Goal: Task Accomplishment & Management: Complete application form

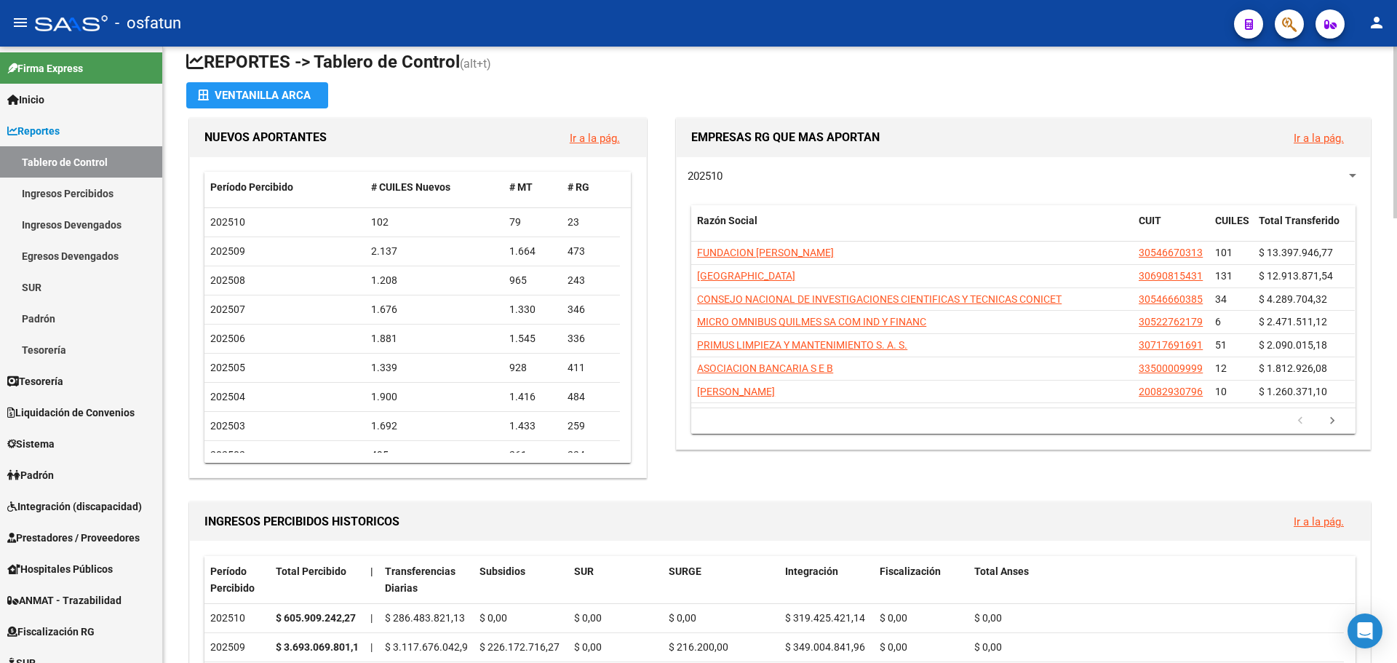
click at [1396, 88] on div at bounding box center [1395, 138] width 4 height 172
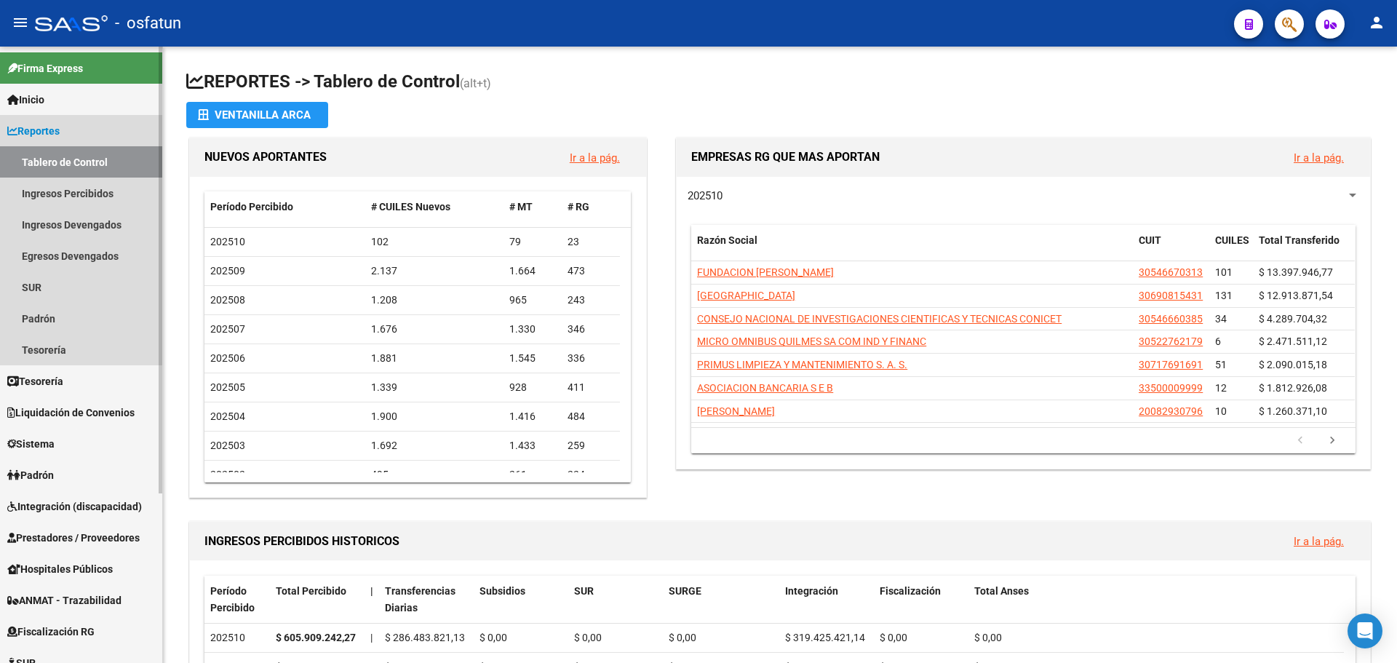
click at [80, 162] on link "Tablero de Control" at bounding box center [81, 161] width 162 height 31
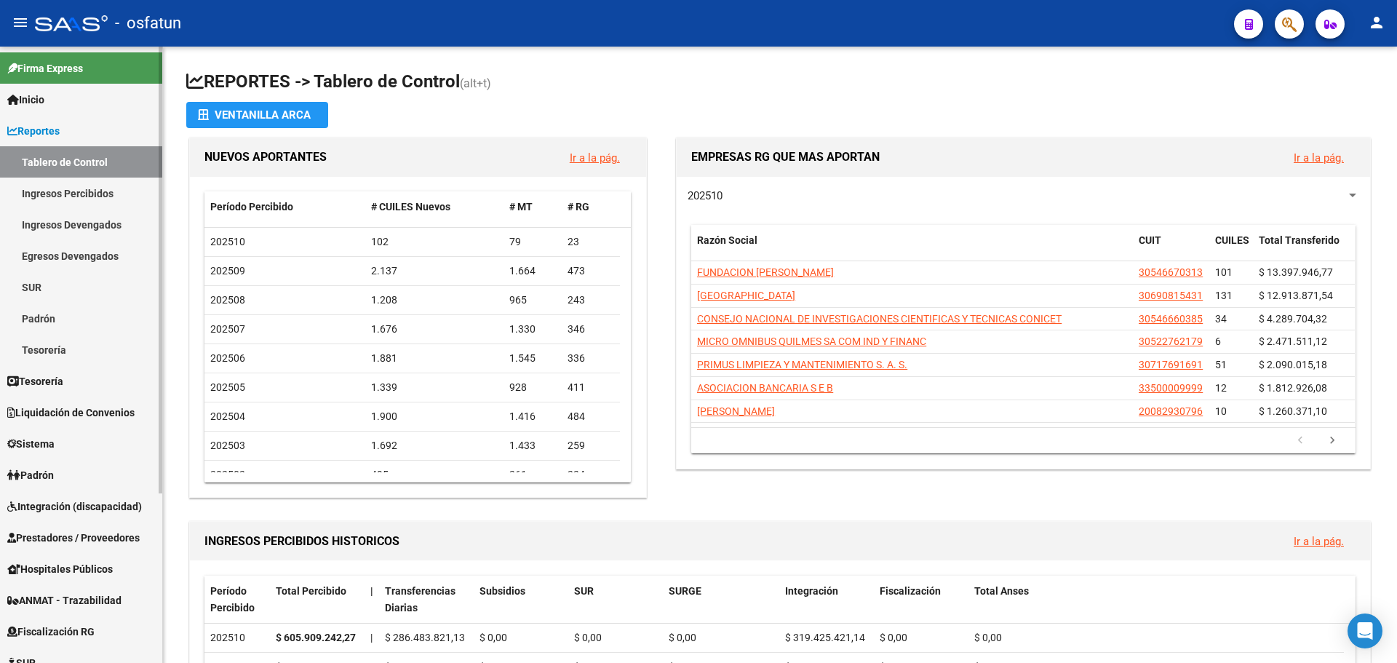
click at [41, 471] on span "Padrón" at bounding box center [30, 475] width 47 height 16
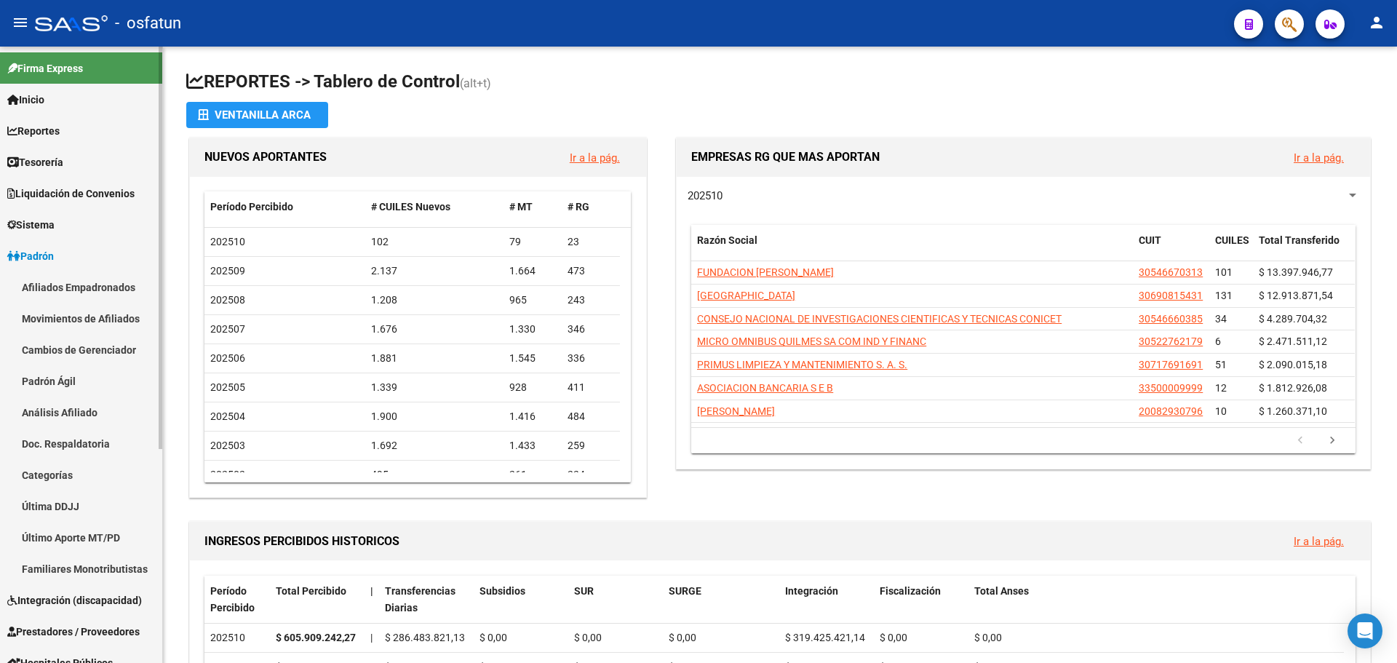
click at [80, 282] on link "Afiliados Empadronados" at bounding box center [81, 286] width 162 height 31
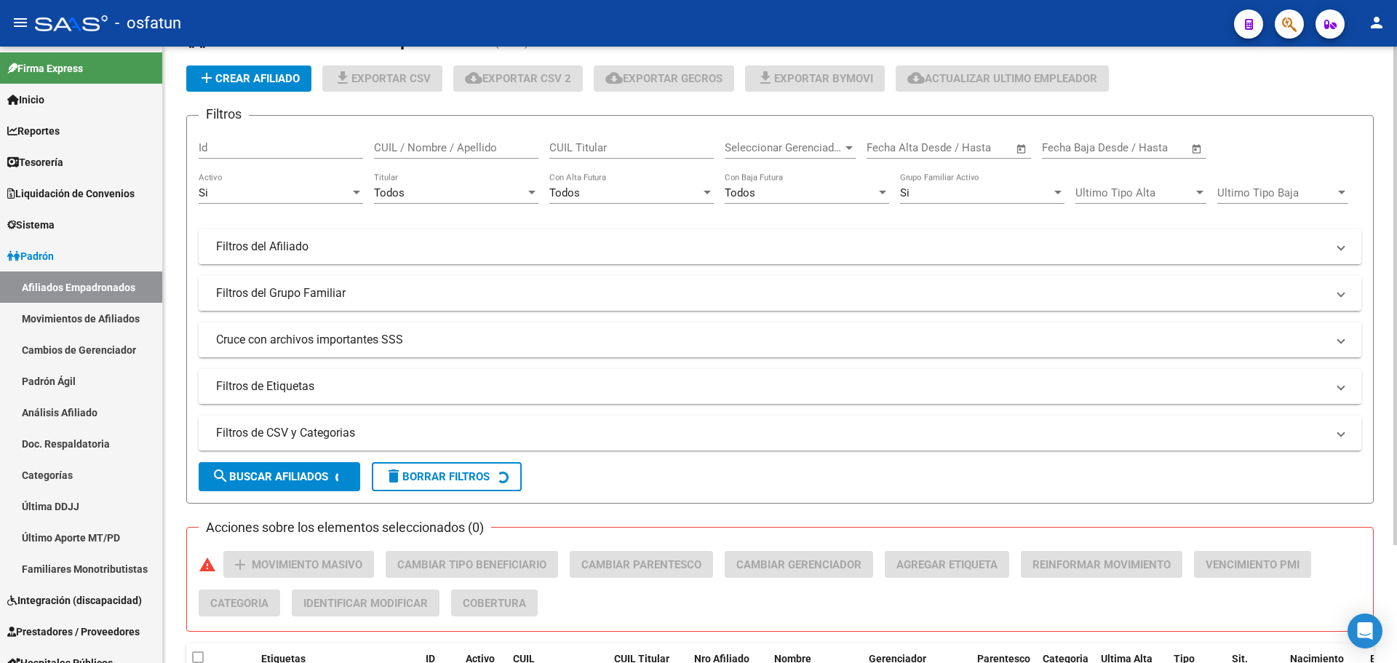
scroll to position [146, 0]
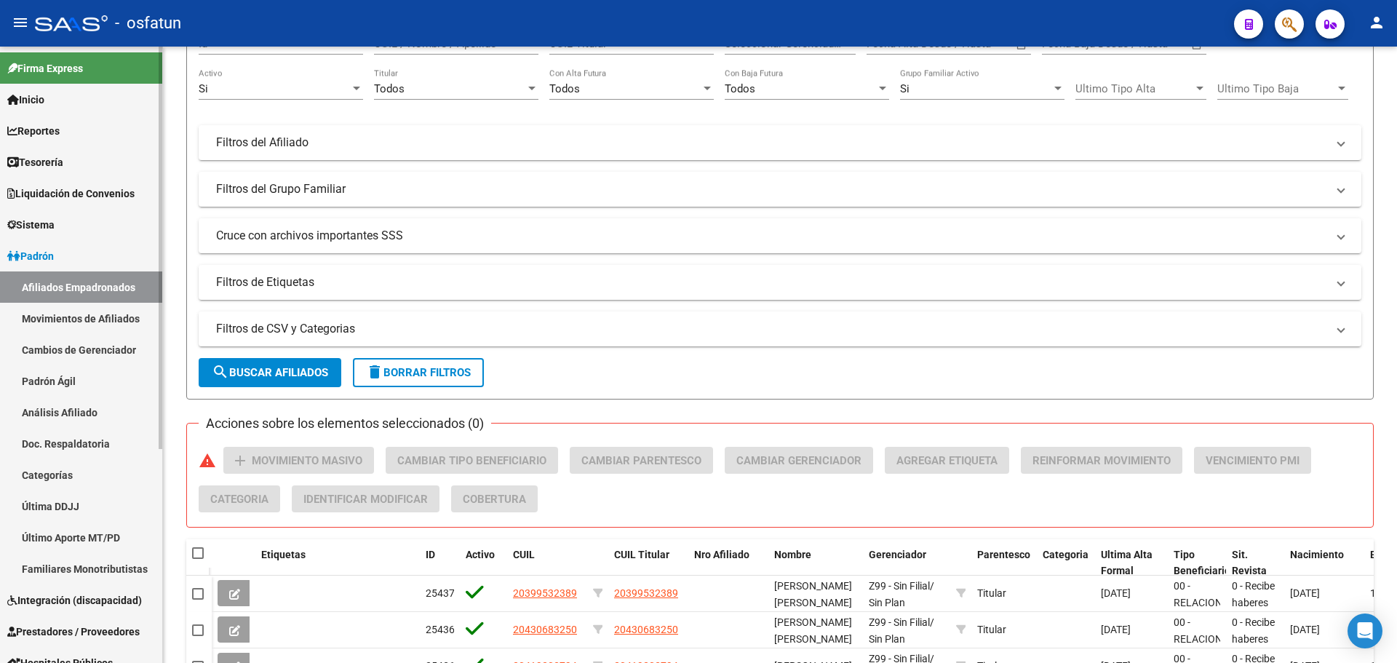
click at [47, 284] on link "Afiliados Empadronados" at bounding box center [81, 286] width 162 height 31
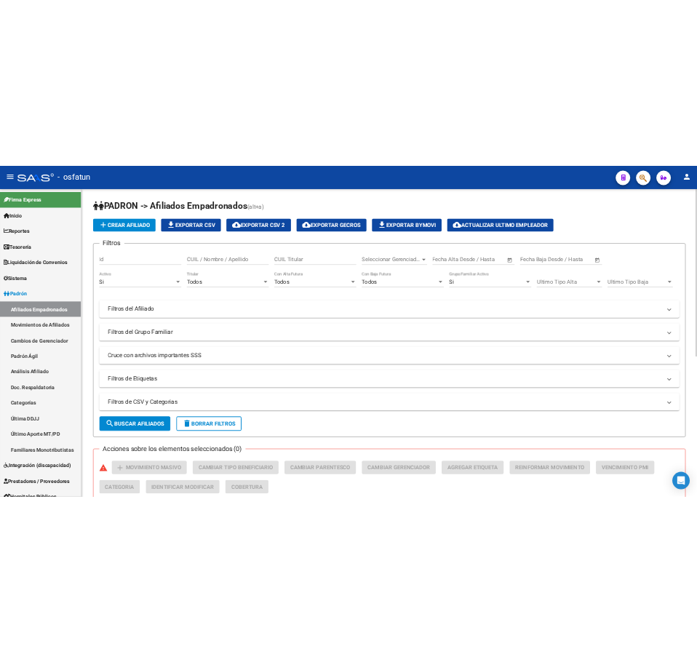
scroll to position [0, 0]
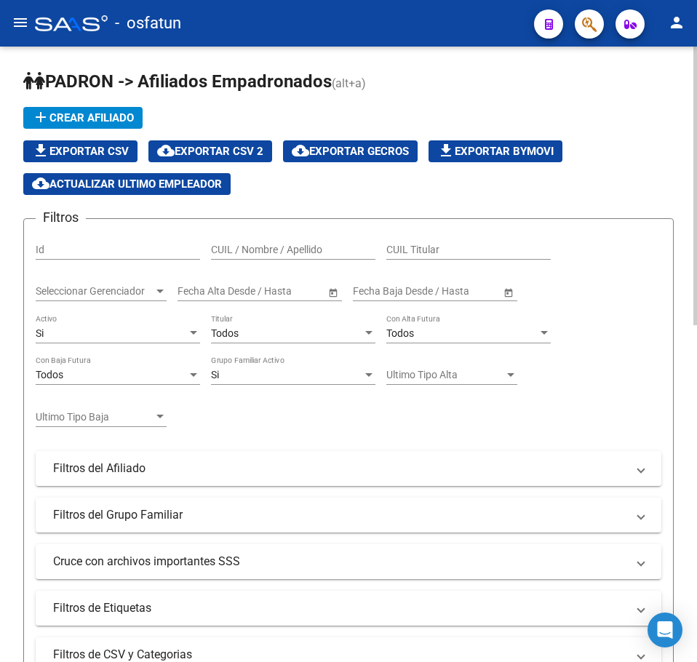
click at [612, 172] on div "file_download Exportar CSV cloud_download Exportar CSV 2 cloud_download Exporta…" at bounding box center [348, 167] width 650 height 55
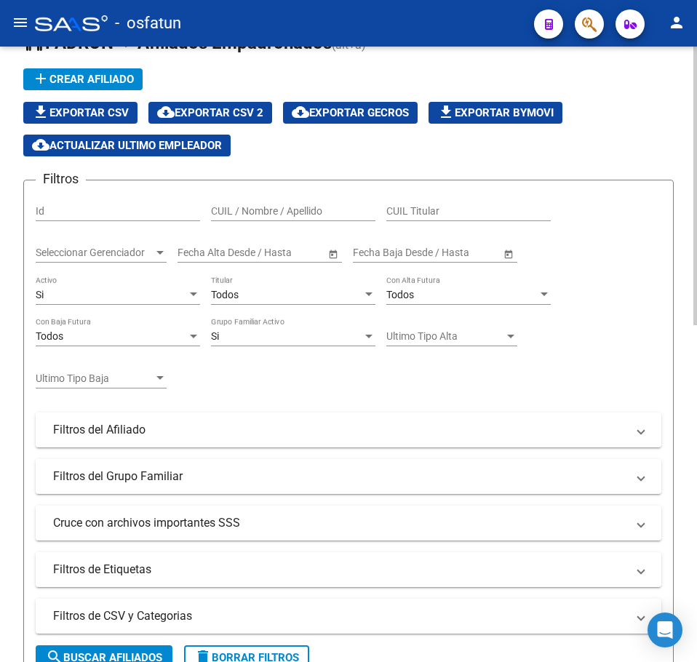
scroll to position [73, 0]
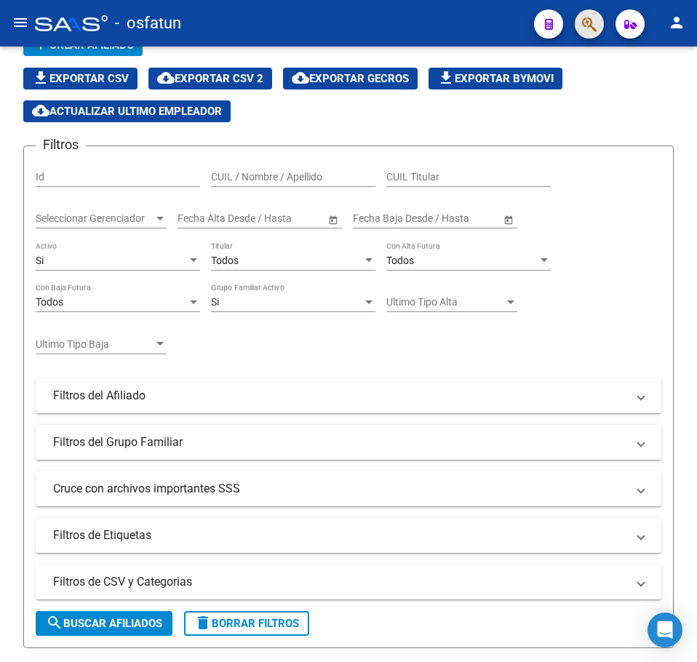
click at [579, 28] on button "button" at bounding box center [589, 23] width 29 height 29
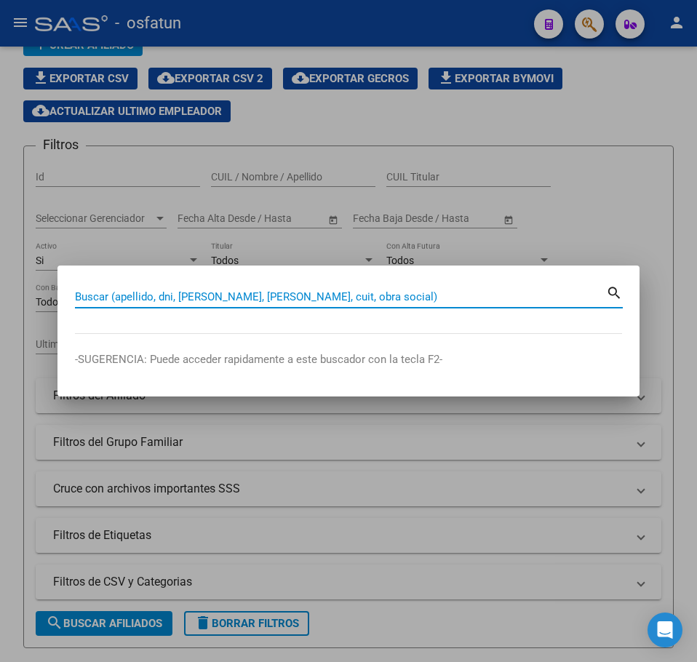
click at [186, 300] on input "Buscar (apellido, dni, [PERSON_NAME], [PERSON_NAME], cuit, obra social)" at bounding box center [340, 296] width 531 height 13
click at [186, 297] on input "Buscar (apellido, dni, [PERSON_NAME], [PERSON_NAME], cuit, obra social)" at bounding box center [340, 296] width 531 height 13
click at [186, 295] on input "Buscar (apellido, dni, [PERSON_NAME], [PERSON_NAME], cuit, obra social)" at bounding box center [340, 296] width 531 height 13
type input "20383792836"
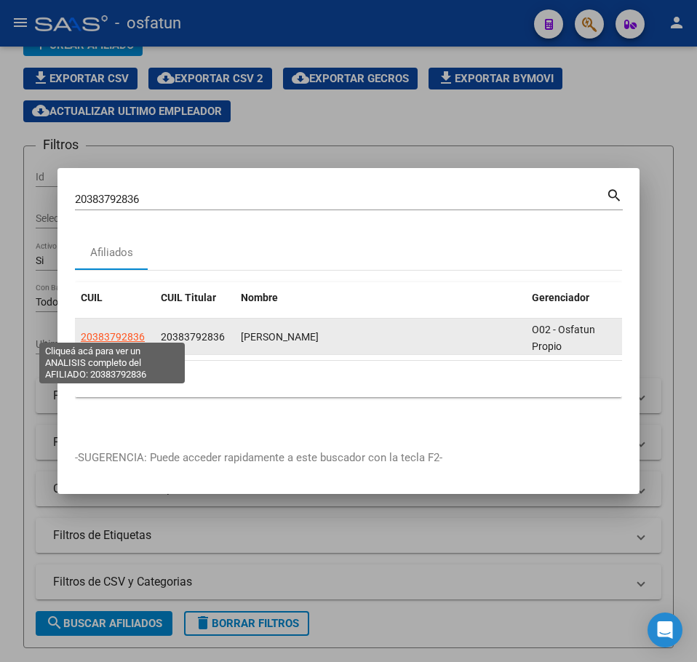
click at [92, 331] on span "20383792836" at bounding box center [113, 337] width 64 height 12
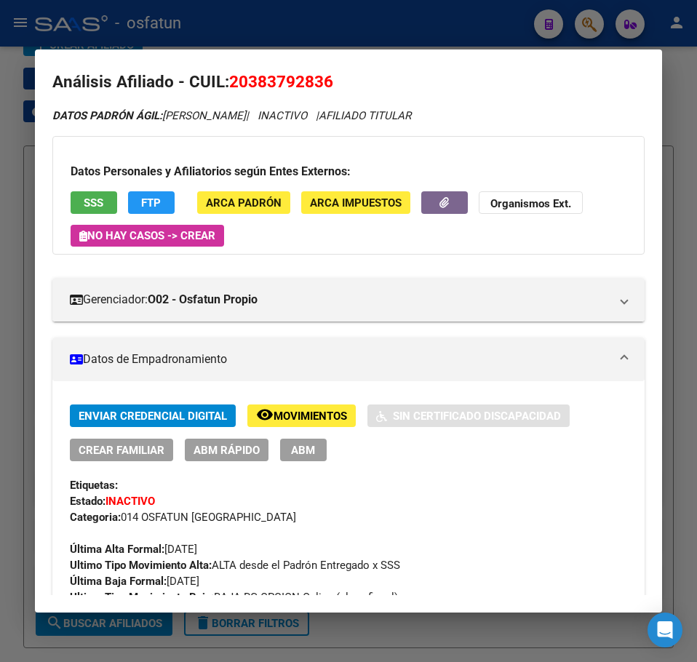
scroll to position [0, 0]
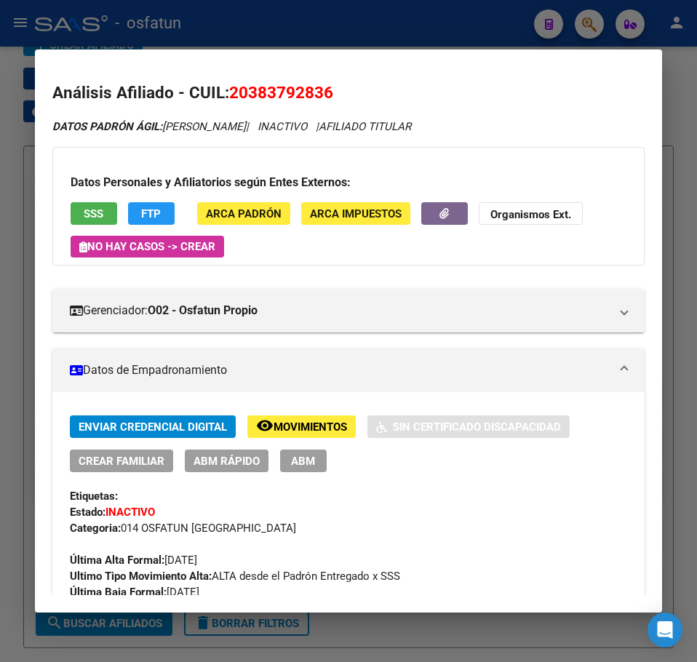
click at [300, 96] on span "20383792836" at bounding box center [281, 92] width 104 height 19
copy span "20383792836"
click at [281, 88] on span "20383792836" at bounding box center [281, 92] width 104 height 19
click at [282, 88] on span "20383792836" at bounding box center [281, 92] width 104 height 19
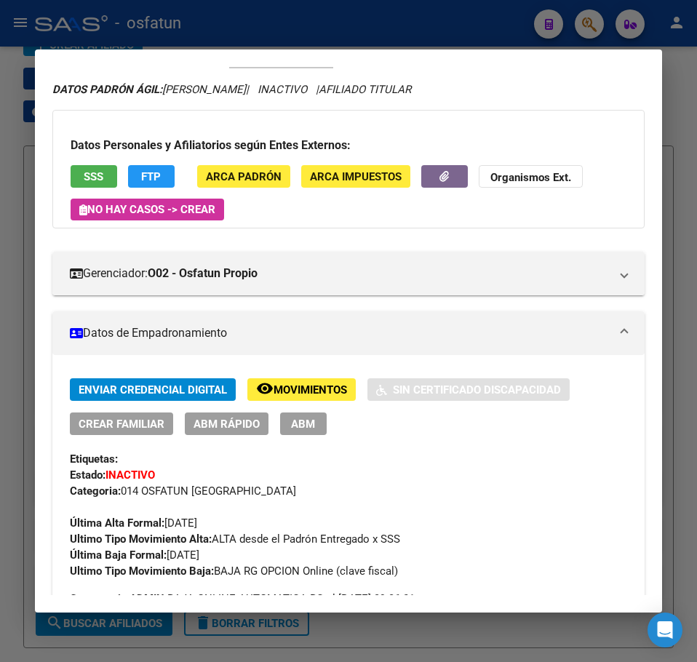
scroll to position [73, 0]
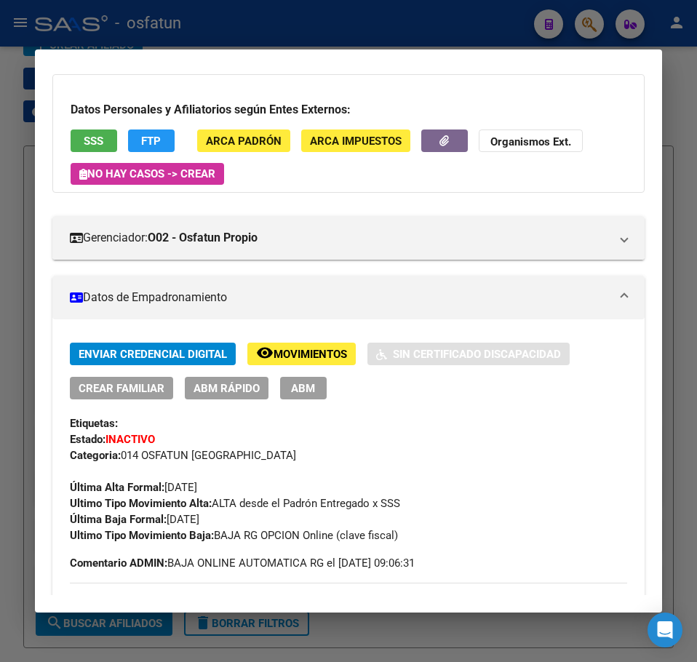
click at [516, 426] on div "Etiquetas:" at bounding box center [348, 423] width 557 height 16
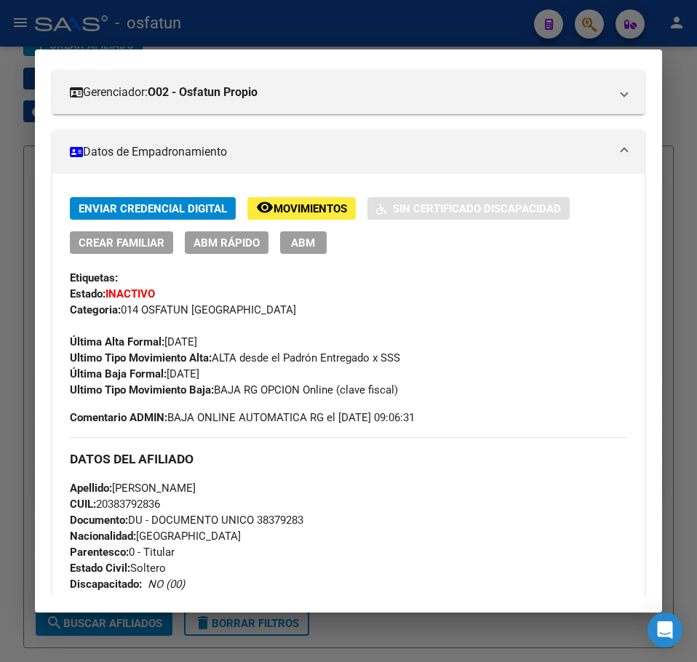
scroll to position [0, 0]
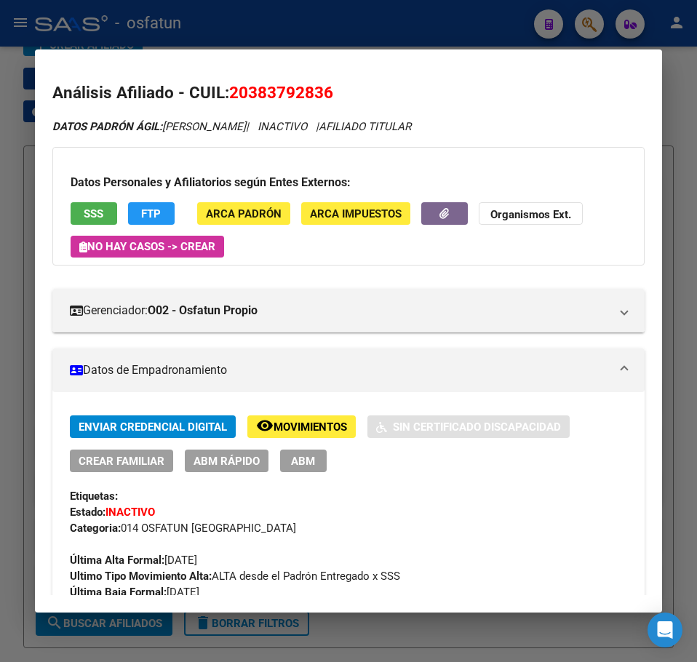
drag, startPoint x: 473, startPoint y: 289, endPoint x: 413, endPoint y: 283, distance: 59.9
click at [470, 287] on div "Gerenciador: O02 - Osfatun Propio Atención telefónica: Atención emergencias: Ot…" at bounding box center [348, 304] width 592 height 55
click at [216, 462] on span "ABM Rápido" at bounding box center [227, 461] width 66 height 13
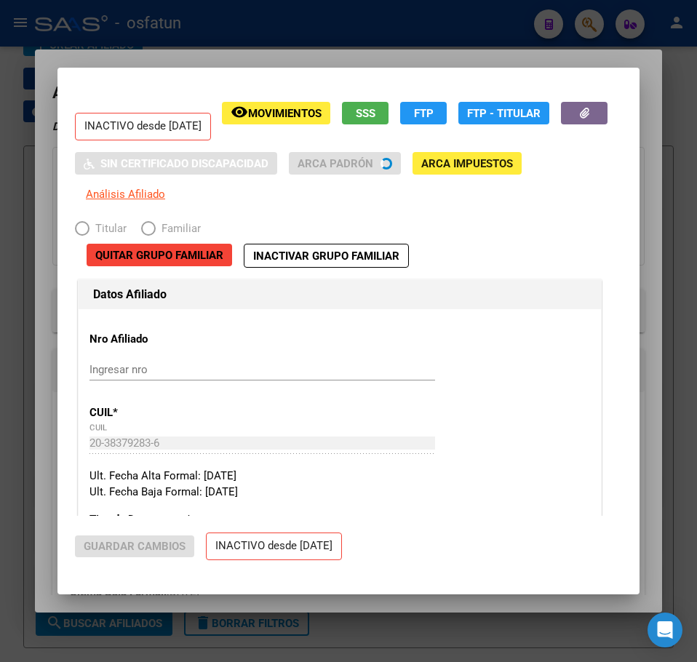
radio input "true"
type input "30-68333676-5"
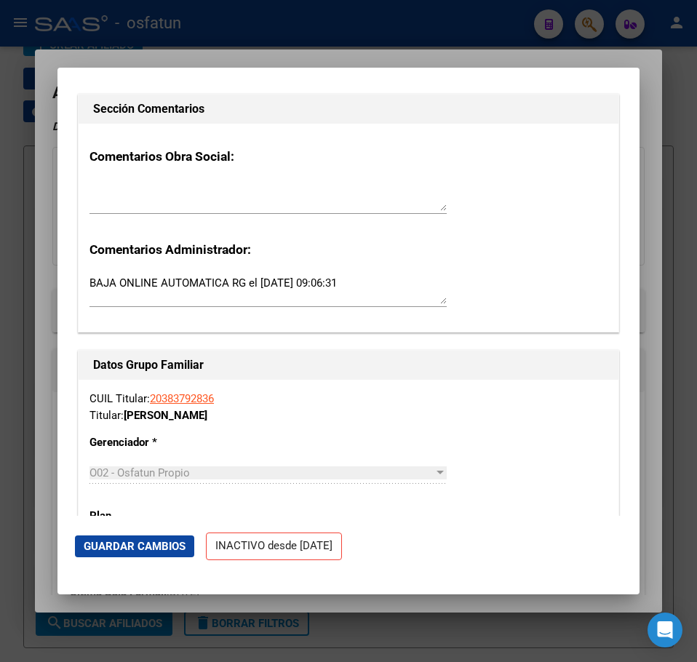
scroll to position [2037, 0]
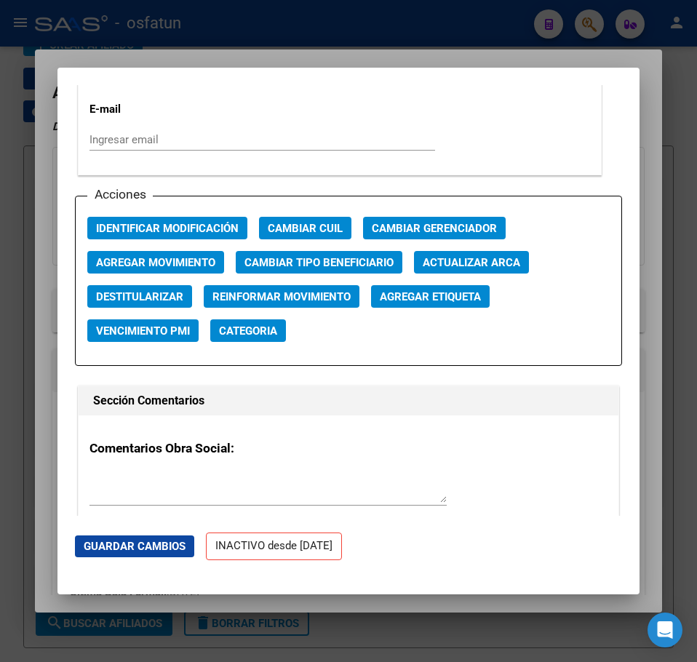
click at [159, 263] on span "Agregar Movimiento" at bounding box center [155, 262] width 119 height 13
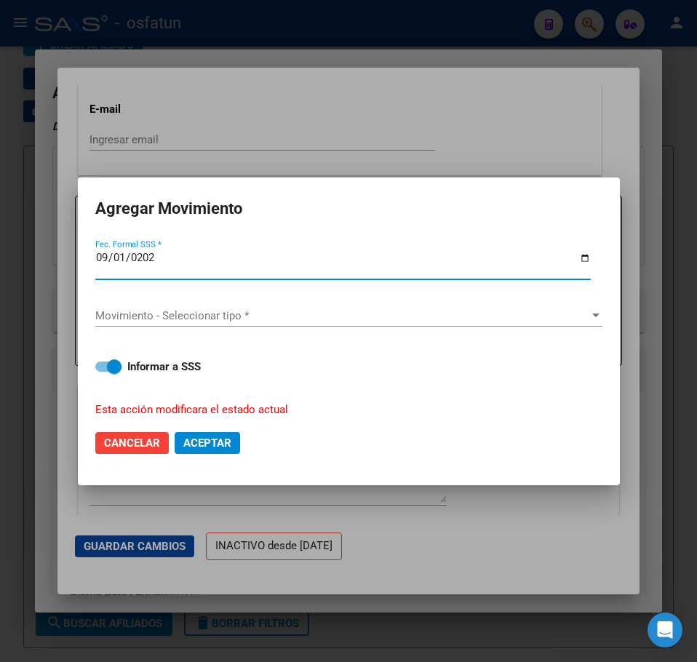
type input "[DATE]"
click at [185, 316] on span "Movimiento - Seleccionar tipo *" at bounding box center [342, 315] width 494 height 13
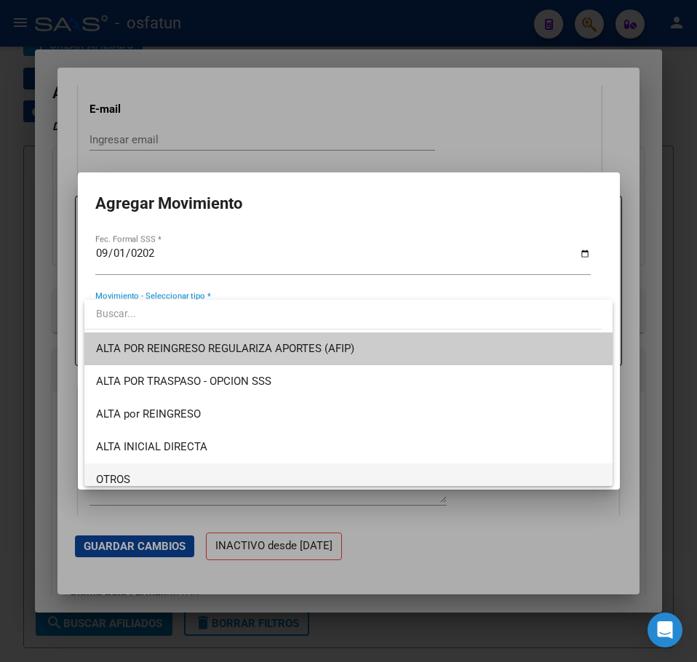
click at [131, 469] on span "OTROS" at bounding box center [348, 479] width 505 height 33
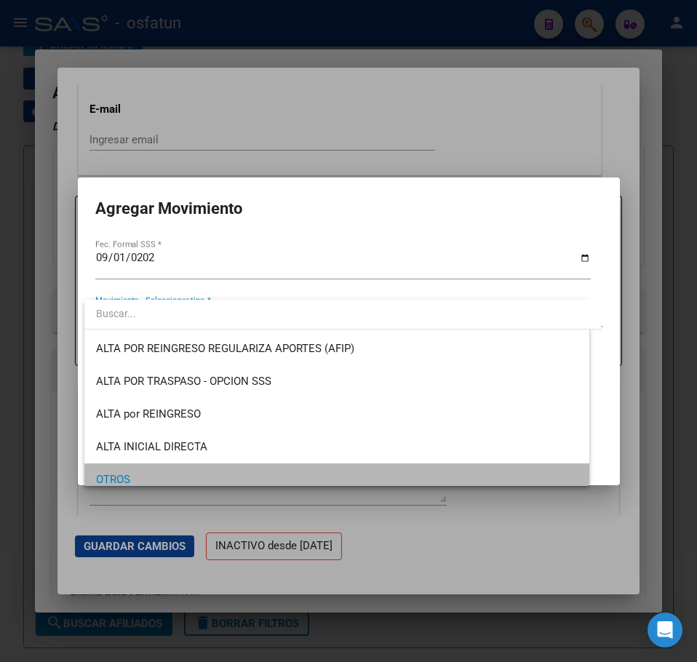
scroll to position [8, 0]
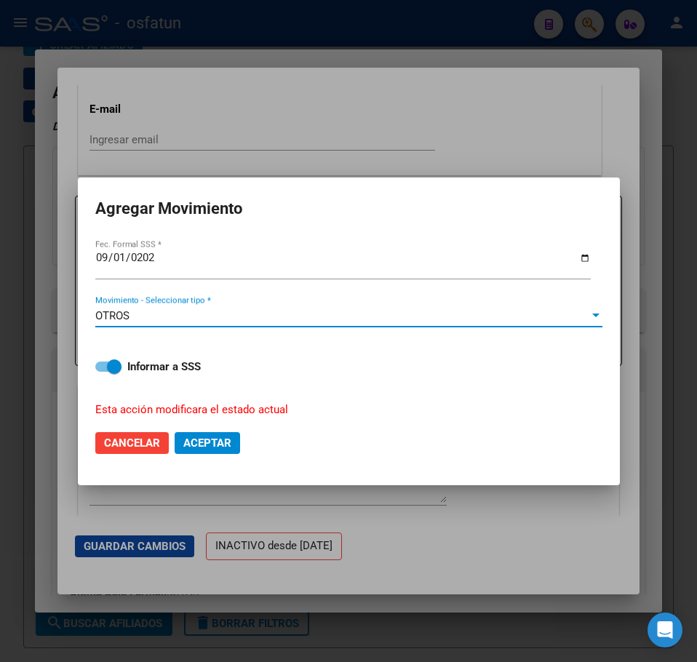
click at [116, 363] on span at bounding box center [114, 366] width 15 height 15
click at [103, 372] on input "Informar a SSS" at bounding box center [102, 372] width 1 height 1
checkbox input "false"
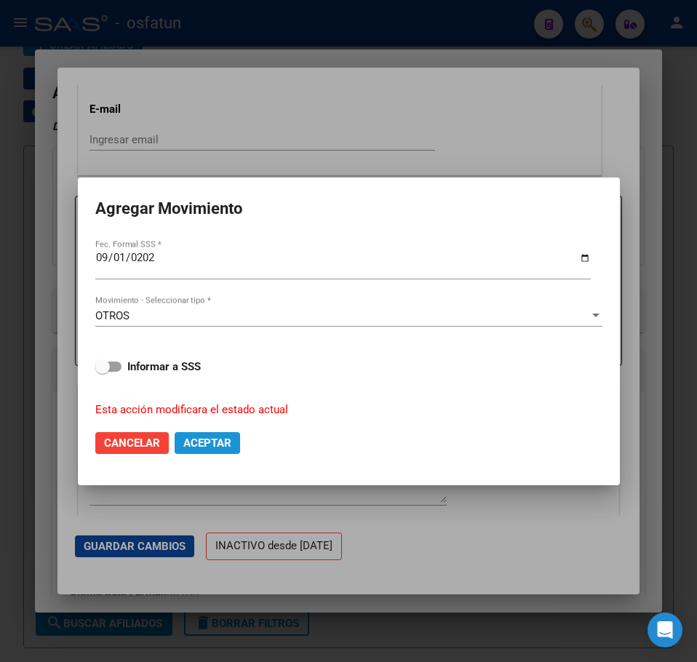
click at [214, 445] on span "Aceptar" at bounding box center [207, 443] width 48 height 13
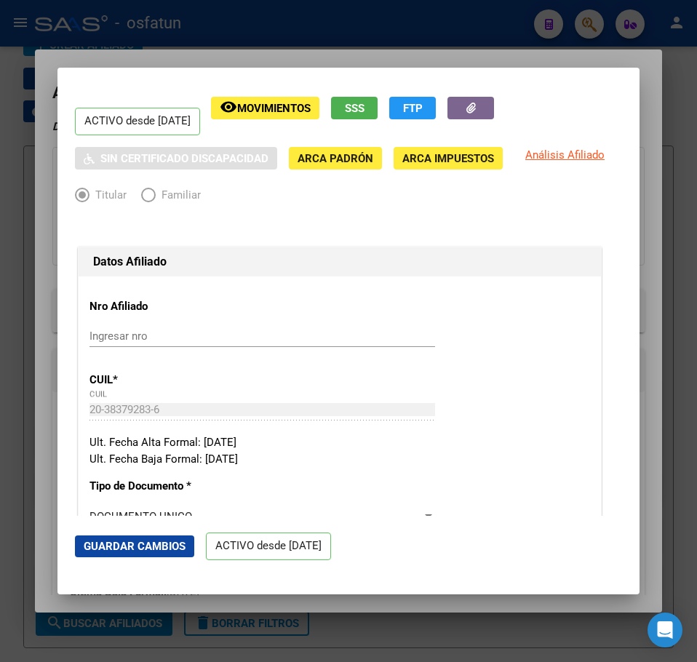
scroll to position [0, 0]
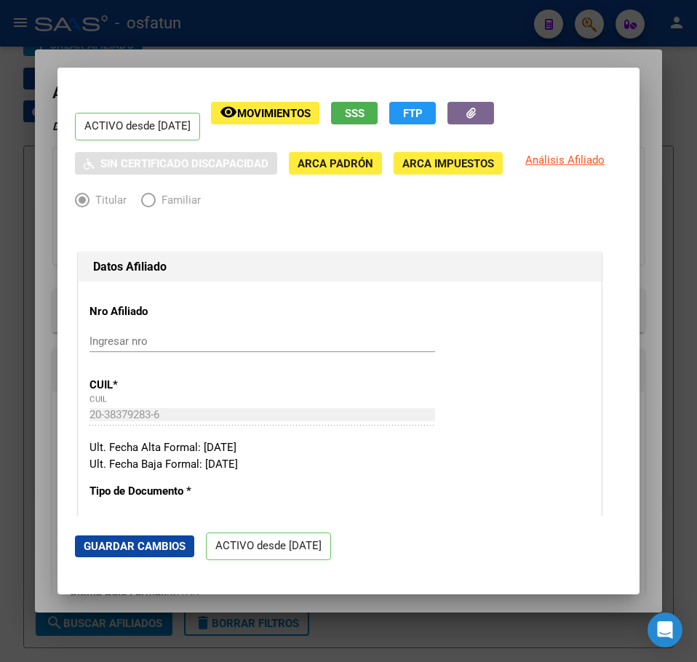
click at [650, 65] on div at bounding box center [348, 331] width 697 height 662
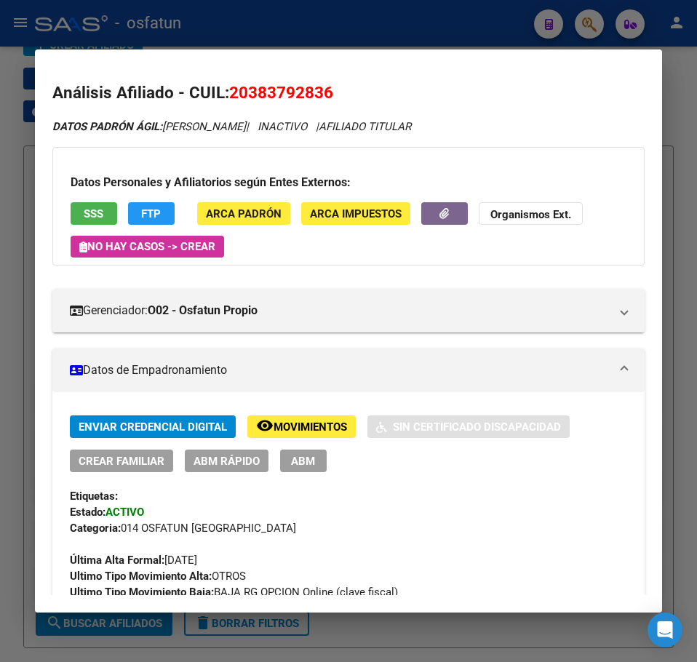
click at [681, 71] on div at bounding box center [348, 331] width 697 height 662
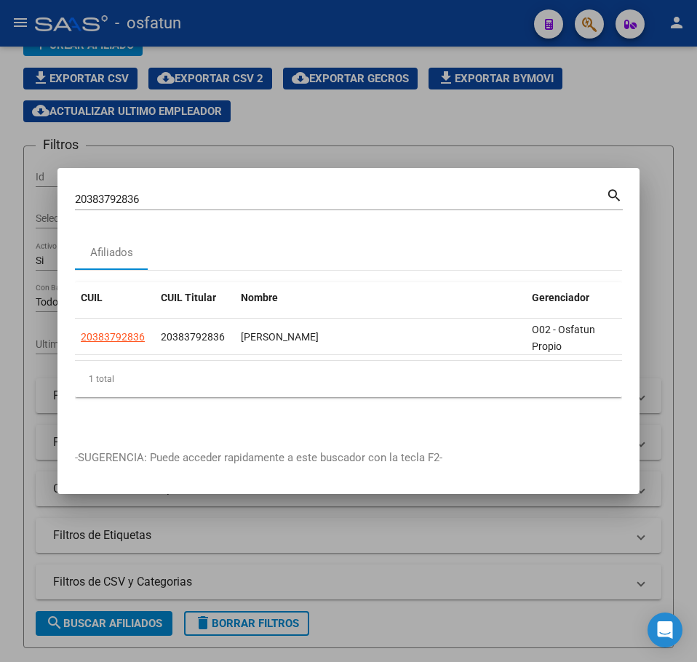
click at [133, 188] on div "20383792836 Buscar (apellido, dni, cuil, [PERSON_NAME], cuit, obra social)" at bounding box center [340, 199] width 531 height 22
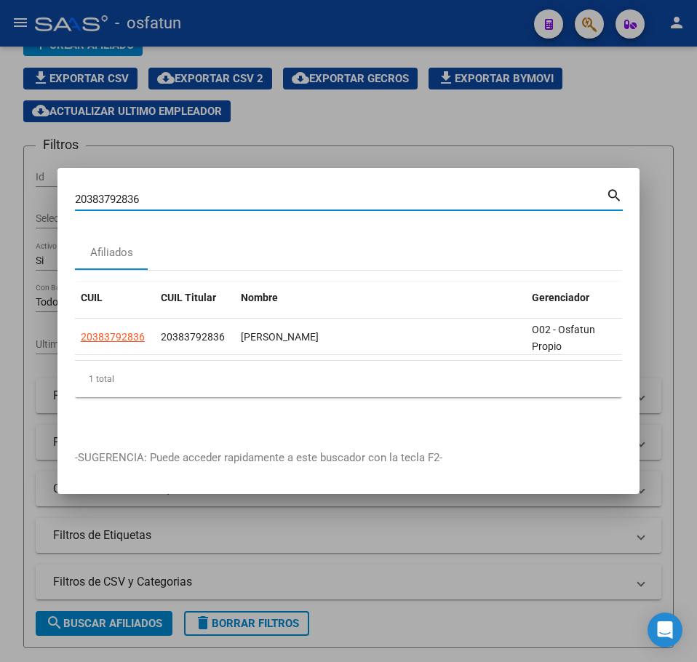
click at [122, 193] on input "20383792836" at bounding box center [340, 199] width 531 height 13
paste input "7134758460"
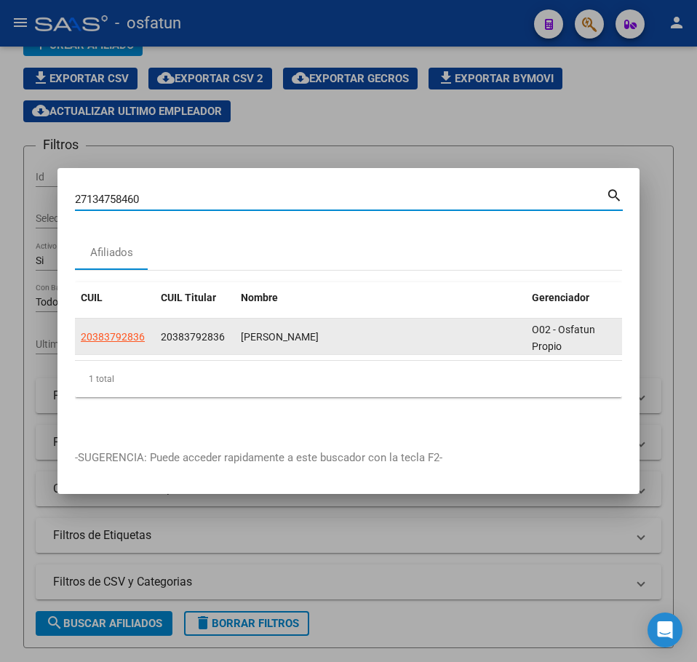
type input "27134758460"
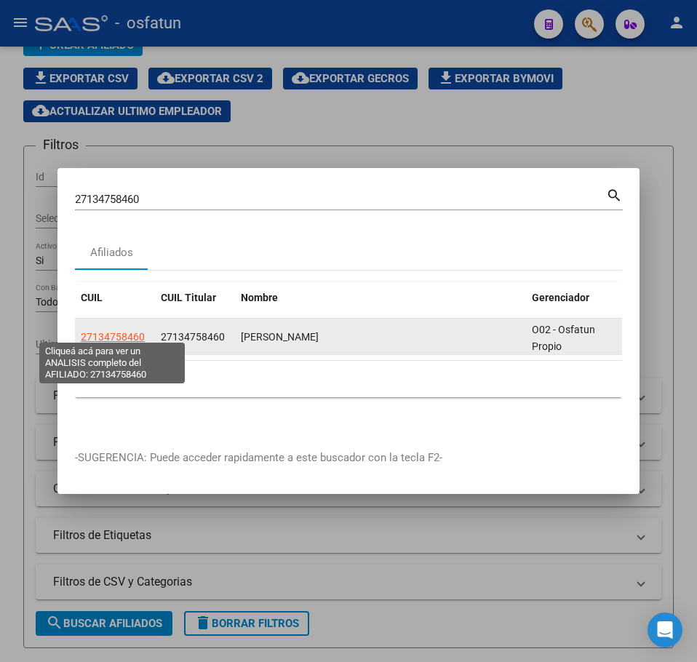
click at [108, 331] on span "27134758460" at bounding box center [113, 337] width 64 height 12
type textarea "27134758460"
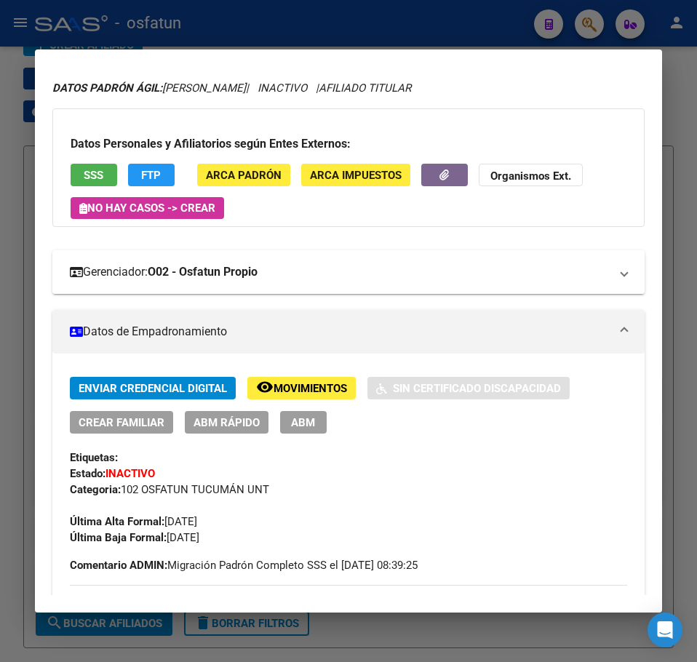
scroll to position [146, 0]
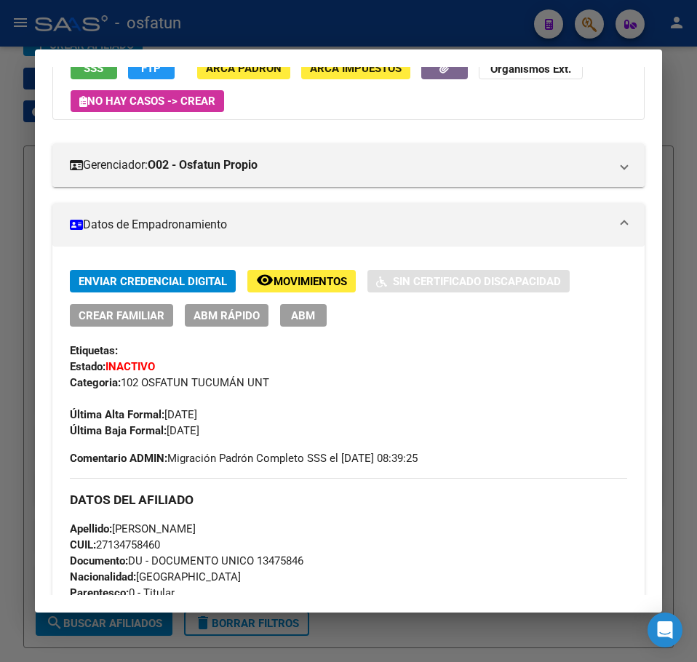
click at [238, 310] on span "ABM Rápido" at bounding box center [227, 315] width 66 height 13
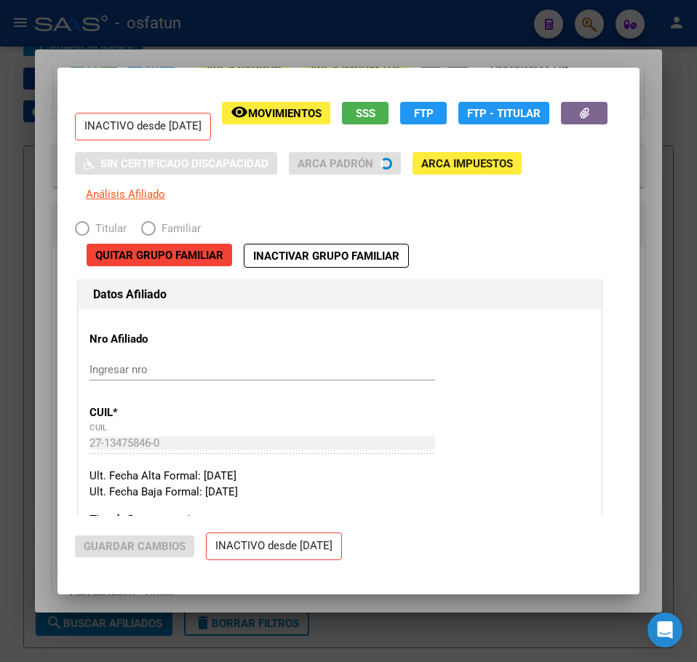
radio input "true"
type input "30-54667024-0"
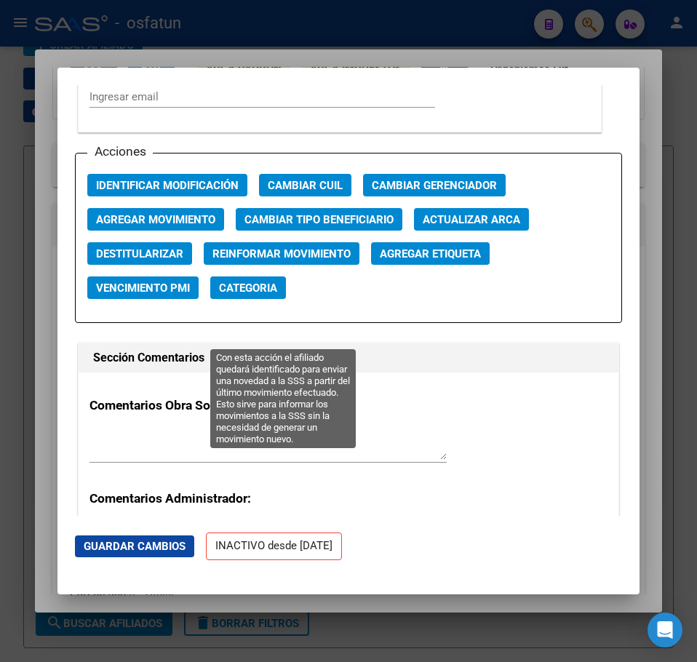
scroll to position [1965, 0]
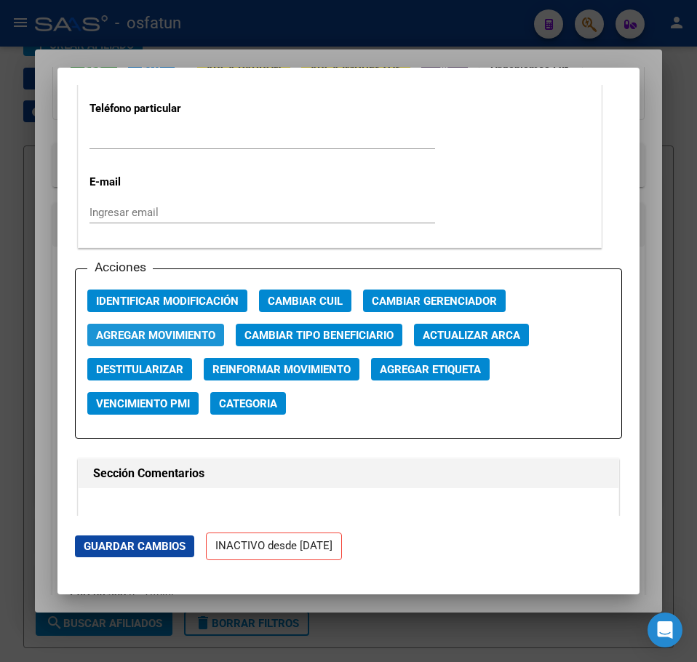
click at [185, 335] on span "Agregar Movimiento" at bounding box center [155, 335] width 119 height 13
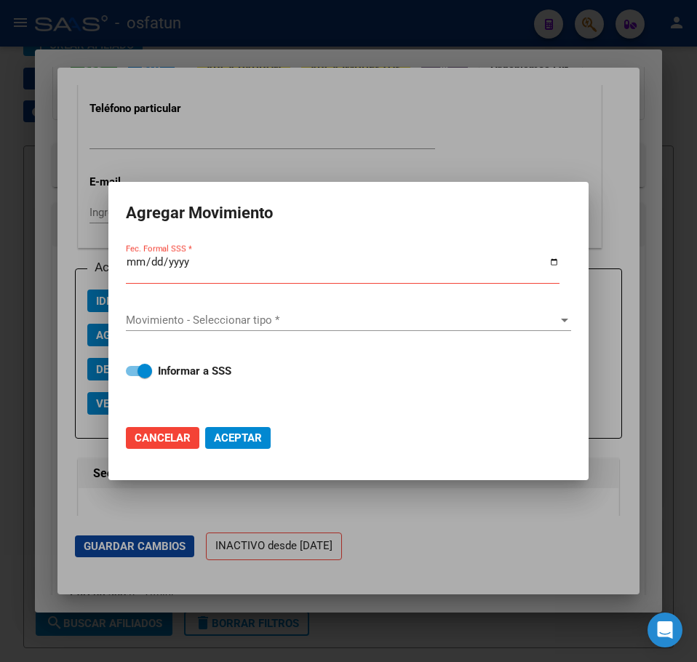
click at [138, 264] on input "Fec. Formal SSS *" at bounding box center [343, 267] width 434 height 23
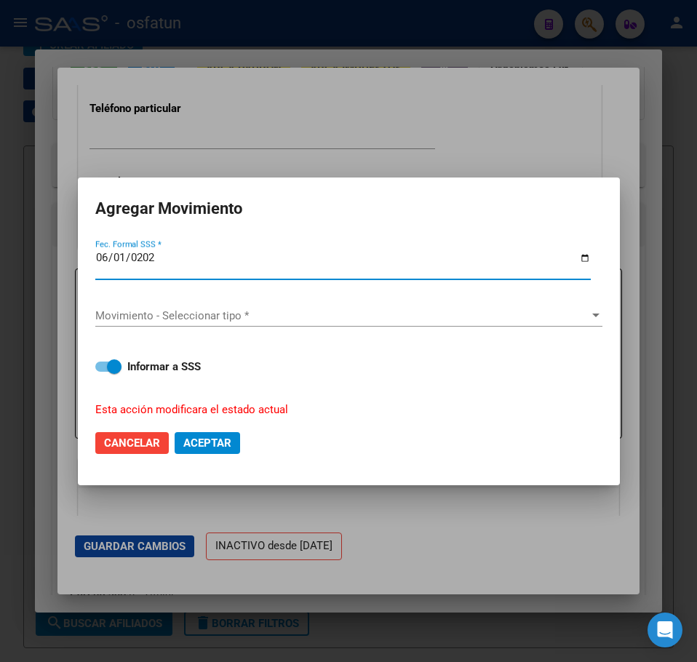
type input "[DATE]"
click at [162, 314] on span "Movimiento - Seleccionar tipo *" at bounding box center [342, 315] width 494 height 13
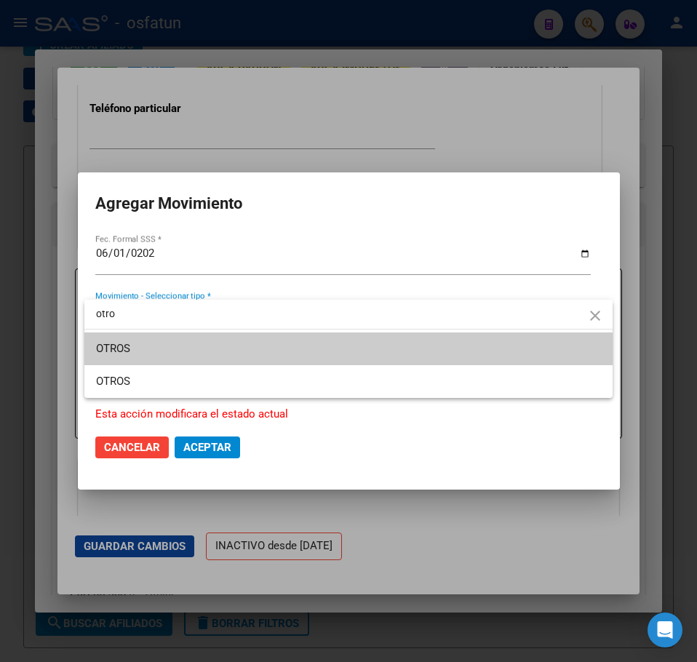
type input "otro"
click at [167, 353] on span "OTROS" at bounding box center [348, 349] width 505 height 33
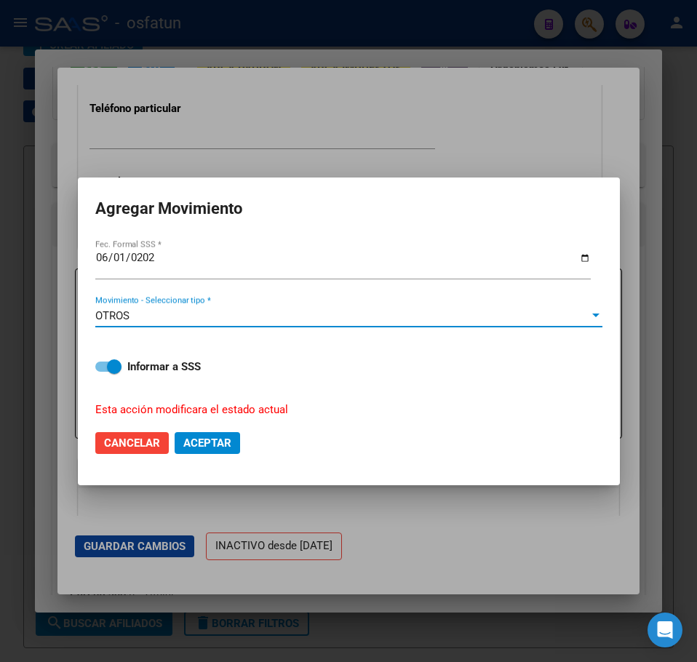
click at [110, 372] on label "Informar a SSS" at bounding box center [348, 366] width 507 height 17
click at [103, 372] on input "Informar a SSS" at bounding box center [102, 372] width 1 height 1
checkbox input "false"
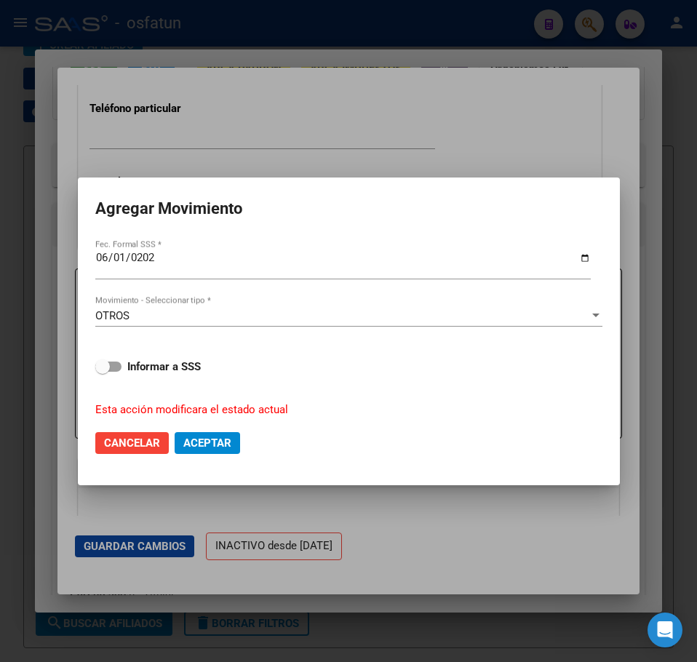
click at [222, 455] on mat-dialog-actions "Cancelar Aceptar" at bounding box center [348, 442] width 507 height 49
drag, startPoint x: 209, startPoint y: 447, endPoint x: 195, endPoint y: 434, distance: 19.0
click at [204, 443] on span "Aceptar" at bounding box center [207, 443] width 48 height 13
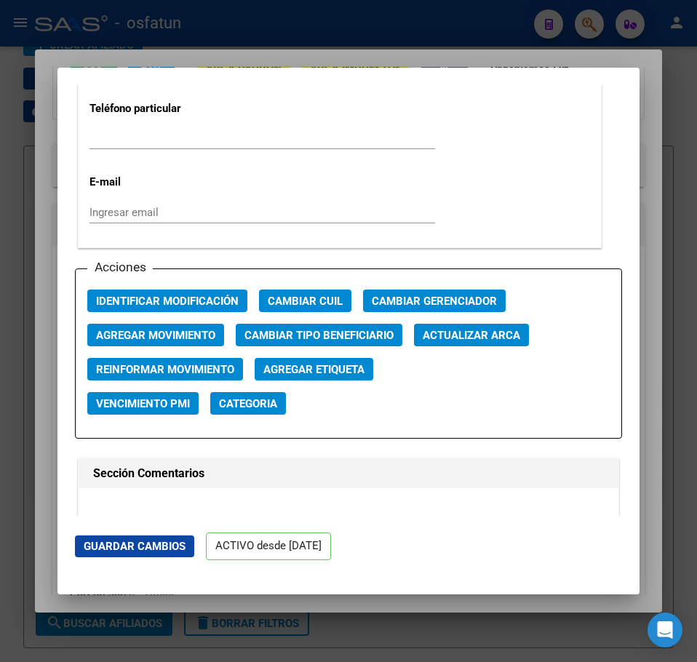
click at [672, 92] on div at bounding box center [348, 331] width 697 height 662
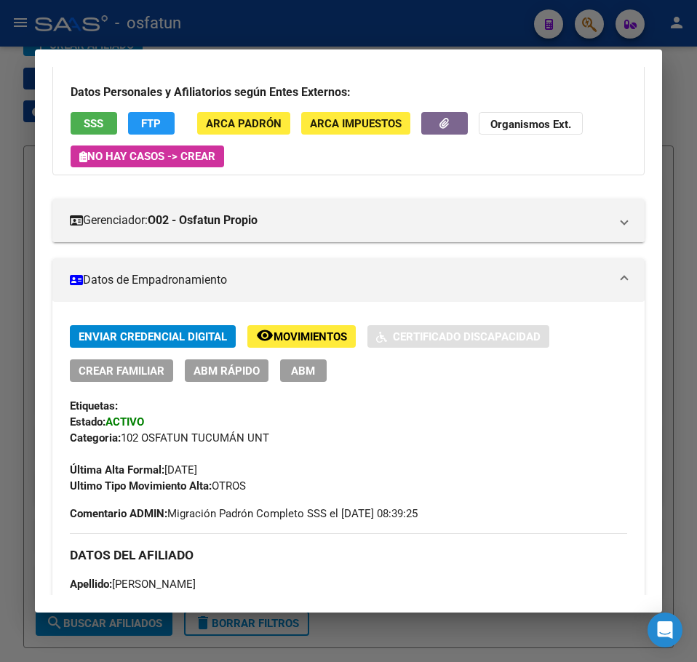
scroll to position [146, 0]
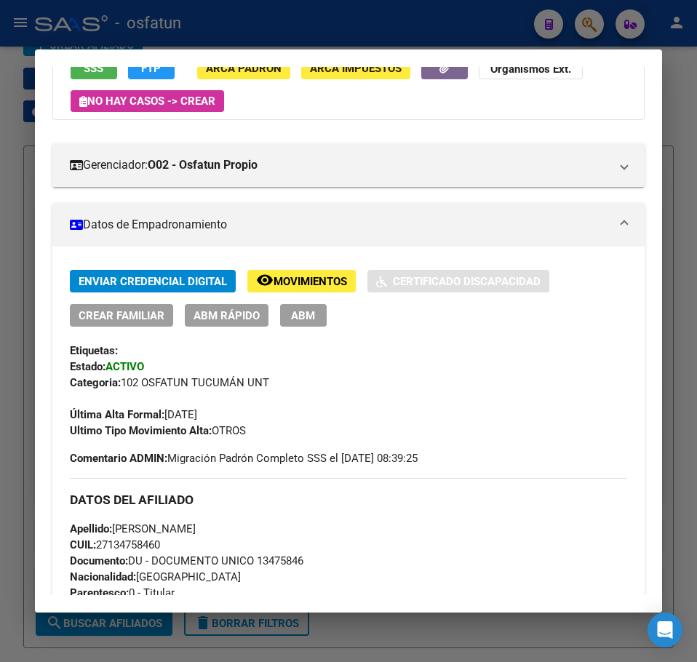
click at [586, 21] on div at bounding box center [348, 331] width 697 height 662
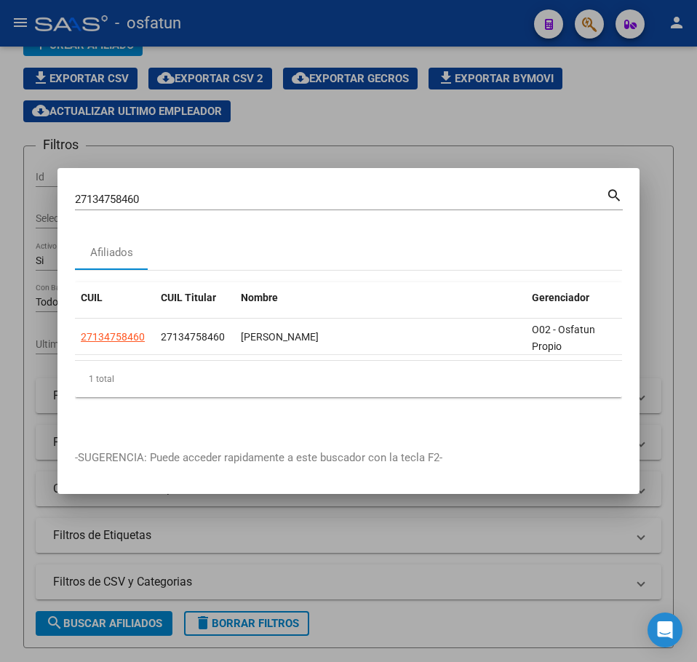
click at [110, 196] on input "27134758460" at bounding box center [340, 199] width 531 height 13
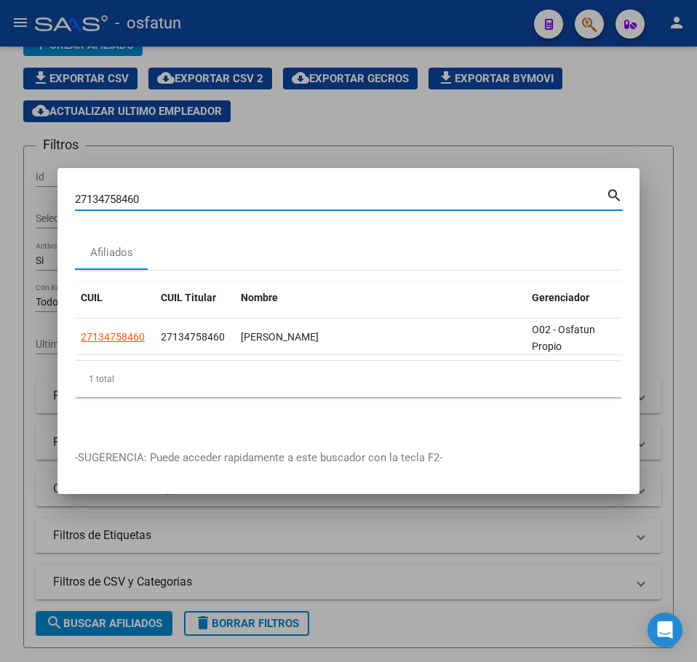
click at [110, 196] on input "27134758460" at bounding box center [340, 199] width 531 height 13
paste input "252140234"
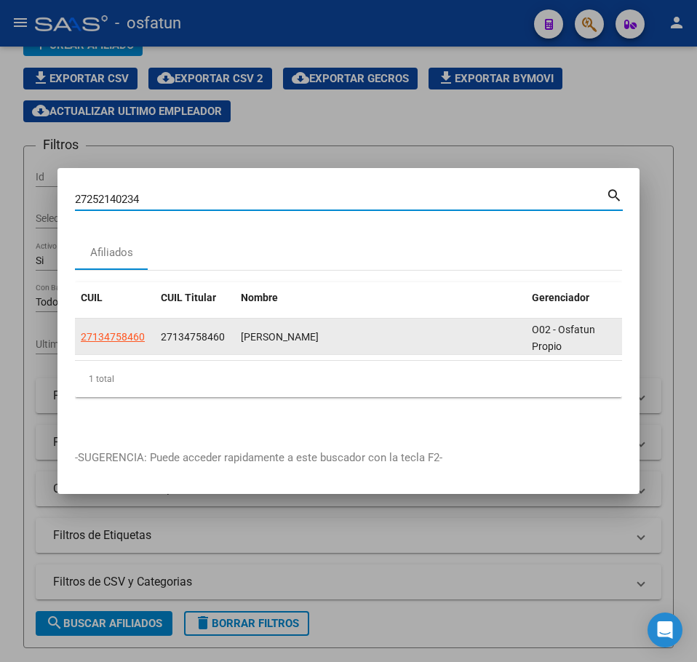
type input "27252140234"
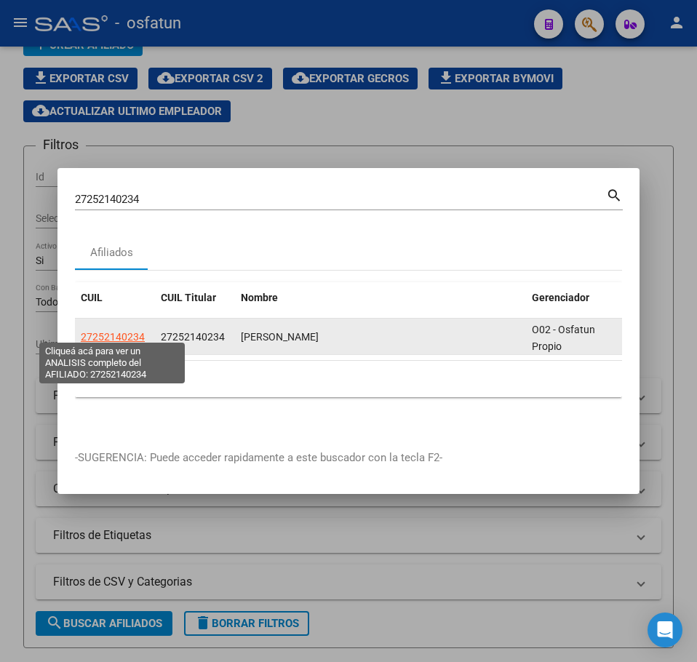
click at [126, 331] on span "27252140234" at bounding box center [113, 337] width 64 height 12
type textarea "27252140234"
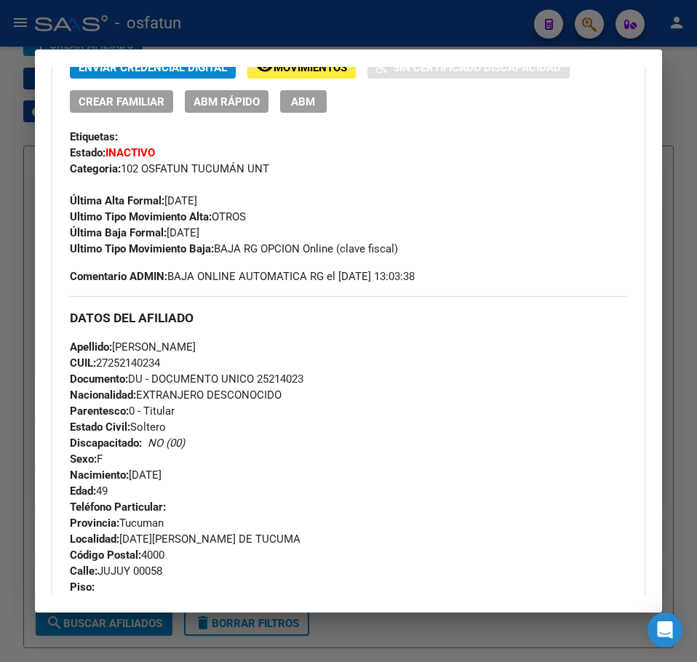
scroll to position [218, 0]
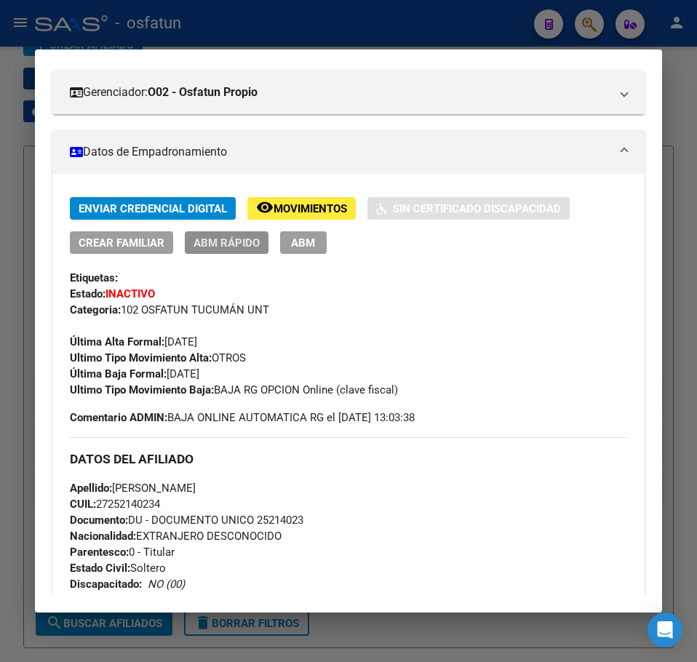
click at [221, 246] on span "ABM Rápido" at bounding box center [227, 242] width 66 height 13
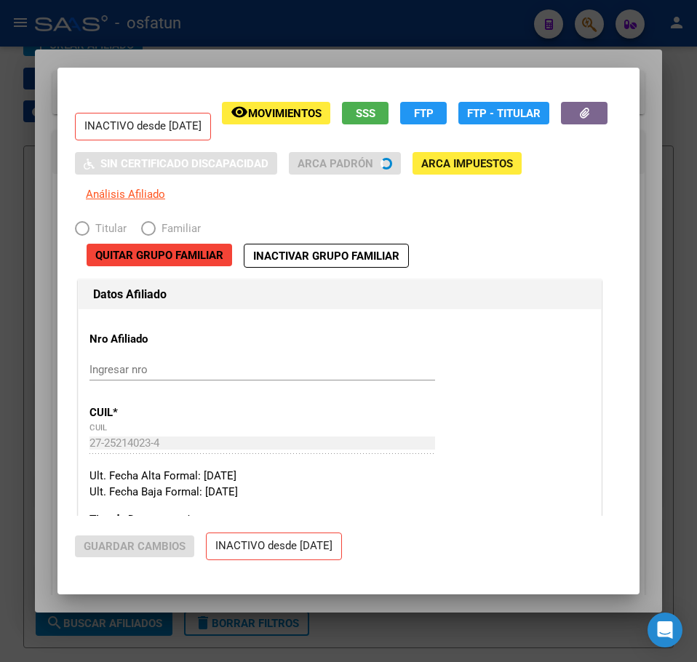
radio input "true"
type input "30-54667024-0"
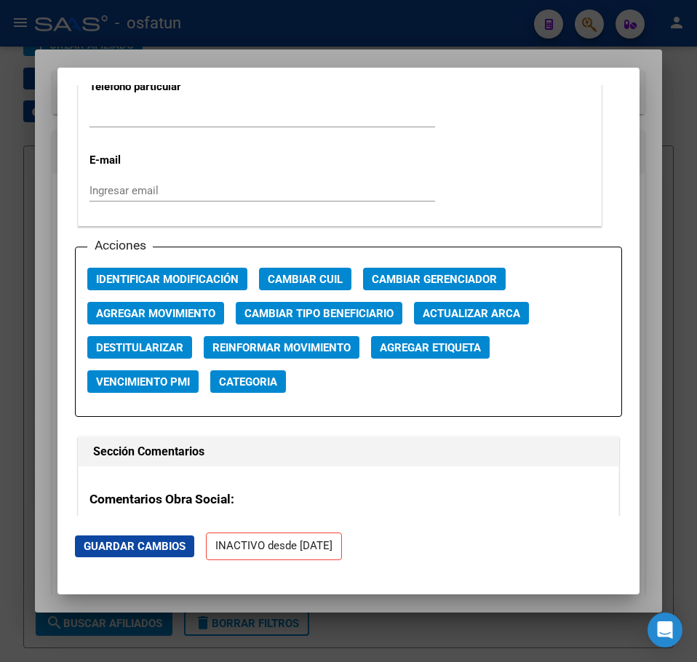
scroll to position [1892, 0]
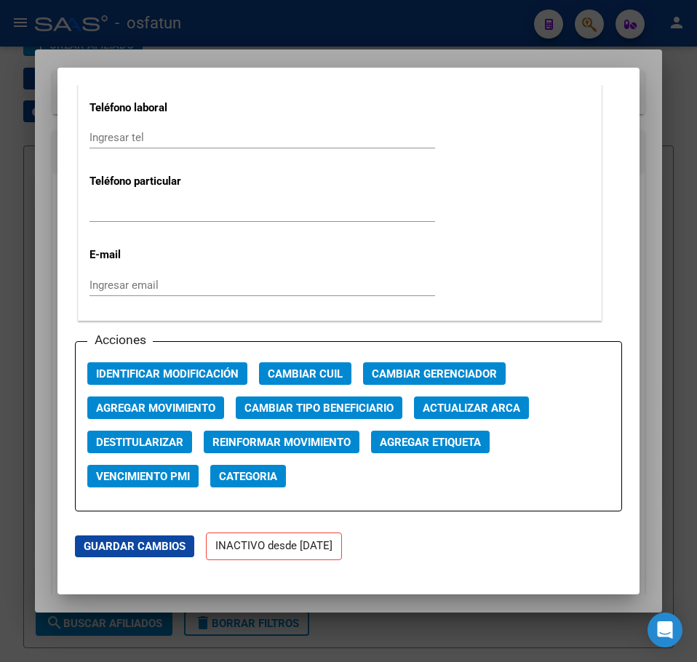
click at [157, 404] on span "Agregar Movimiento" at bounding box center [155, 408] width 119 height 13
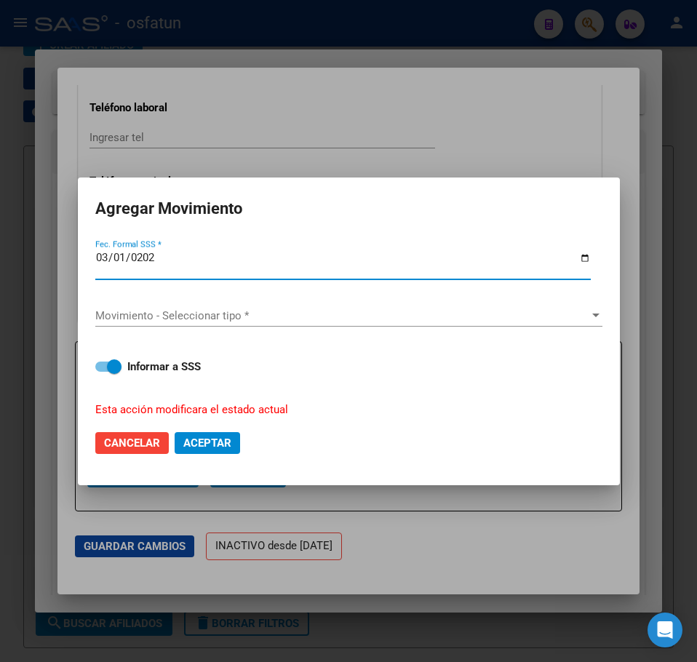
type input "[DATE]"
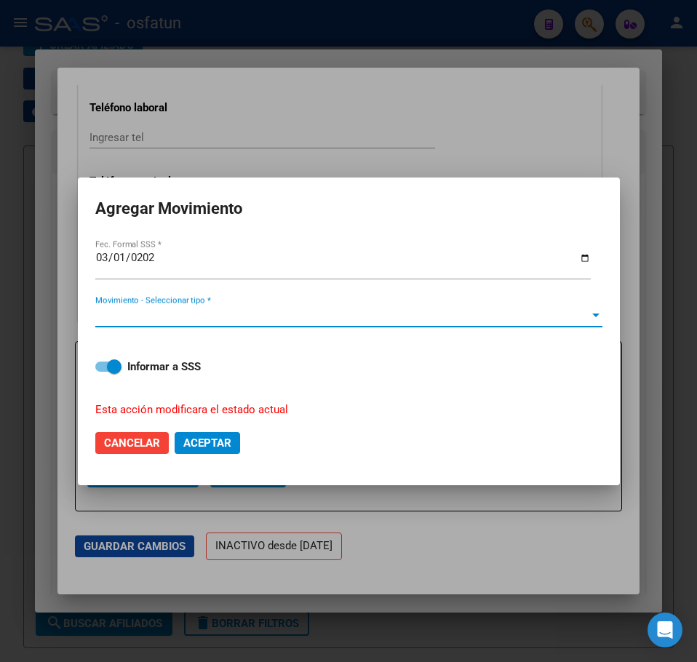
click at [132, 313] on span "Movimiento - Seleccionar tipo *" at bounding box center [342, 315] width 494 height 13
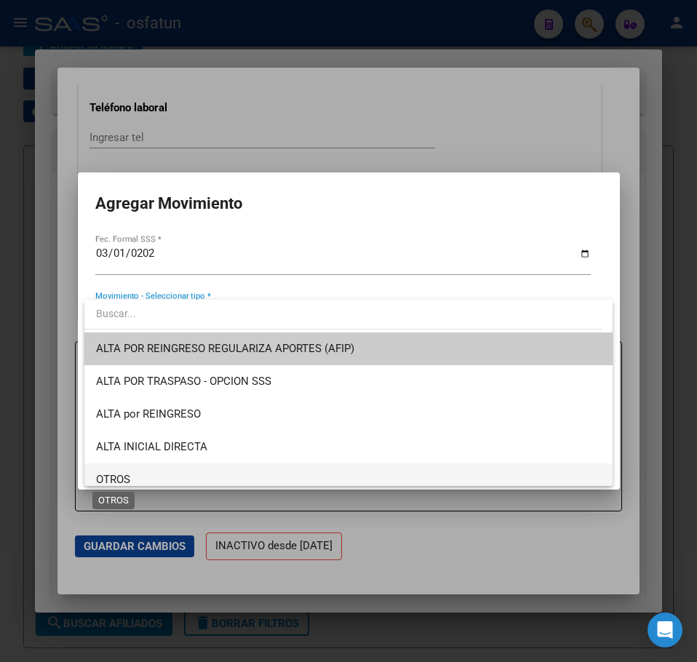
click at [127, 477] on span "OTROS" at bounding box center [113, 479] width 34 height 13
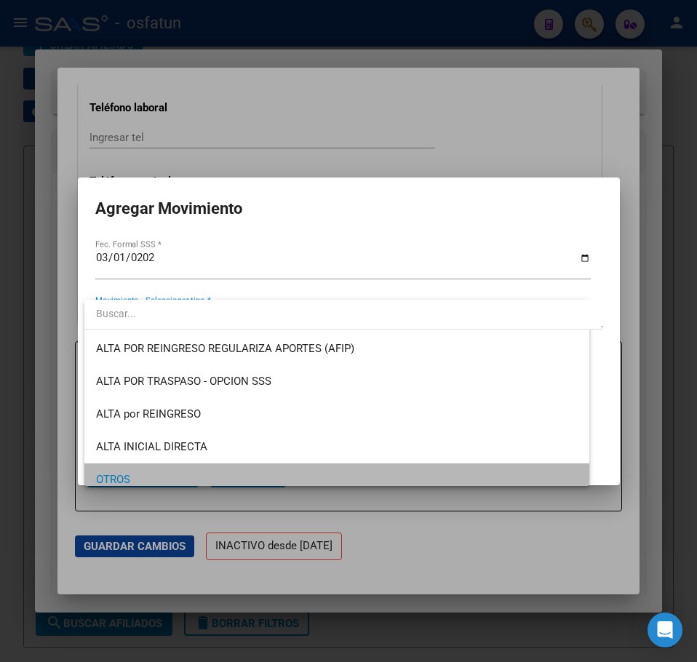
scroll to position [8, 0]
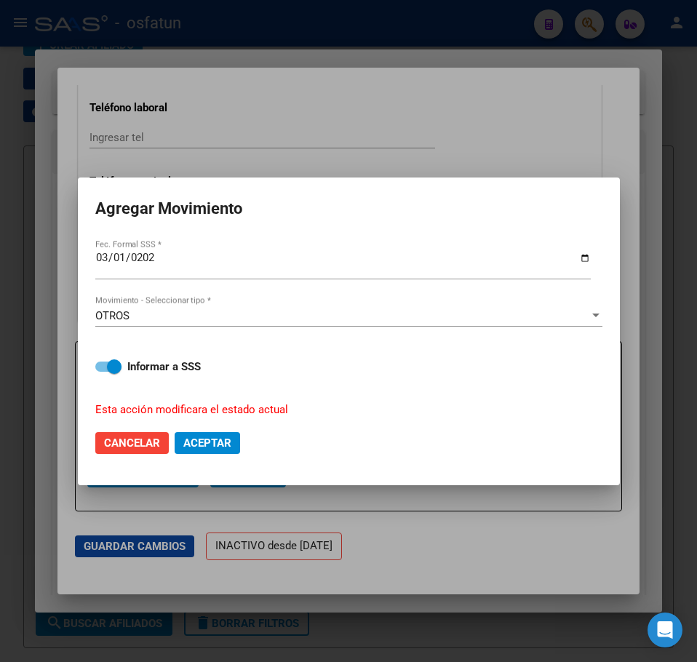
click at [119, 358] on div "Informar a SSS Esta acción modificara el estado actual" at bounding box center [348, 380] width 507 height 78
click at [116, 365] on span at bounding box center [114, 366] width 15 height 15
click at [103, 372] on input "Informar a SSS" at bounding box center [102, 372] width 1 height 1
checkbox input "false"
click at [195, 449] on span "Aceptar" at bounding box center [207, 443] width 48 height 13
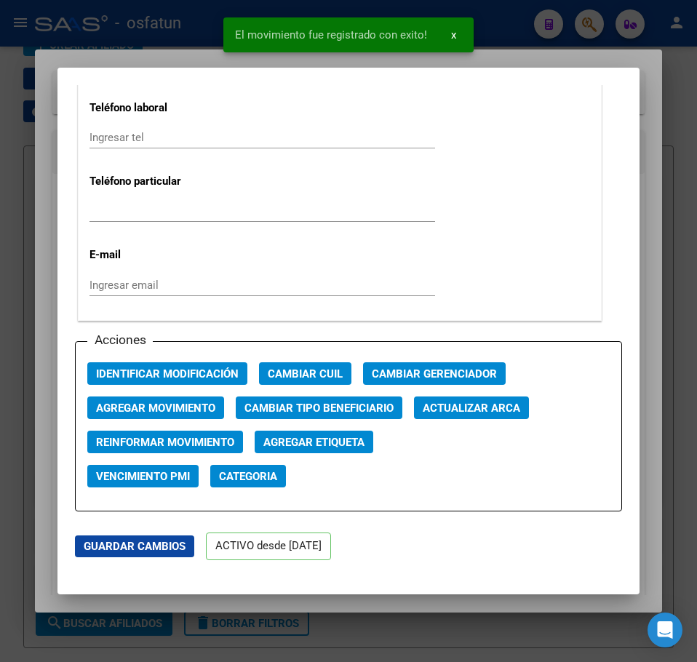
click at [588, 34] on div at bounding box center [348, 331] width 697 height 662
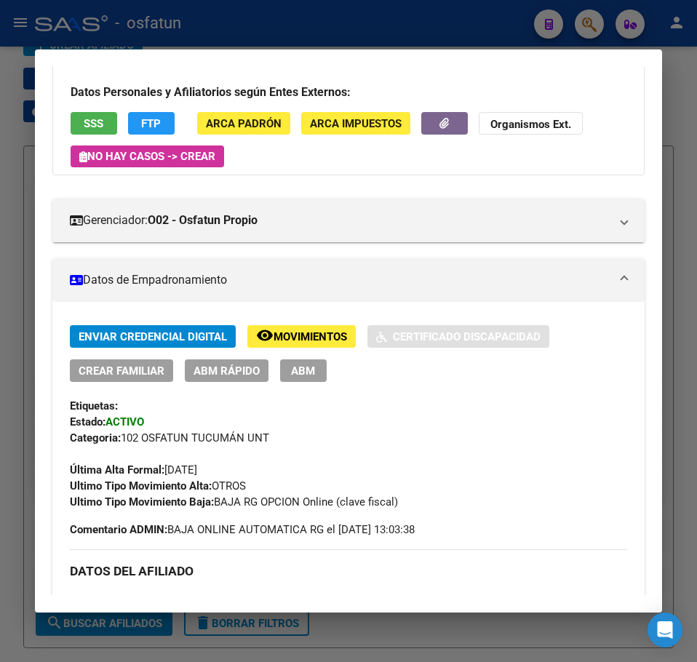
scroll to position [218, 0]
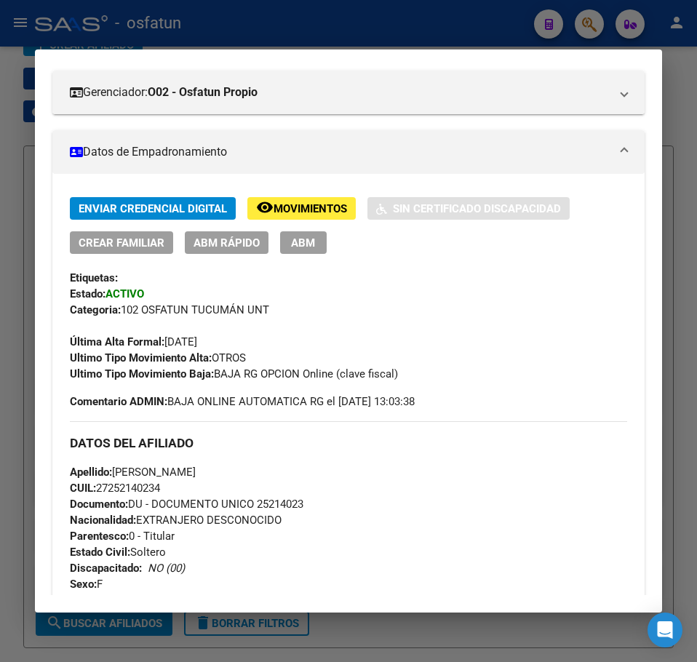
drag, startPoint x: 587, startPoint y: 31, endPoint x: 564, endPoint y: 28, distance: 23.6
click at [586, 31] on div at bounding box center [348, 331] width 697 height 662
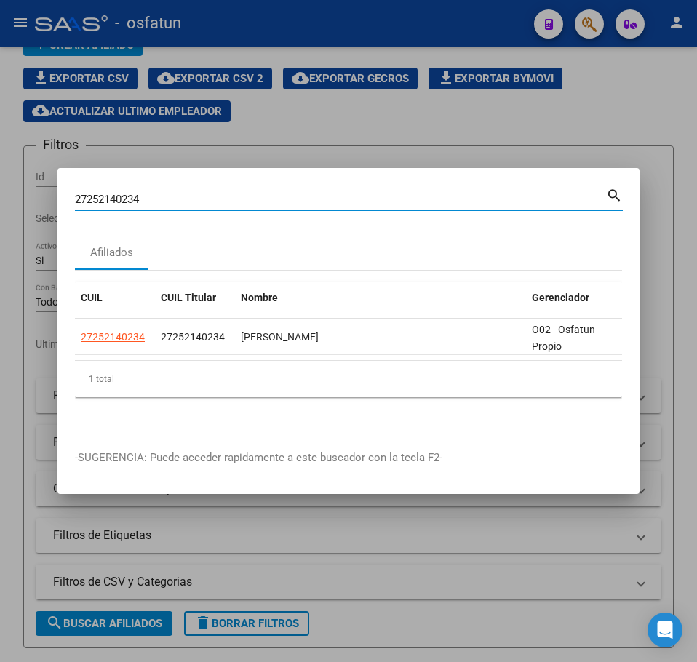
click at [139, 194] on input "27252140234" at bounding box center [340, 199] width 531 height 13
paste input "1631762"
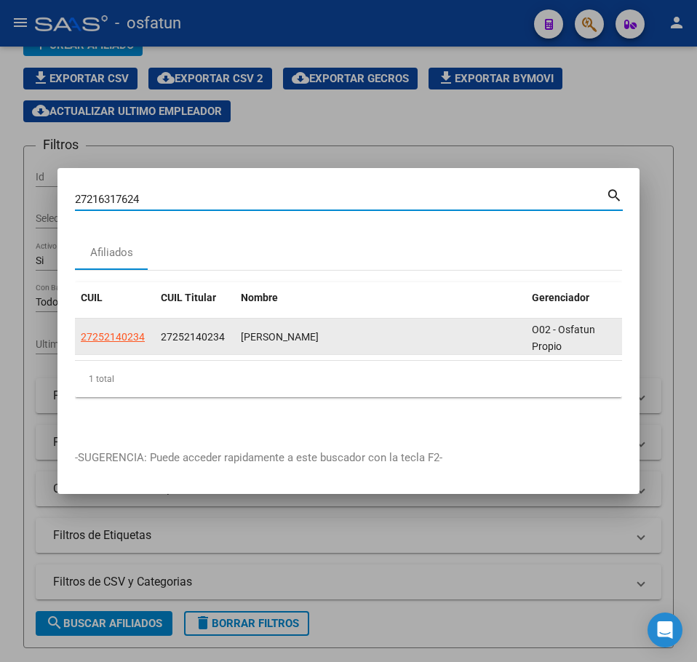
type input "27216317624"
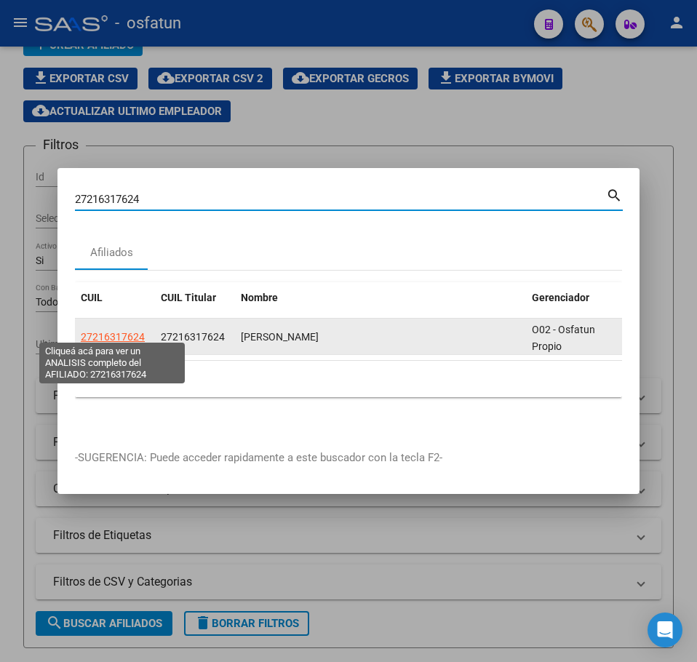
click at [108, 331] on span "27216317624" at bounding box center [113, 337] width 64 height 12
type textarea "27216317624"
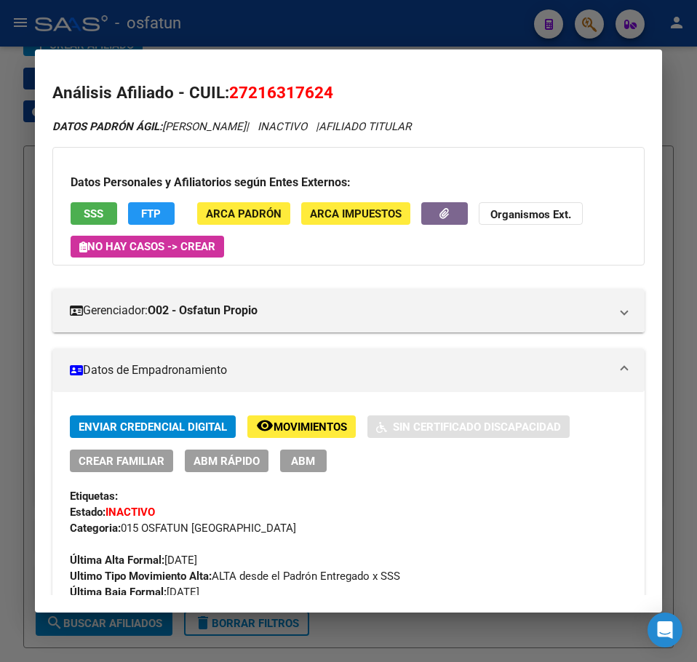
click at [236, 459] on span "ABM Rápido" at bounding box center [227, 461] width 66 height 13
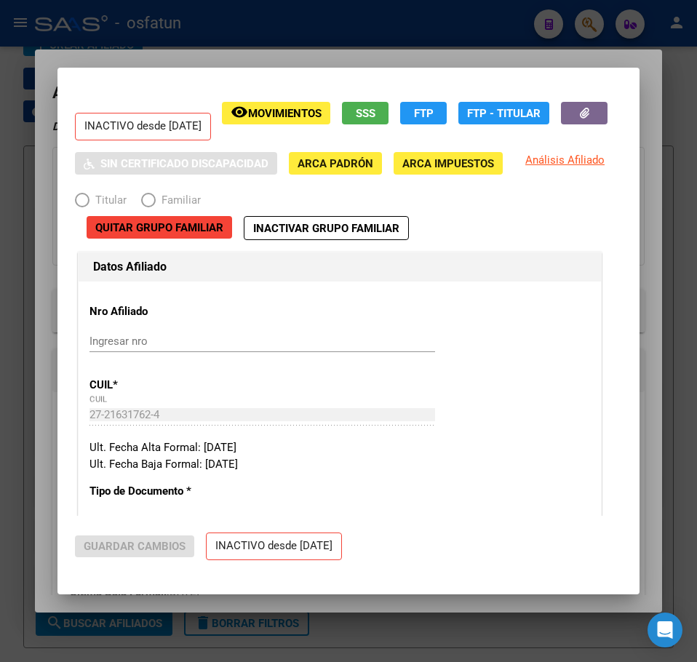
radio input "true"
type input "30-71455993-8"
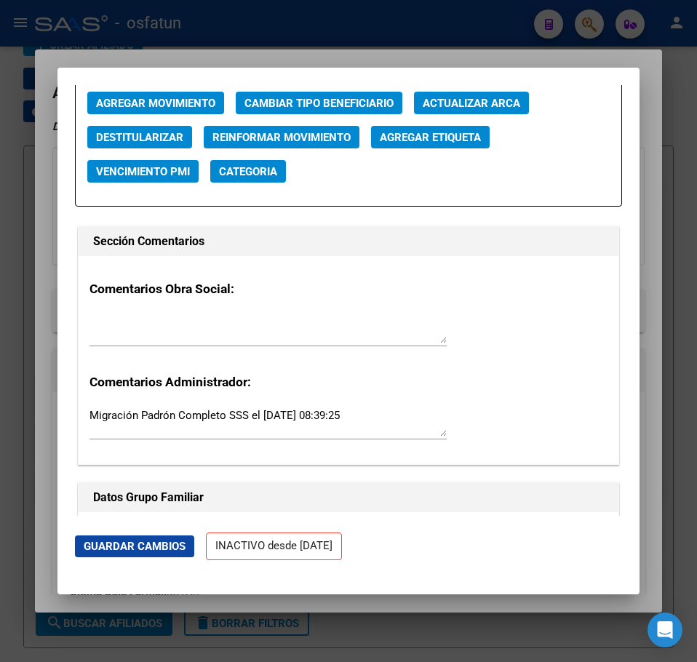
scroll to position [2037, 0]
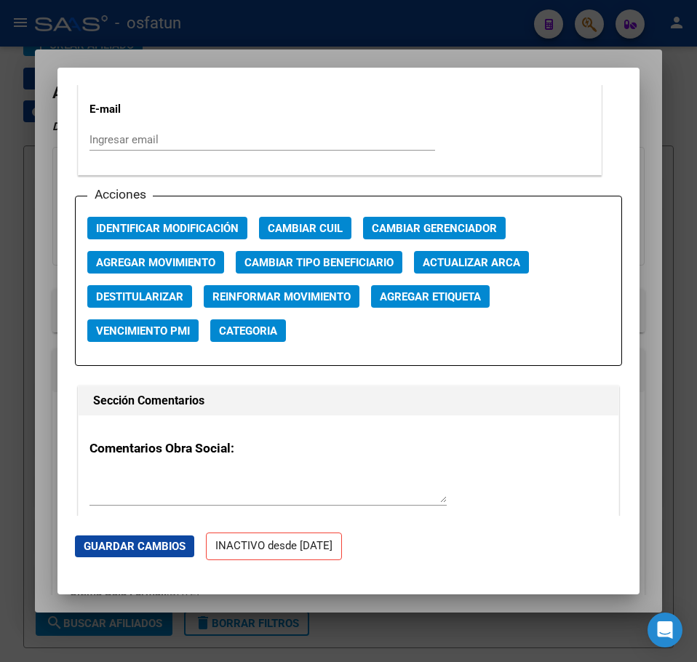
click at [161, 260] on span "Agregar Movimiento" at bounding box center [155, 262] width 119 height 13
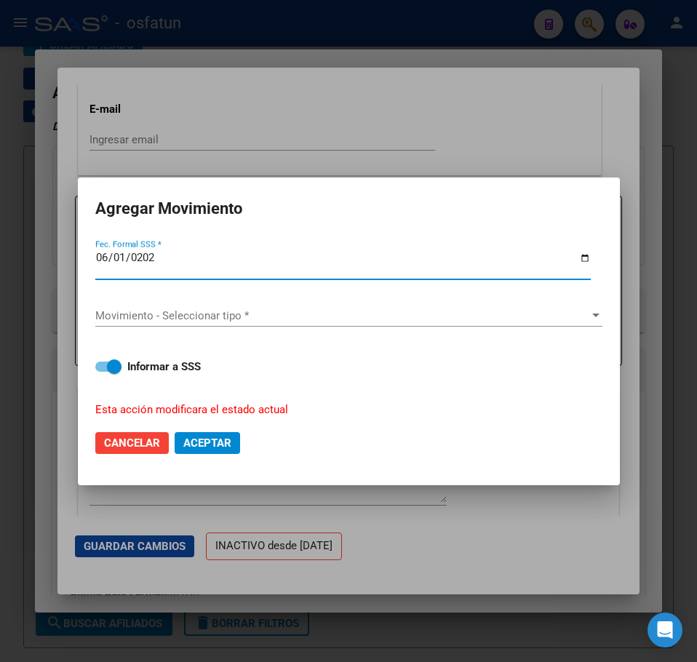
type input "[DATE]"
click at [169, 311] on span "Movimiento - Seleccionar tipo *" at bounding box center [342, 315] width 494 height 13
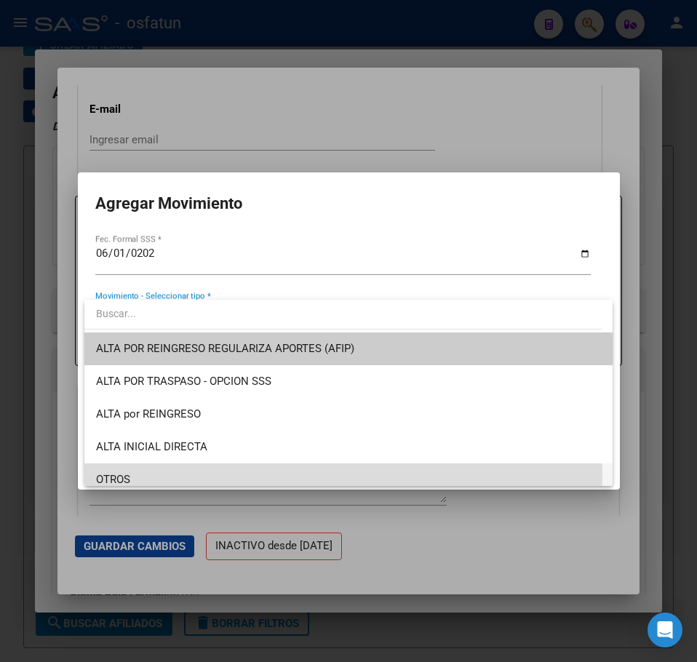
drag, startPoint x: 165, startPoint y: 474, endPoint x: 157, endPoint y: 473, distance: 8.1
click at [164, 474] on span "OTROS" at bounding box center [348, 479] width 505 height 33
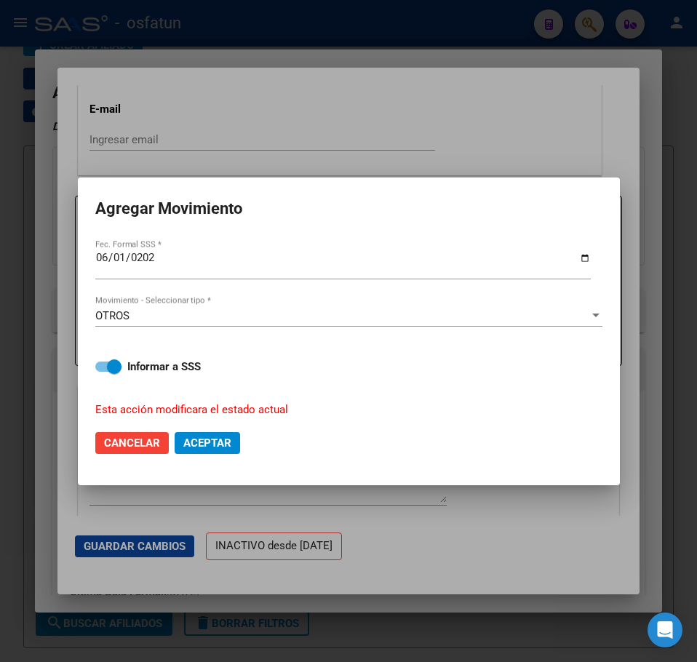
drag, startPoint x: 103, startPoint y: 351, endPoint x: 107, endPoint y: 367, distance: 15.9
click at [103, 352] on div "Informar a SSS Esta acción modificara el estado actual" at bounding box center [348, 380] width 507 height 78
click at [108, 367] on span at bounding box center [114, 366] width 15 height 15
click at [103, 372] on input "Informar a SSS" at bounding box center [102, 372] width 1 height 1
checkbox input "false"
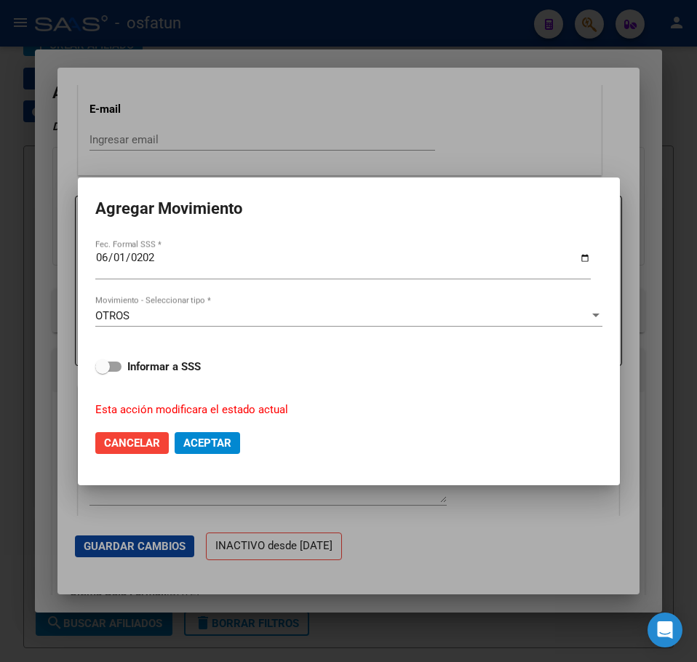
click at [210, 440] on span "Aceptar" at bounding box center [207, 443] width 48 height 13
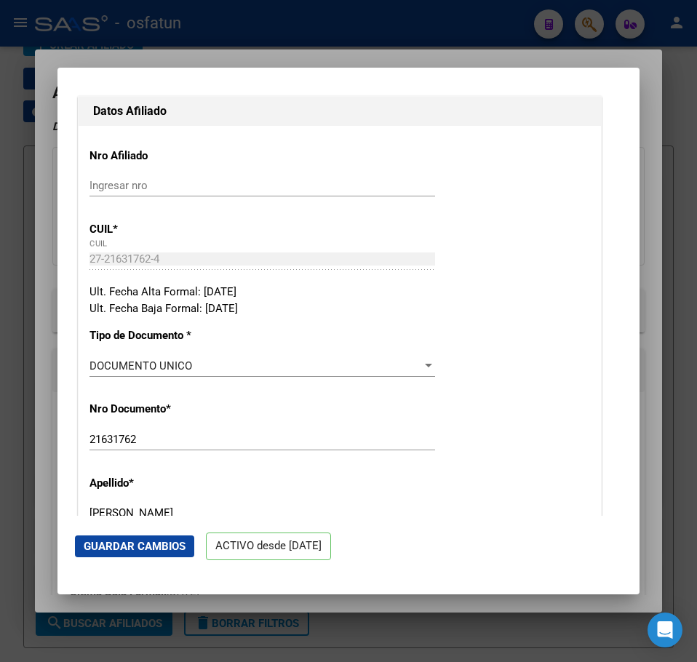
scroll to position [132, 0]
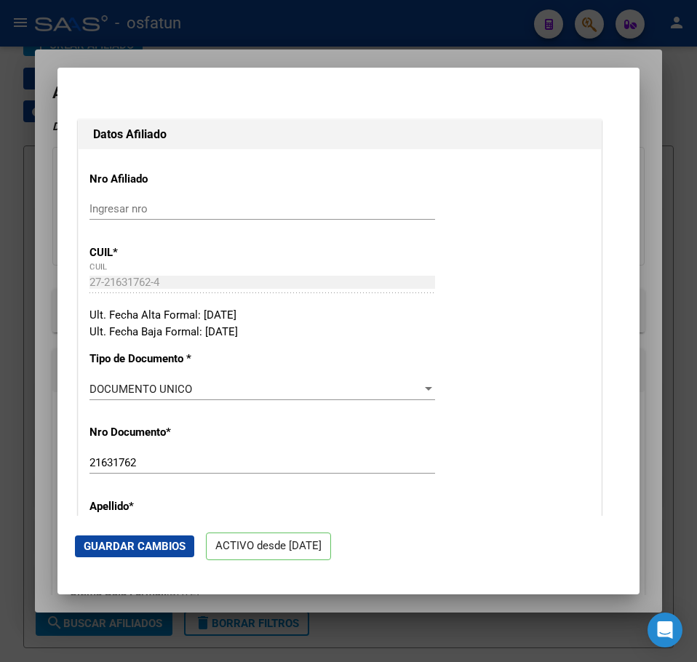
click at [664, 98] on div at bounding box center [348, 331] width 697 height 662
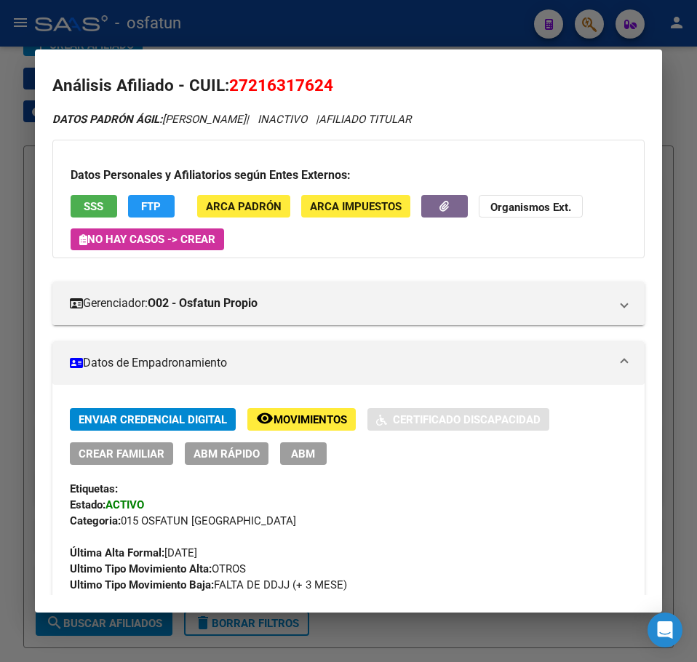
scroll to position [0, 0]
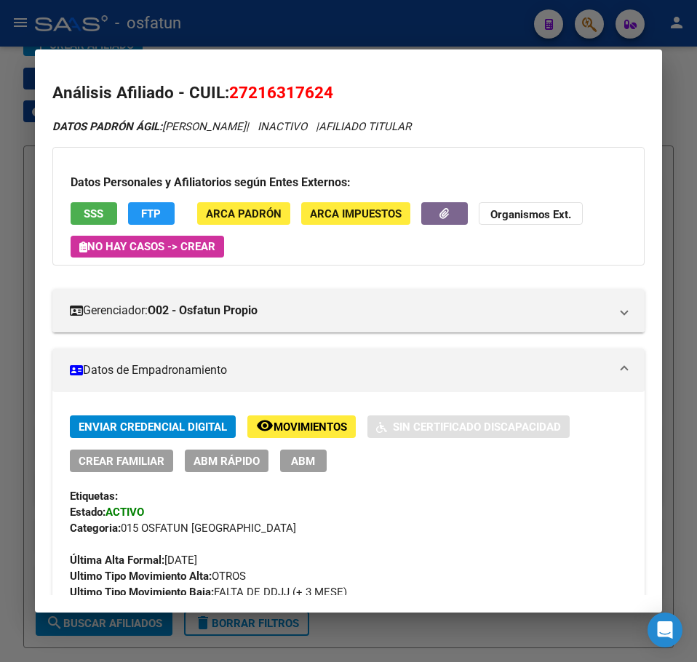
click at [586, 26] on div at bounding box center [348, 331] width 697 height 662
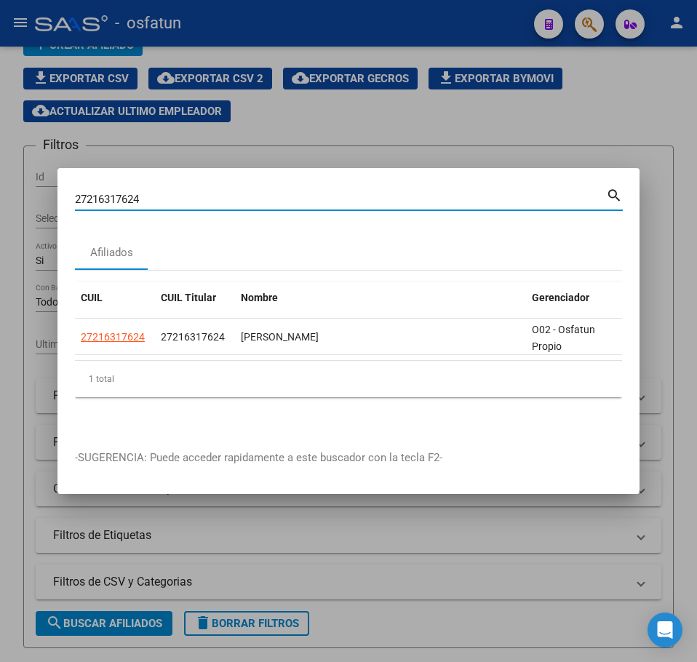
click at [128, 194] on input "27216317624" at bounding box center [340, 199] width 531 height 13
click at [129, 194] on input "27216317624" at bounding box center [340, 199] width 531 height 13
paste input "362846345"
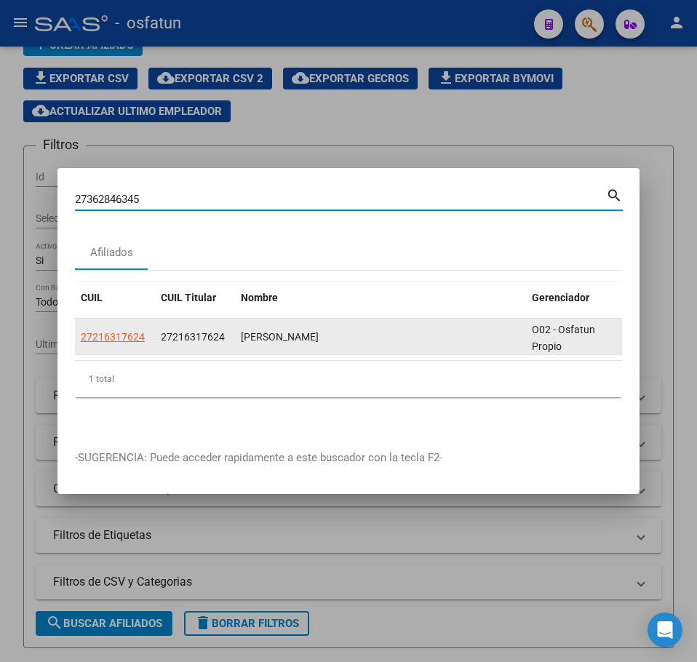
type input "27362846345"
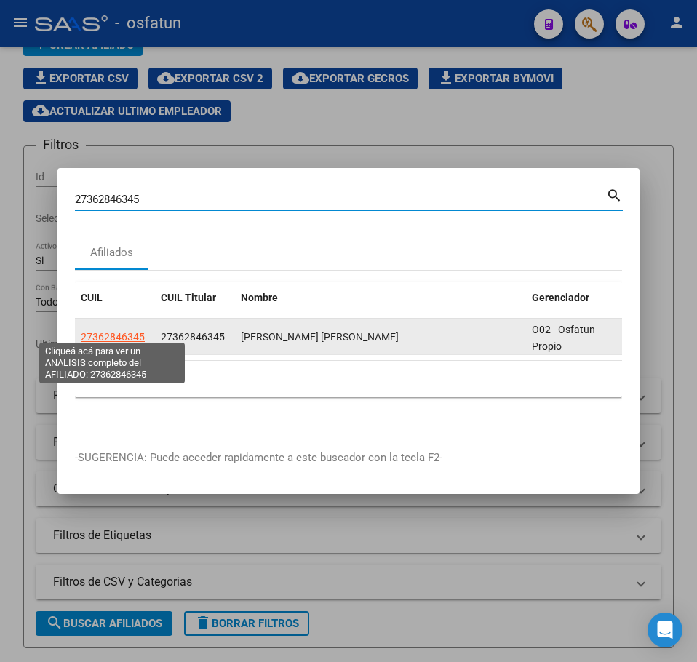
click at [124, 331] on span "27362846345" at bounding box center [113, 337] width 64 height 12
type textarea "27362846345"
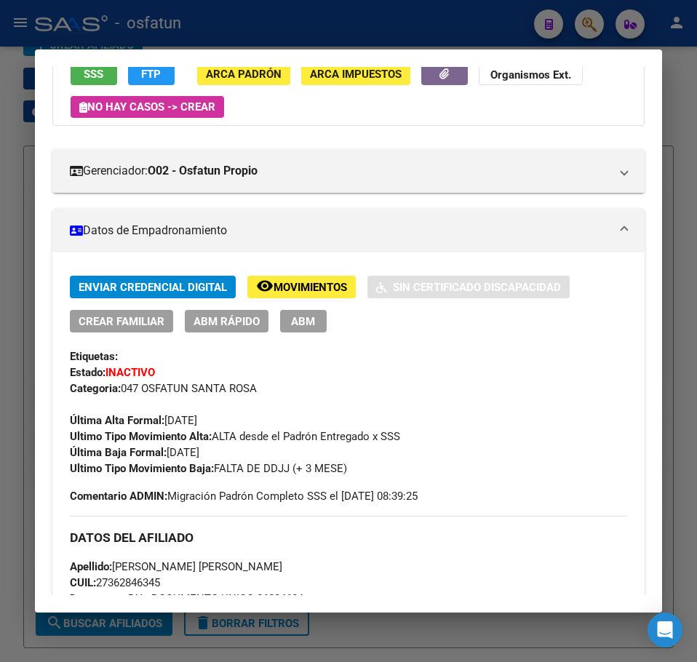
scroll to position [146, 0]
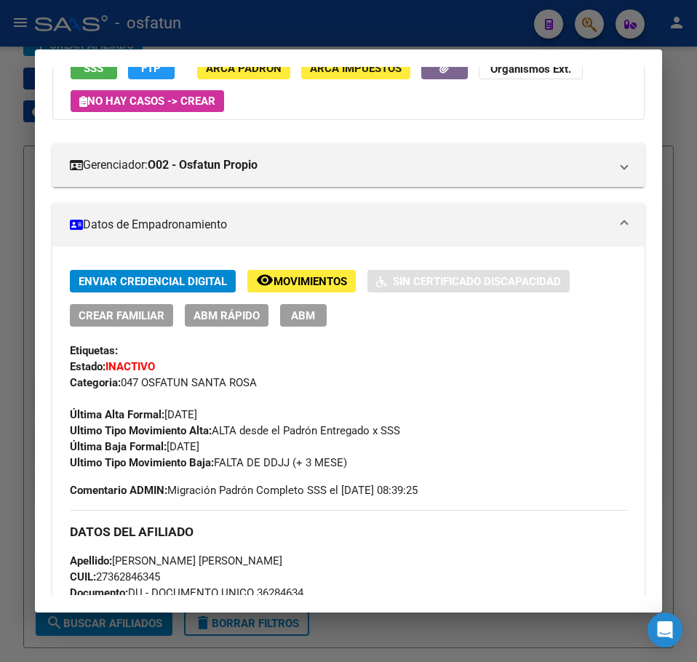
click at [226, 318] on span "ABM Rápido" at bounding box center [227, 315] width 66 height 13
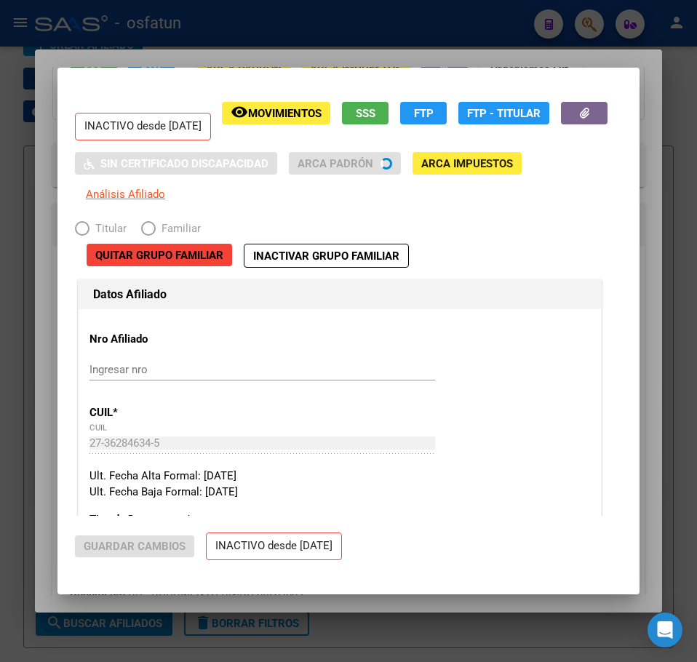
radio input "true"
type input "30-71435345-0"
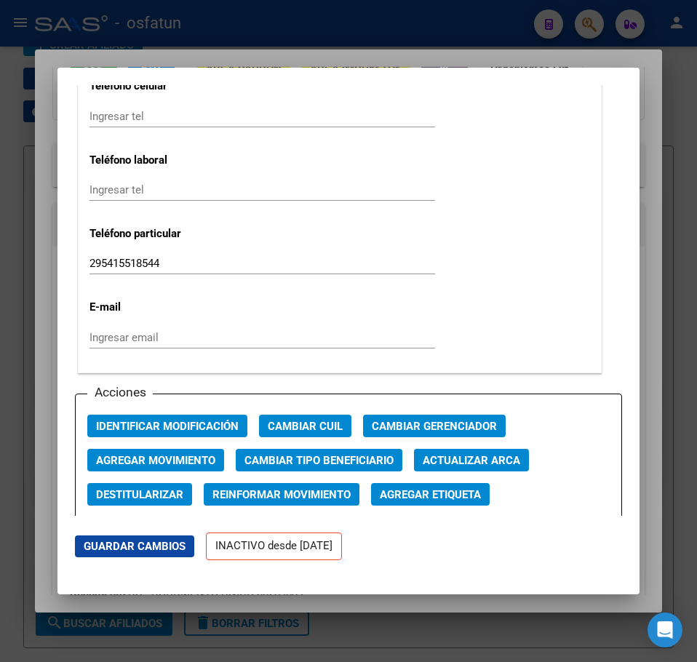
scroll to position [1863, 0]
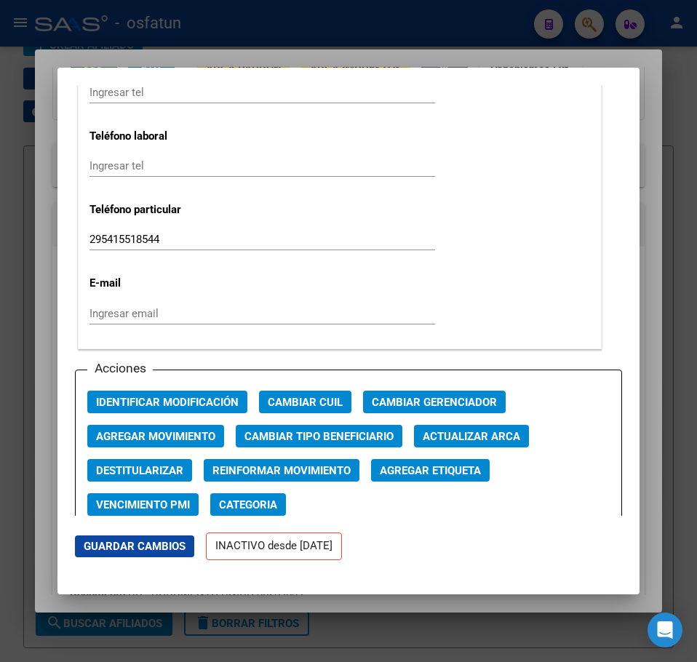
click at [175, 435] on span "Agregar Movimiento" at bounding box center [155, 436] width 119 height 13
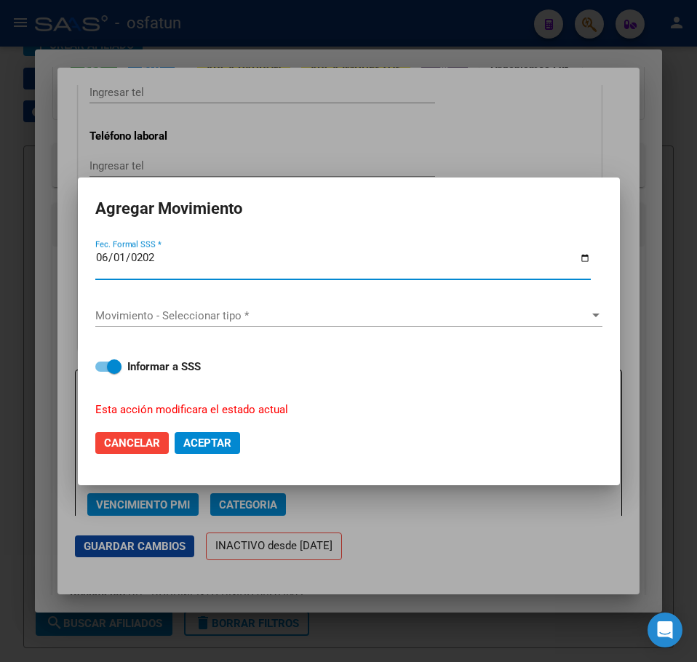
type input "[DATE]"
click at [316, 309] on span "Movimiento - Seleccionar tipo *" at bounding box center [342, 315] width 494 height 13
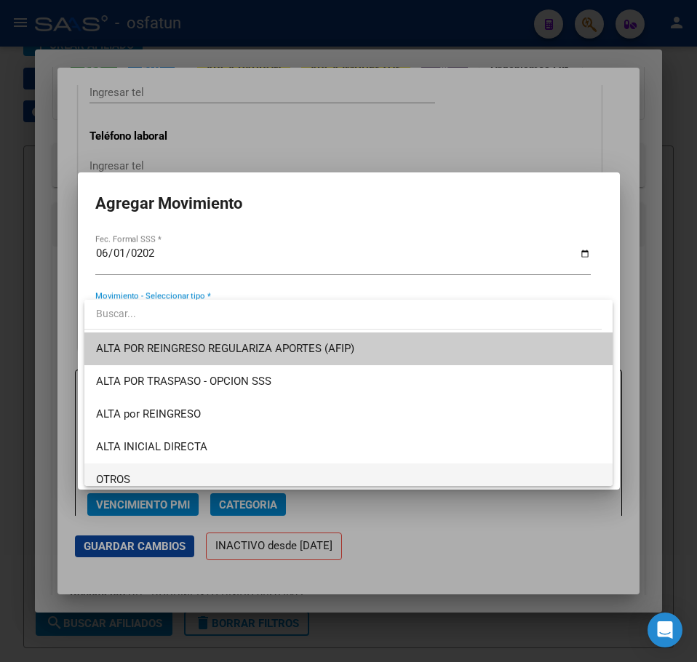
click at [142, 475] on span "OTROS" at bounding box center [348, 479] width 505 height 33
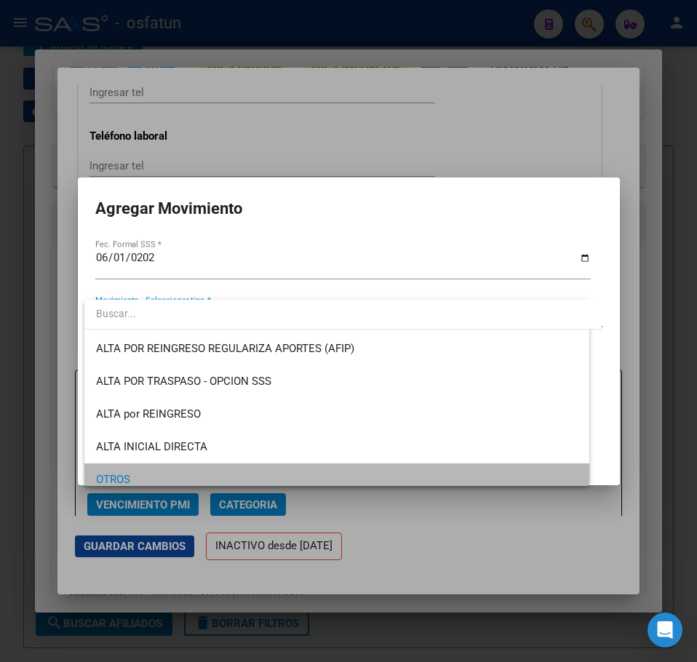
scroll to position [8, 0]
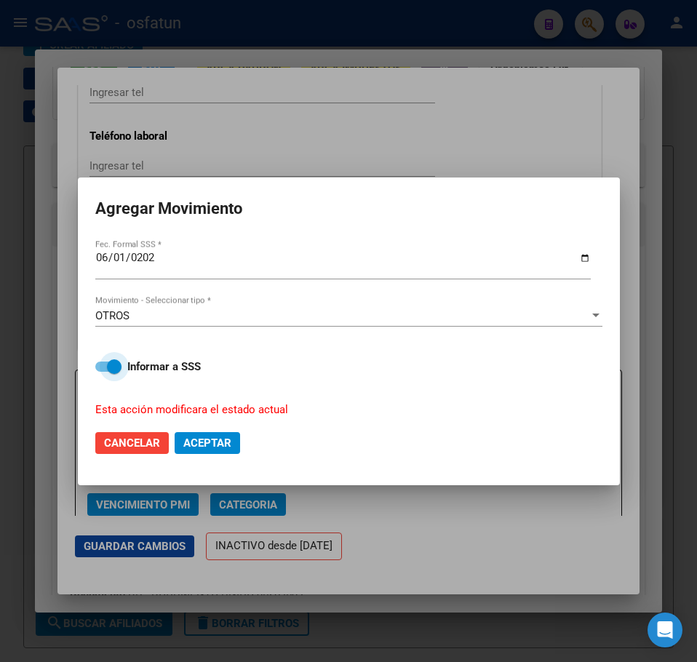
click at [117, 365] on span at bounding box center [114, 366] width 15 height 15
click at [103, 372] on input "Informar a SSS" at bounding box center [102, 372] width 1 height 1
checkbox input "false"
click at [215, 437] on span "Aceptar" at bounding box center [207, 443] width 48 height 13
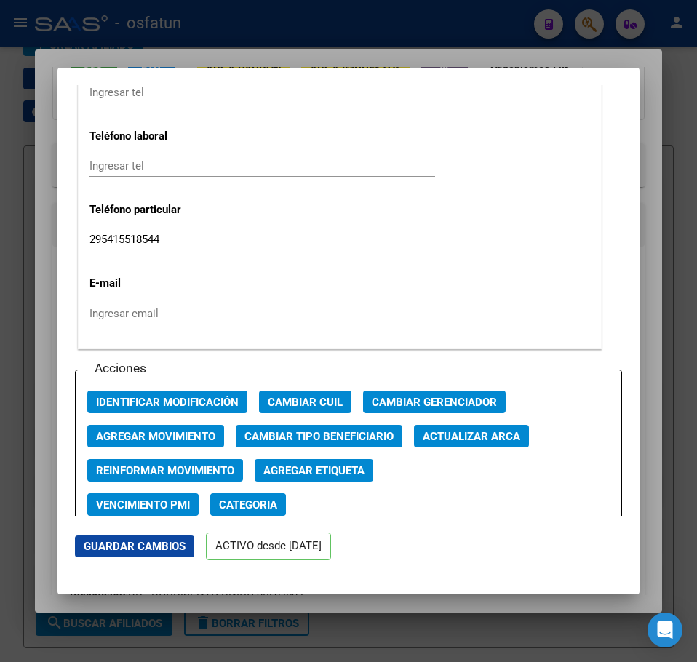
drag, startPoint x: 479, startPoint y: 57, endPoint x: 557, endPoint y: 38, distance: 80.8
click at [493, 53] on div at bounding box center [348, 331] width 697 height 662
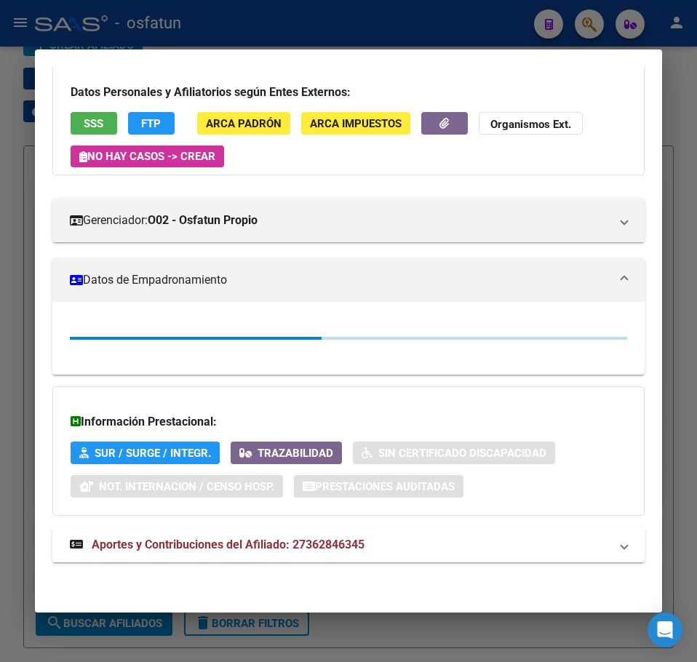
scroll to position [146, 0]
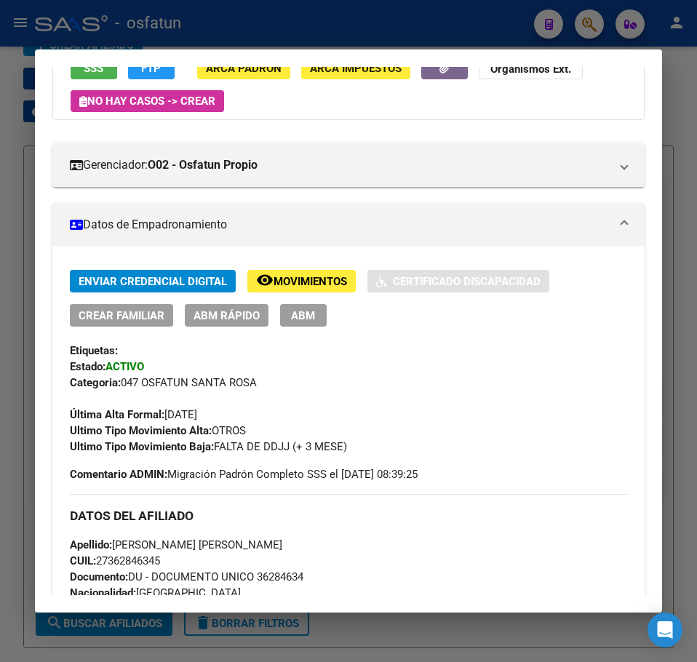
click at [589, 20] on div at bounding box center [348, 331] width 697 height 662
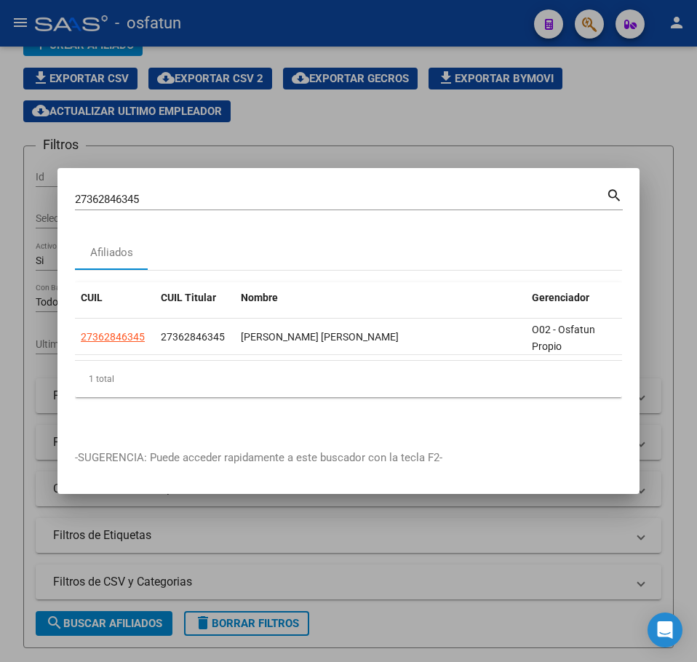
click at [108, 197] on input "27362846345" at bounding box center [340, 199] width 531 height 13
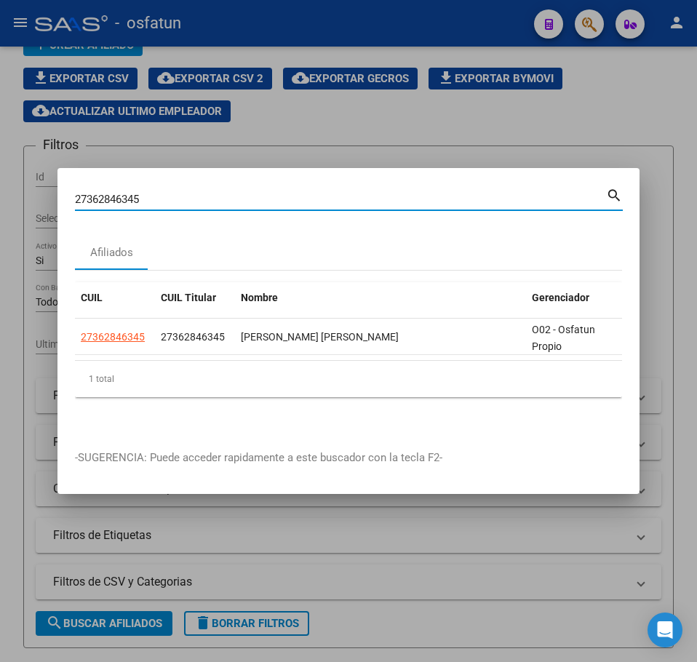
click at [108, 197] on input "27362846345" at bounding box center [340, 199] width 531 height 13
paste input "89228279"
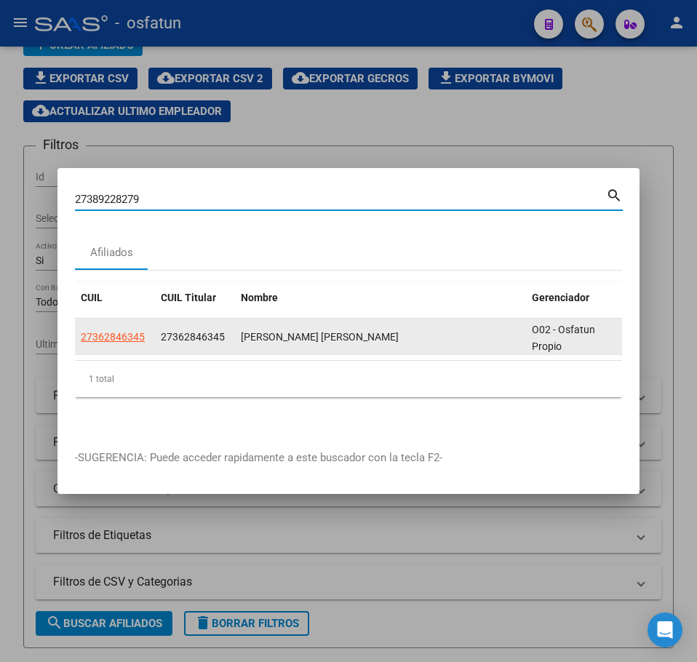
type input "27389228279"
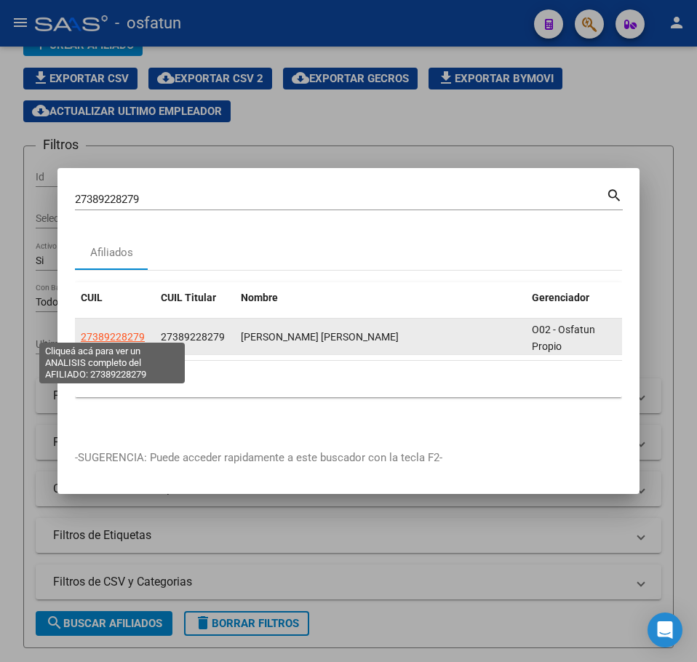
click at [111, 331] on span "27389228279" at bounding box center [113, 337] width 64 height 12
type textarea "27389228279"
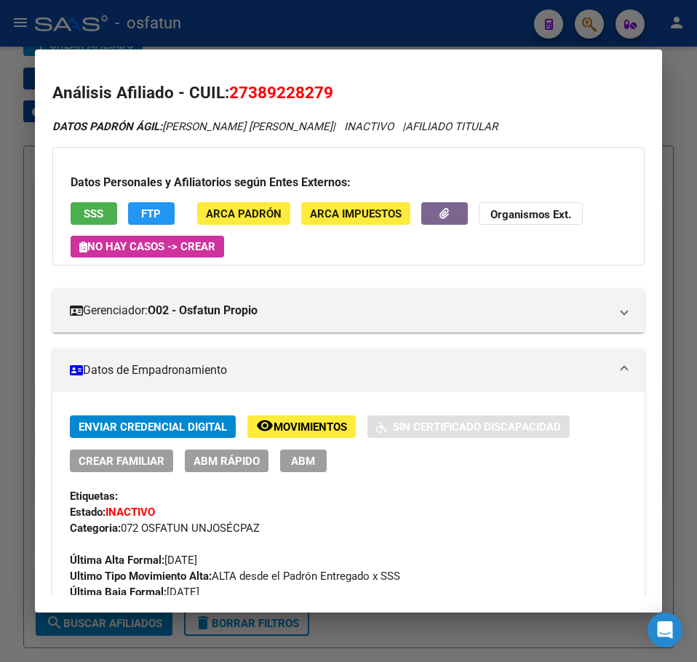
click at [242, 466] on span "ABM Rápido" at bounding box center [227, 461] width 66 height 13
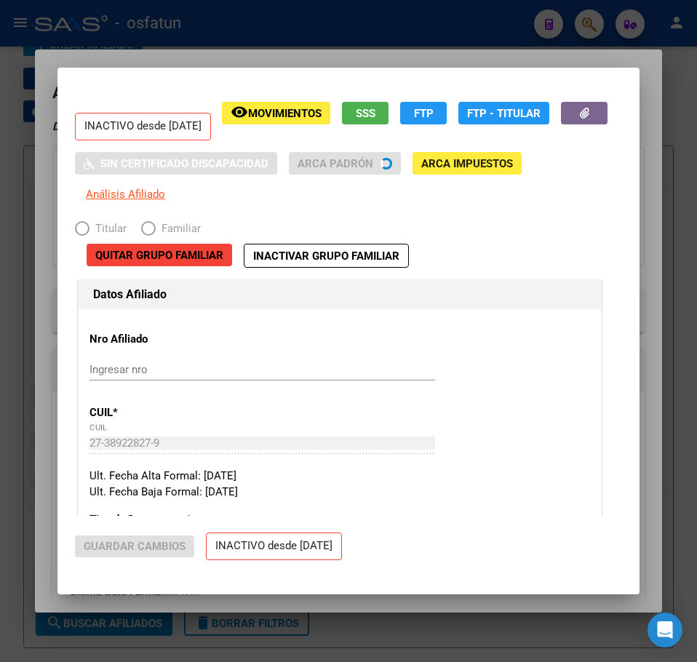
radio input "true"
type input "30-71165548-0"
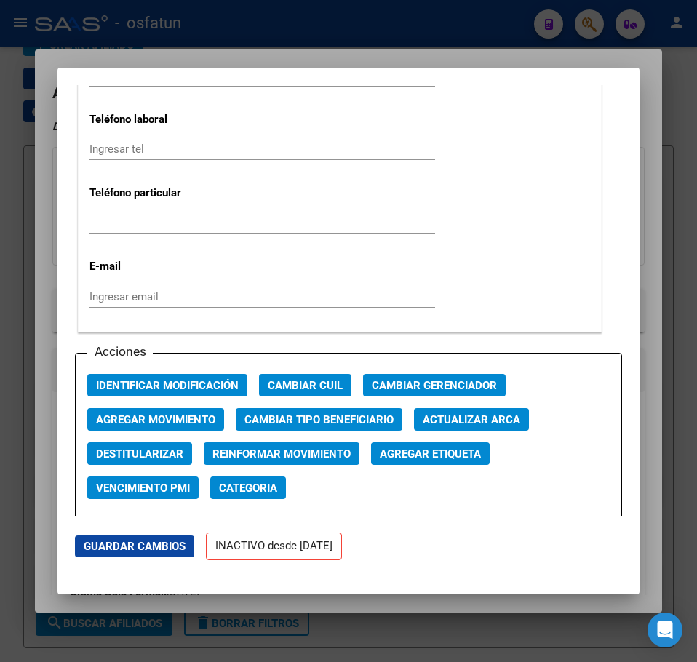
scroll to position [2037, 0]
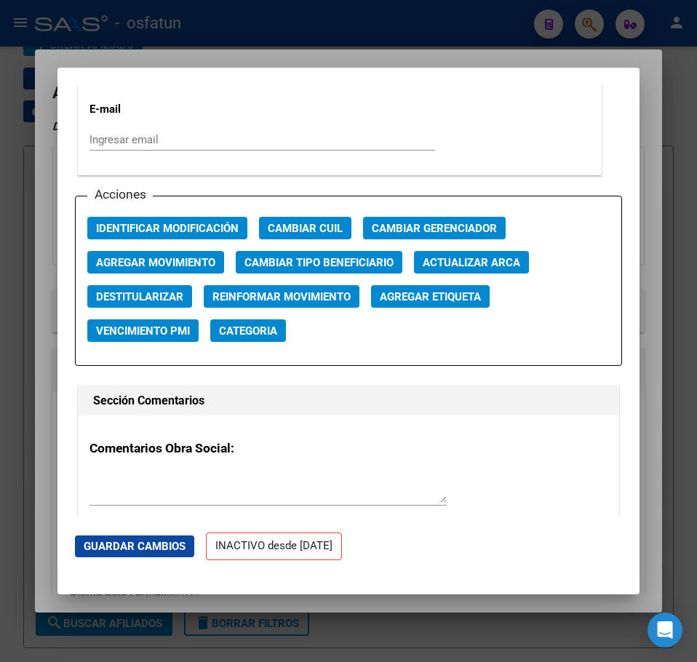
click at [176, 265] on span "Agregar Movimiento" at bounding box center [155, 262] width 119 height 13
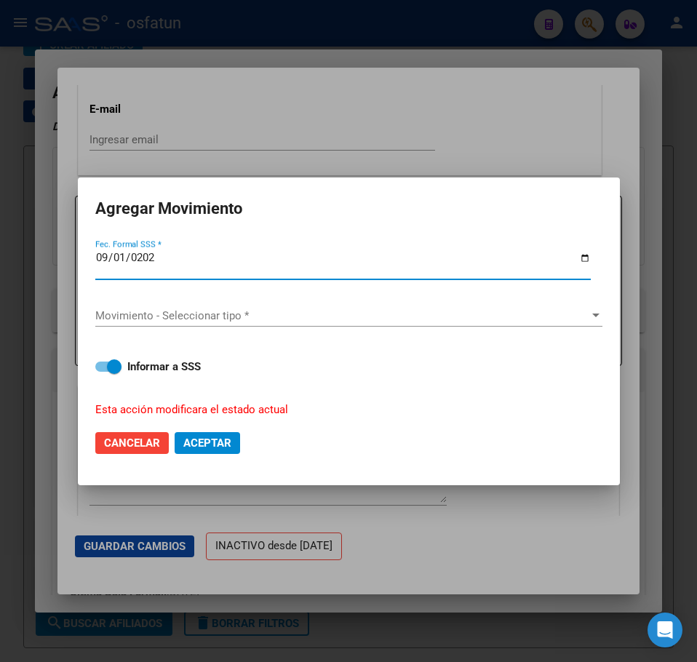
type input "[DATE]"
click at [166, 310] on span "Movimiento - Seleccionar tipo *" at bounding box center [342, 315] width 494 height 13
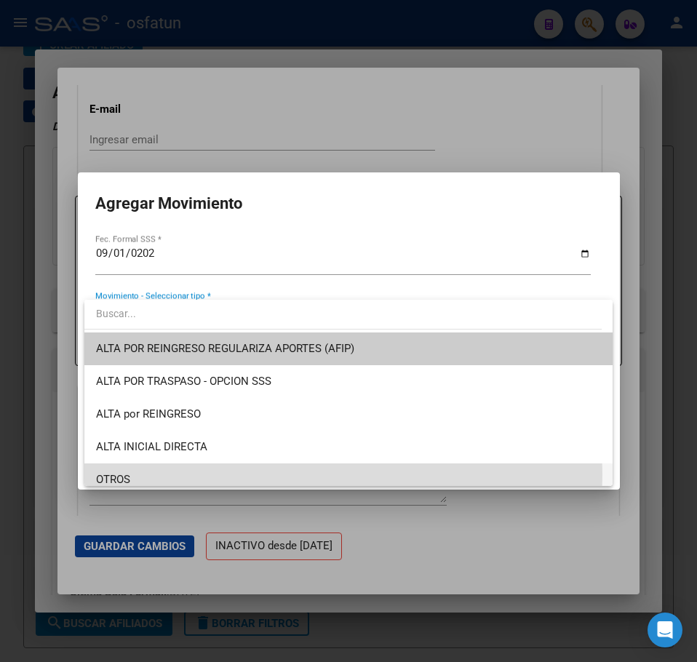
click at [134, 474] on span "OTROS" at bounding box center [348, 479] width 505 height 33
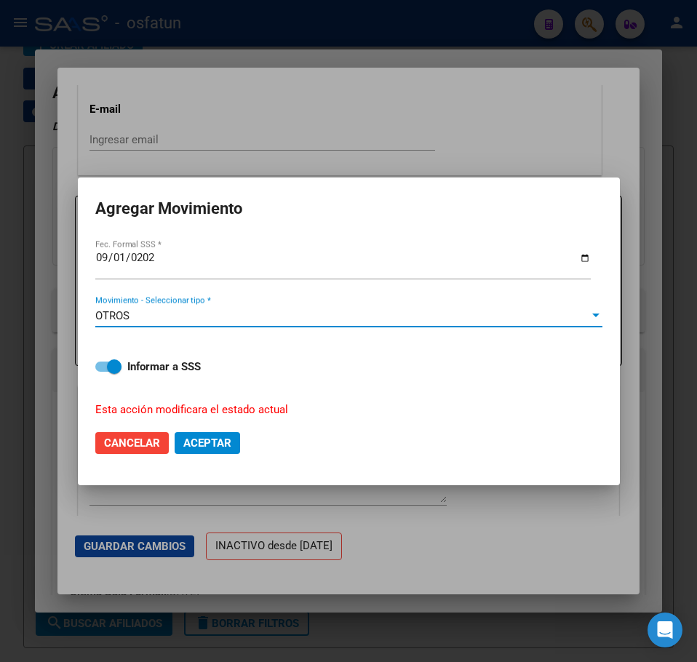
click at [118, 371] on span at bounding box center [114, 366] width 15 height 15
click at [103, 372] on input "Informar a SSS" at bounding box center [102, 372] width 1 height 1
checkbox input "false"
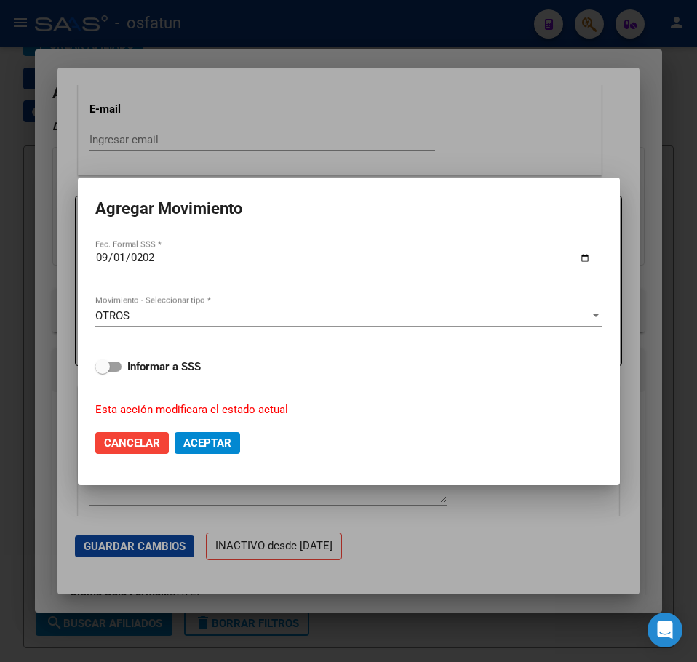
click at [203, 446] on span "Aceptar" at bounding box center [207, 443] width 48 height 13
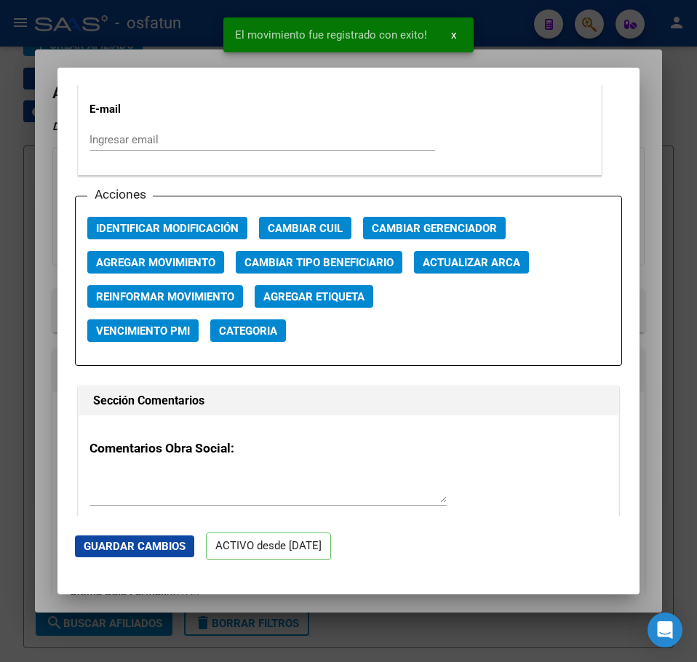
drag, startPoint x: 605, startPoint y: 31, endPoint x: 596, endPoint y: 30, distance: 8.9
click at [602, 31] on div at bounding box center [348, 331] width 697 height 662
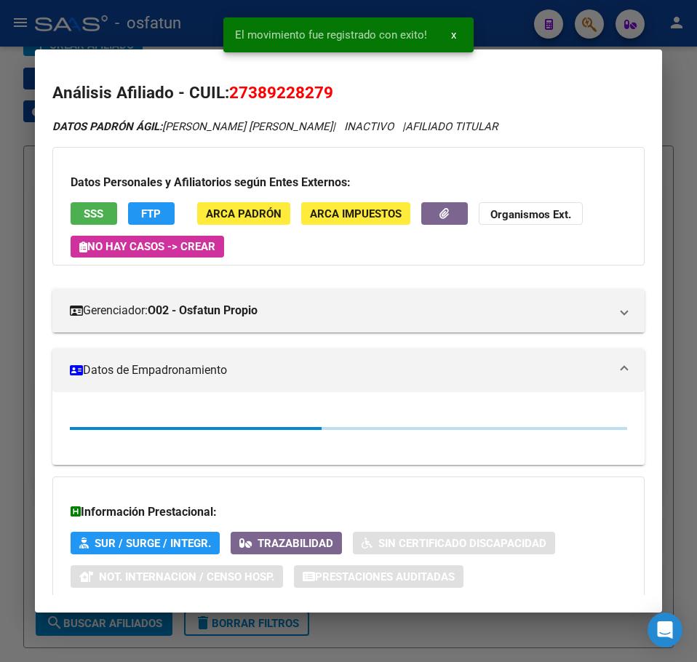
click at [597, 25] on div at bounding box center [348, 331] width 697 height 662
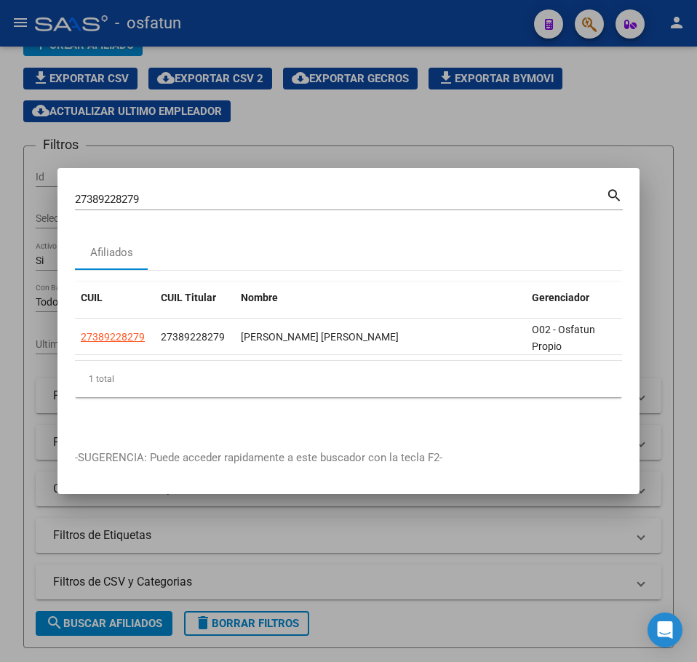
click at [124, 197] on input "27389228279" at bounding box center [340, 199] width 531 height 13
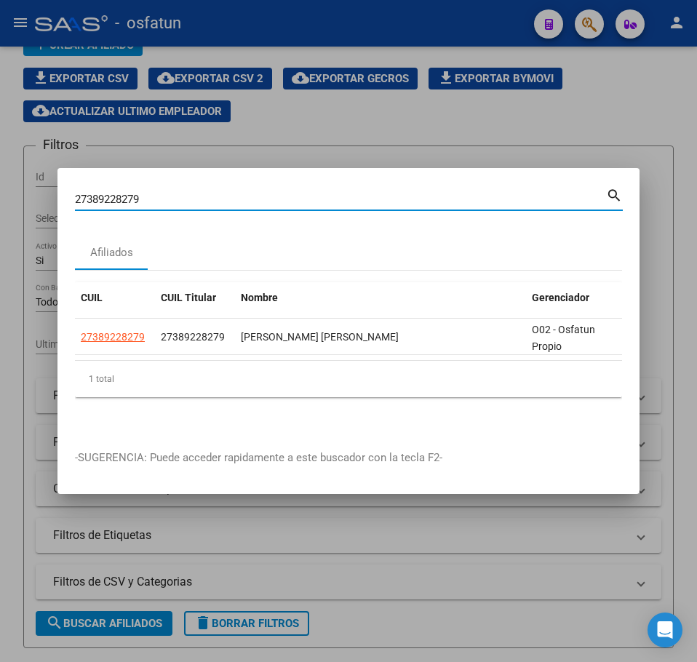
click at [124, 196] on input "27389228279" at bounding box center [340, 199] width 531 height 13
paste input "406788372"
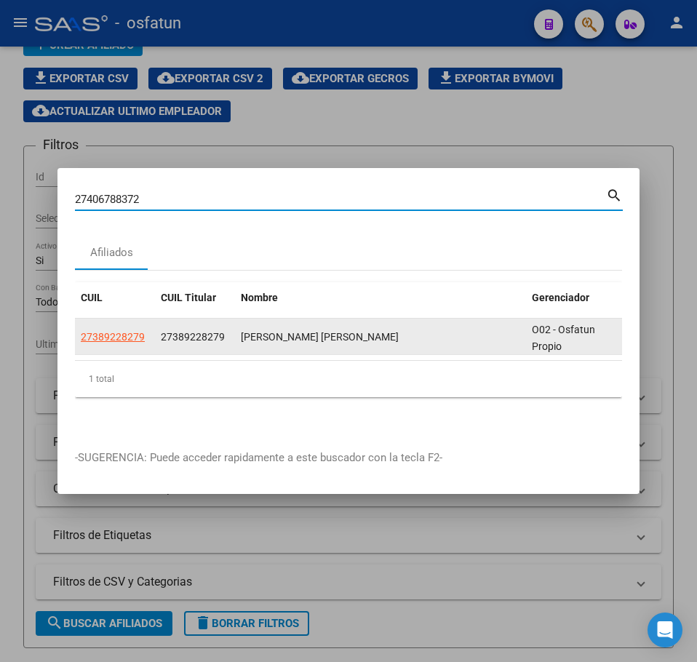
type input "27406788372"
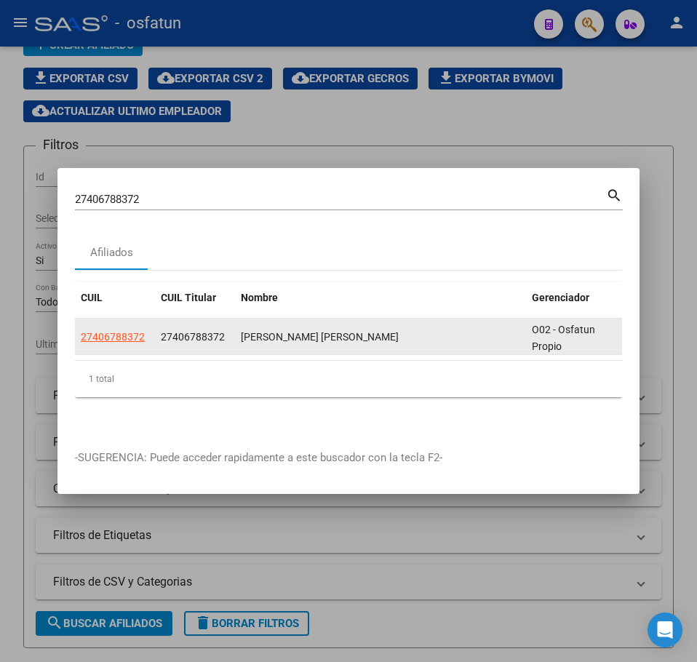
click at [123, 321] on datatable-body-cell "27406788372" at bounding box center [115, 337] width 80 height 36
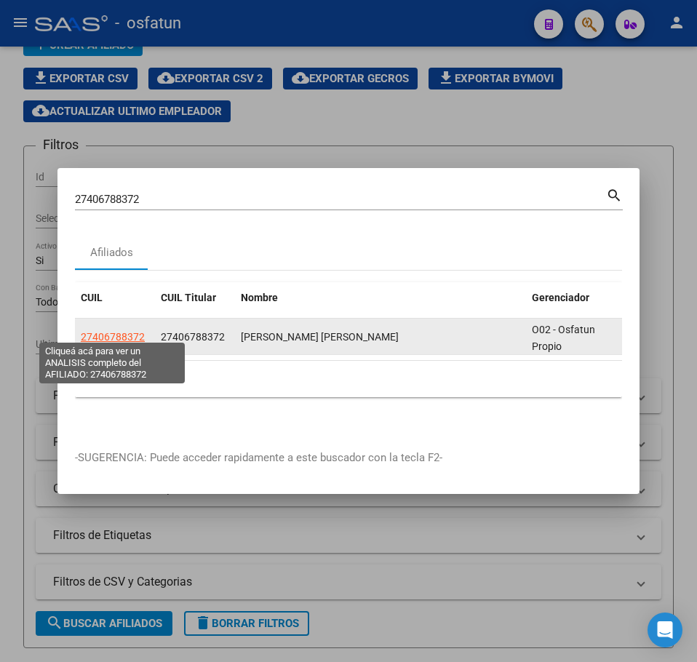
click at [114, 332] on span "27406788372" at bounding box center [113, 337] width 64 height 12
type textarea "27406788372"
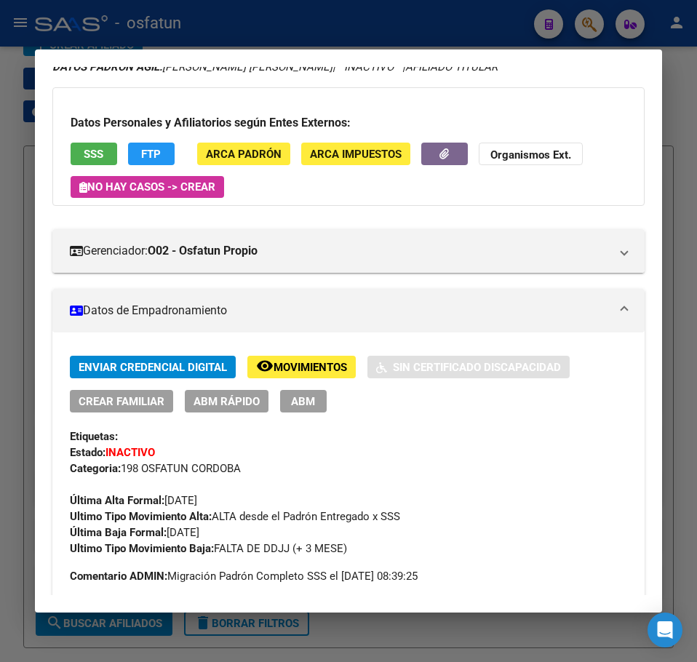
scroll to position [0, 0]
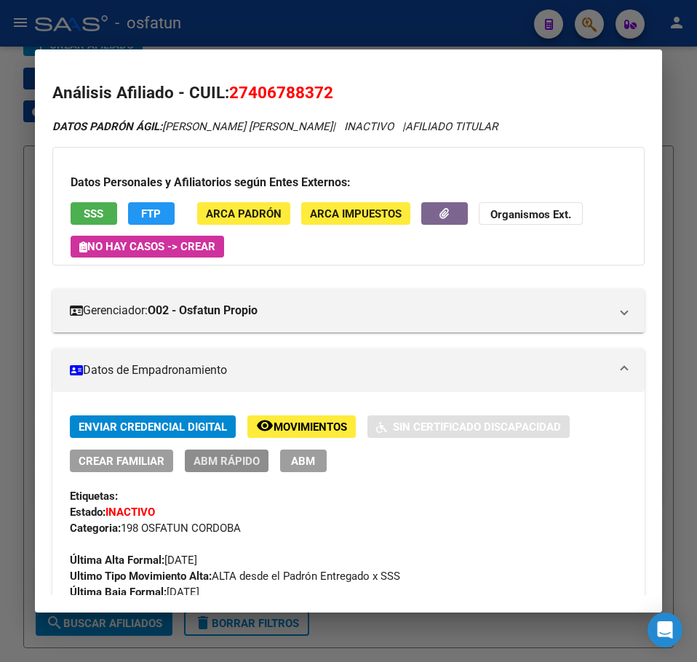
click at [204, 465] on span "ABM Rápido" at bounding box center [227, 461] width 66 height 13
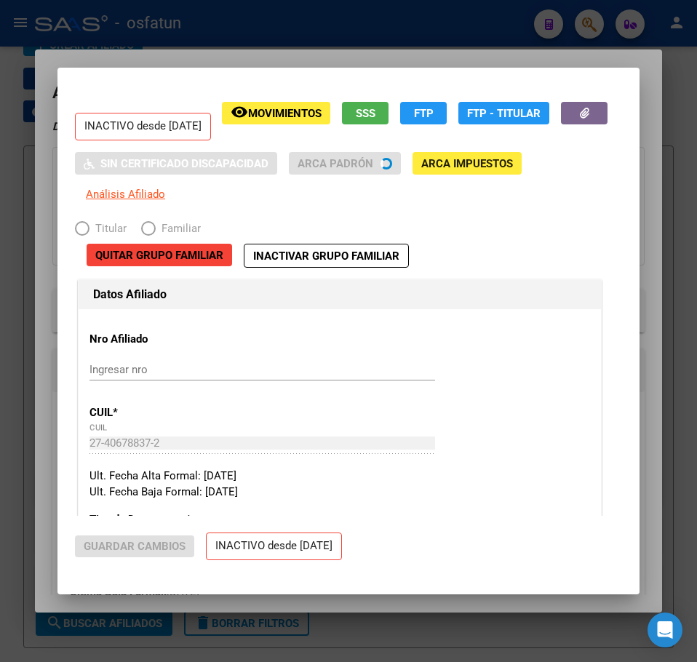
radio input "true"
type input "33-71636039-9"
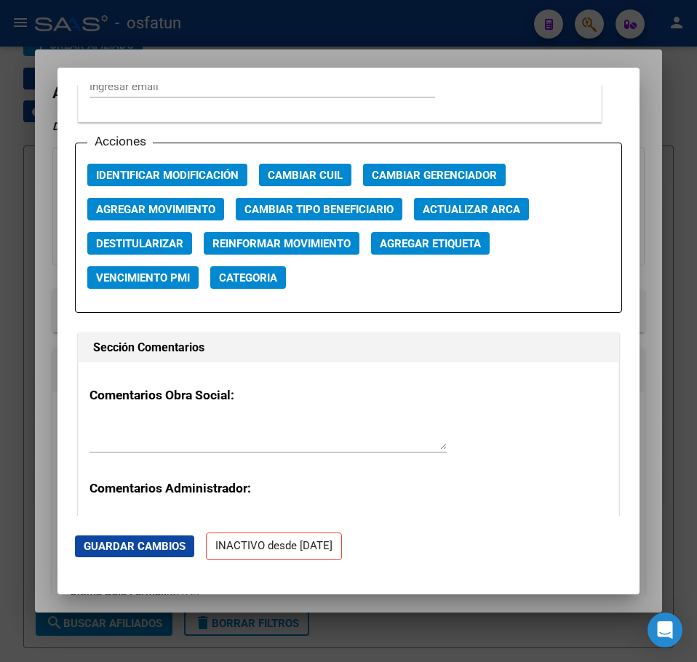
scroll to position [1965, 0]
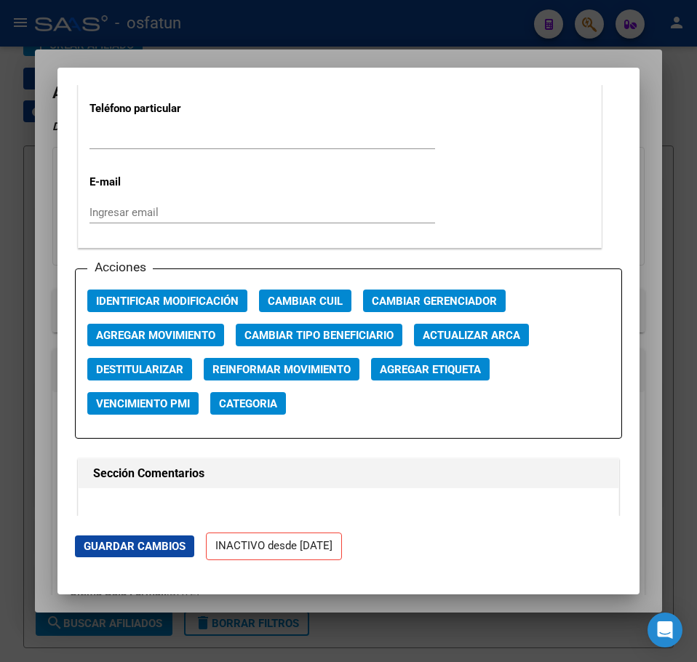
click at [180, 330] on span "Agregar Movimiento" at bounding box center [155, 335] width 119 height 13
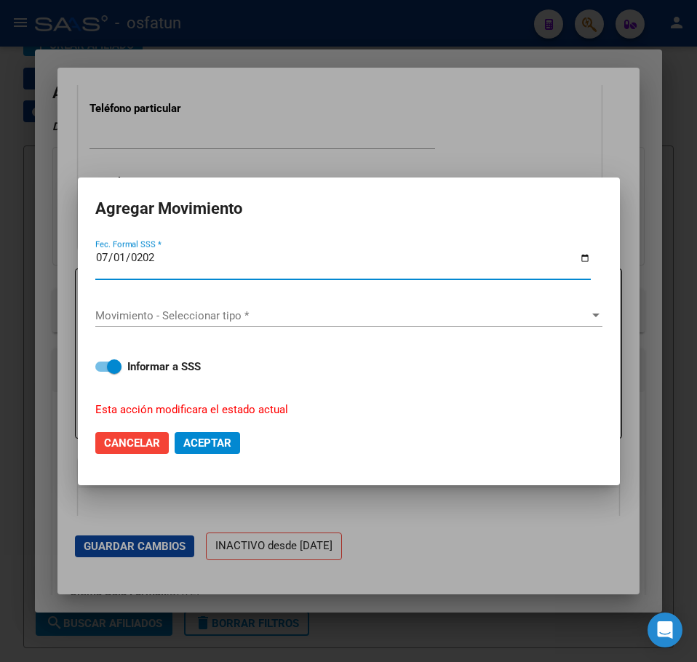
type input "[DATE]"
click at [218, 314] on span "Movimiento - Seleccionar tipo *" at bounding box center [342, 315] width 494 height 13
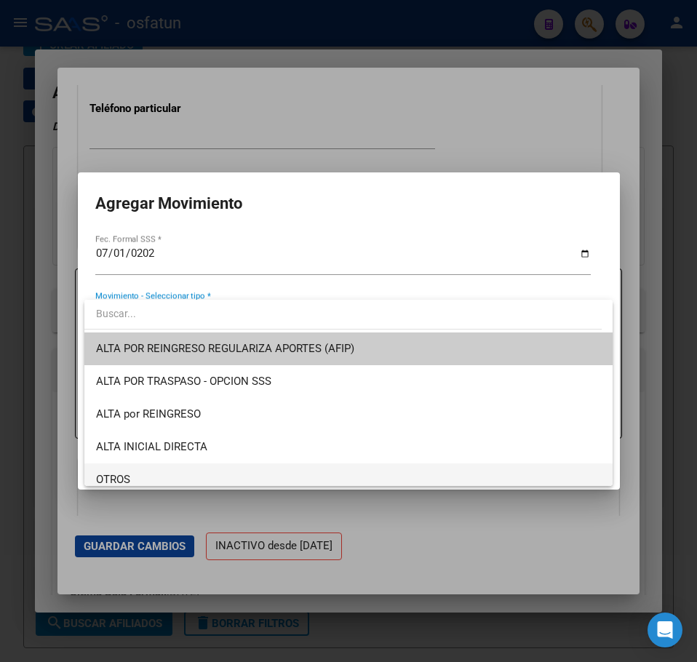
click at [158, 464] on span "OTROS" at bounding box center [348, 479] width 505 height 33
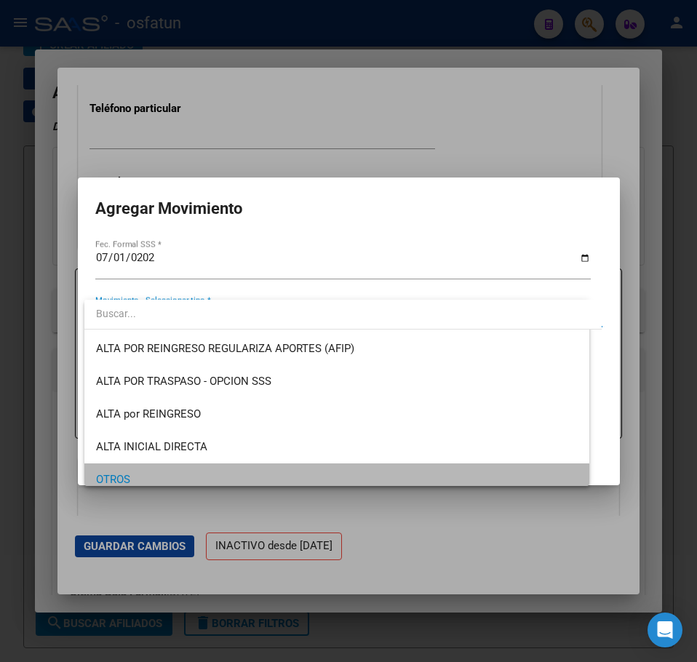
scroll to position [8, 0]
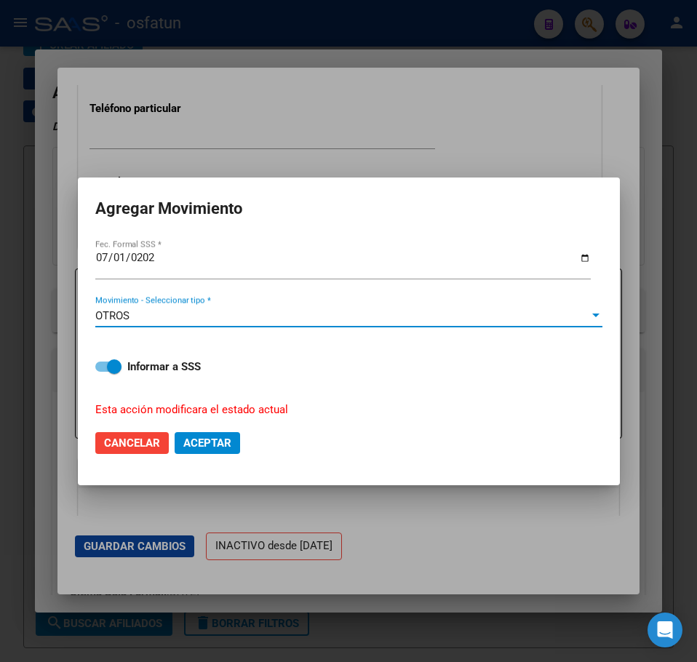
click at [103, 364] on span at bounding box center [108, 367] width 26 height 10
click at [103, 372] on input "Informar a SSS" at bounding box center [102, 372] width 1 height 1
checkbox input "false"
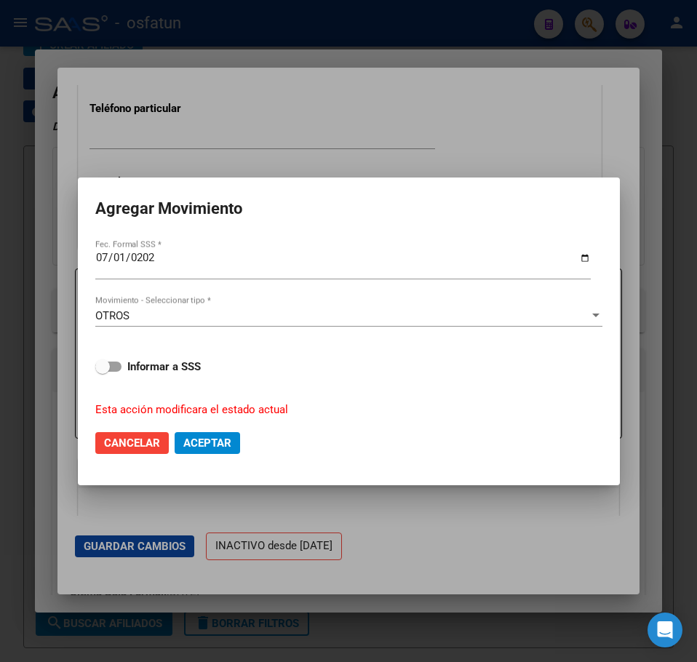
click at [200, 437] on span "Aceptar" at bounding box center [207, 443] width 48 height 13
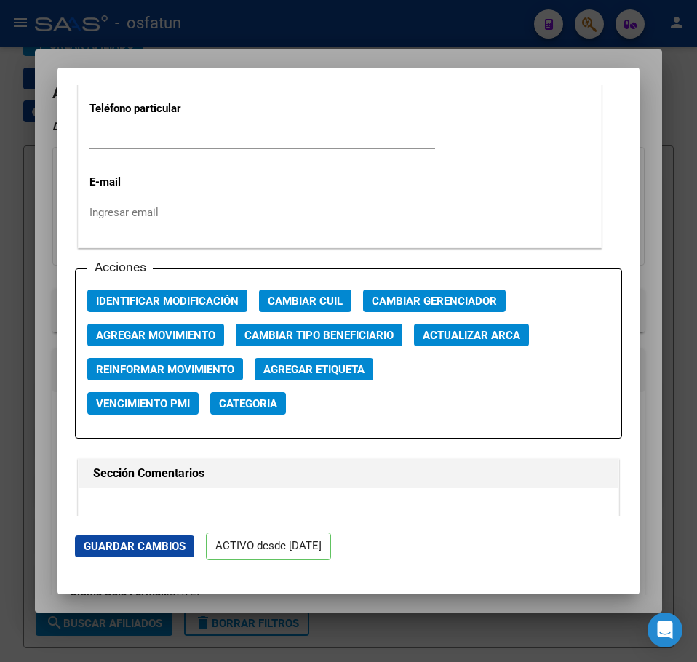
click at [651, 60] on div at bounding box center [348, 331] width 697 height 662
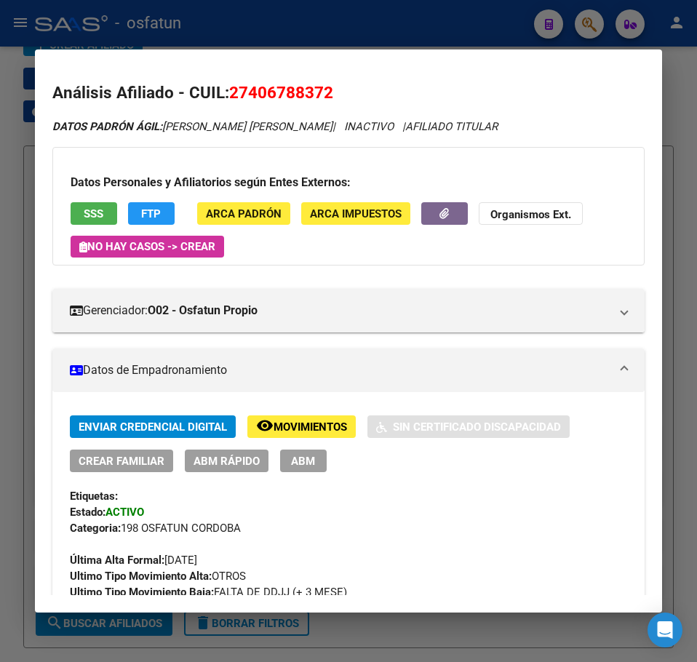
click at [594, 26] on div at bounding box center [348, 331] width 697 height 662
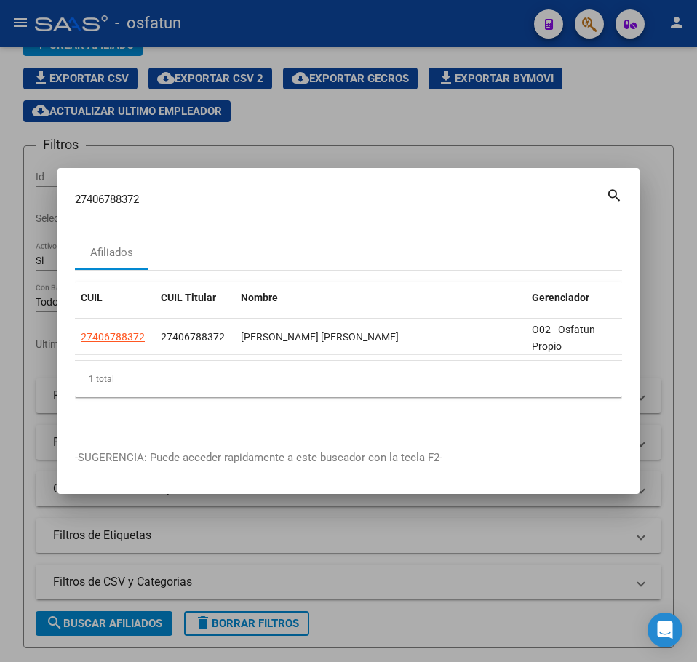
click at [124, 193] on input "27406788372" at bounding box center [340, 199] width 531 height 13
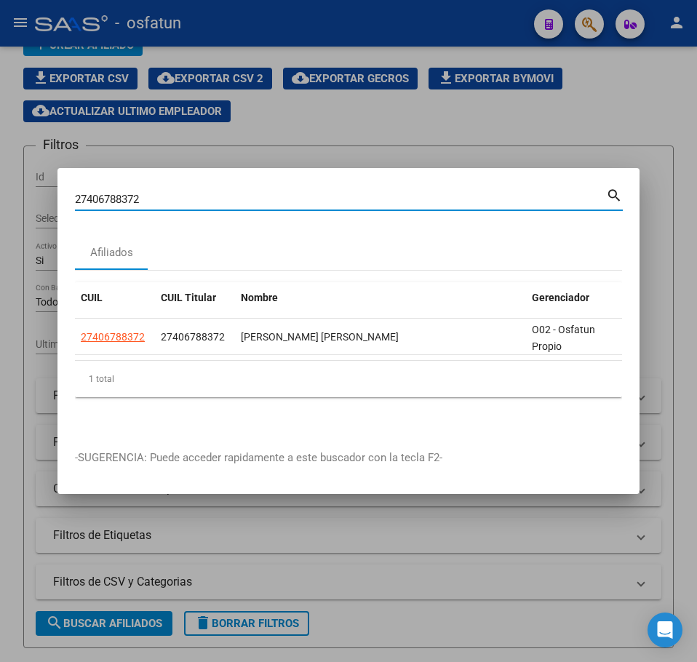
click at [124, 193] on input "27406788372" at bounding box center [340, 199] width 531 height 13
paste input "1412706"
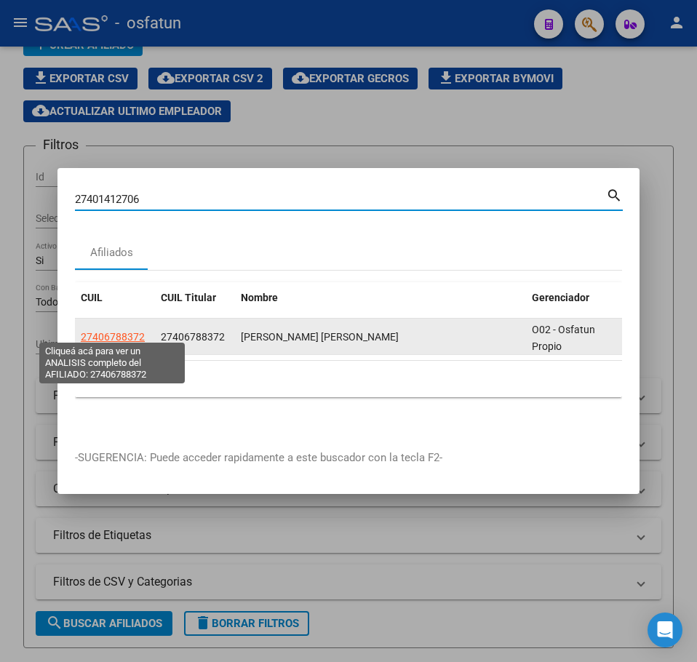
type input "27401412706"
click at [120, 331] on span "27406788372" at bounding box center [113, 337] width 64 height 12
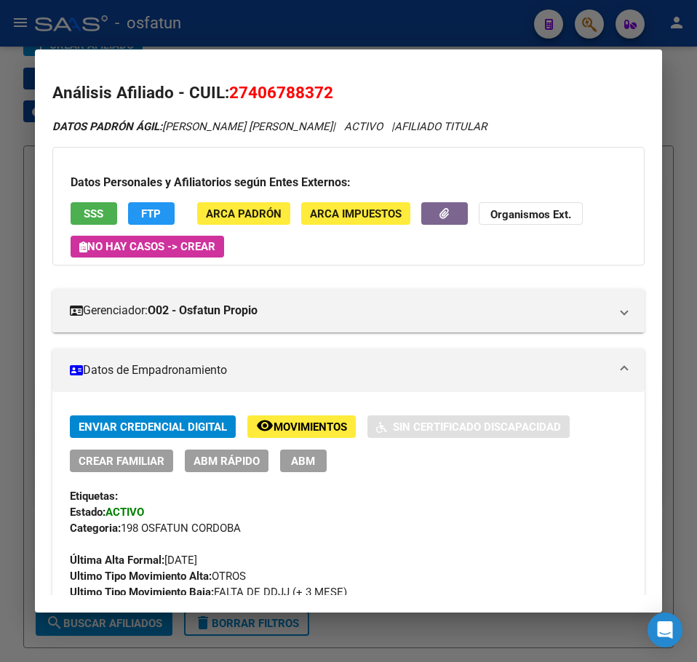
drag, startPoint x: 688, startPoint y: 57, endPoint x: 633, endPoint y: 45, distance: 56.5
click at [684, 57] on div at bounding box center [348, 331] width 697 height 662
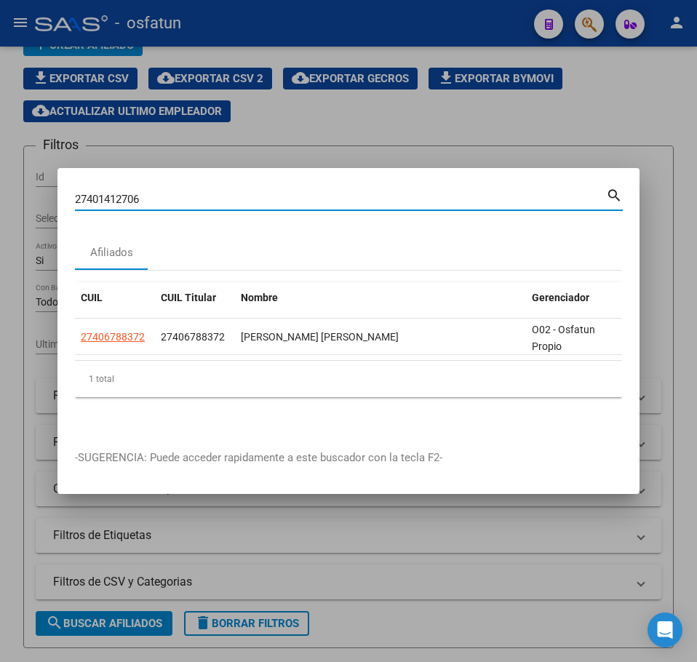
click at [115, 193] on input "27401412706" at bounding box center [340, 199] width 531 height 13
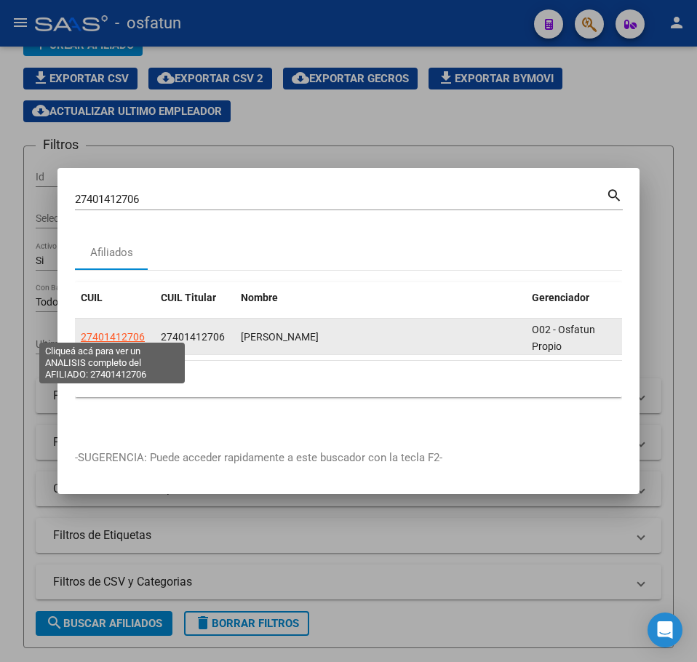
click at [101, 331] on span "27401412706" at bounding box center [113, 337] width 64 height 12
type textarea "27401412706"
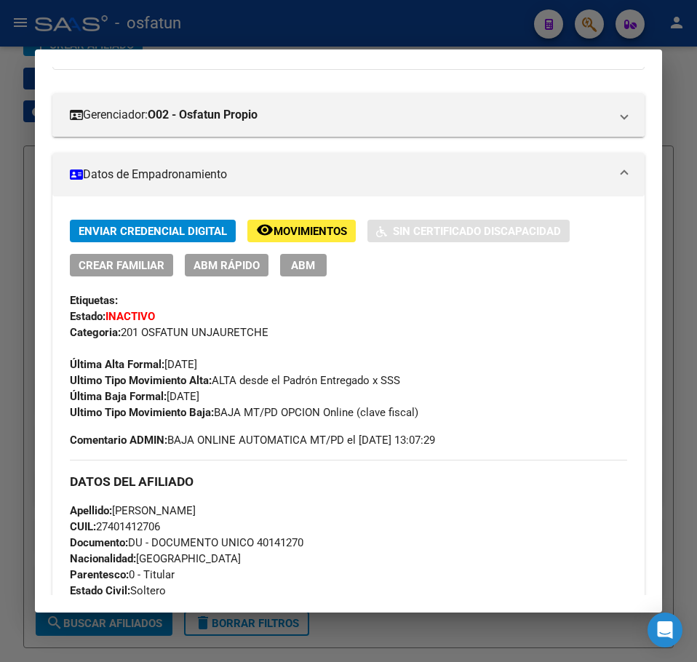
scroll to position [218, 0]
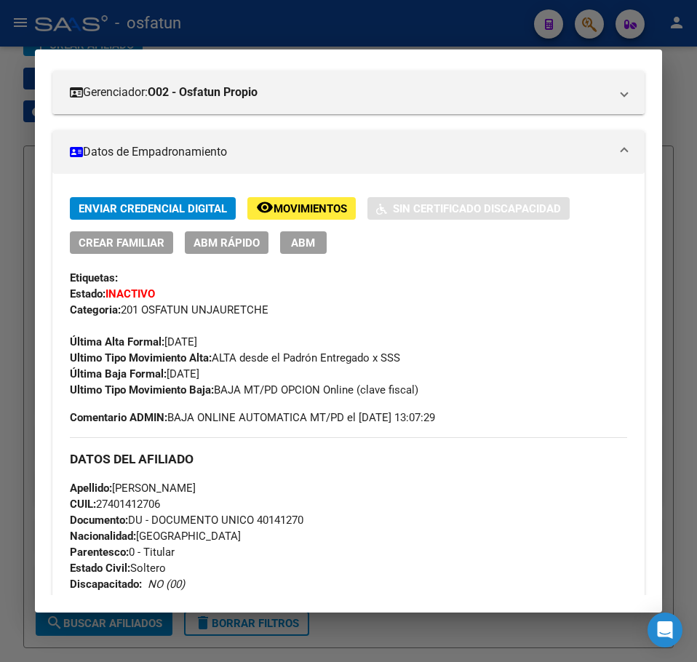
click at [228, 239] on span "ABM Rápido" at bounding box center [227, 242] width 66 height 13
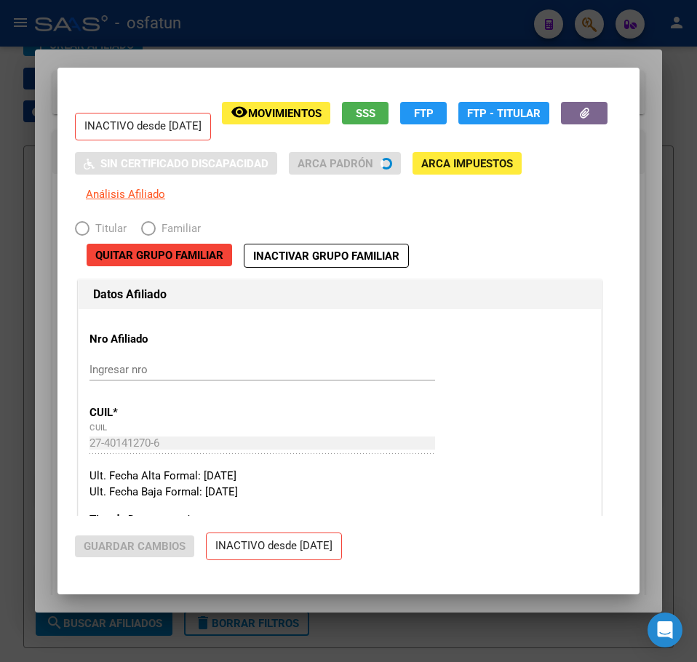
radio input "true"
type input "30-71134016-1"
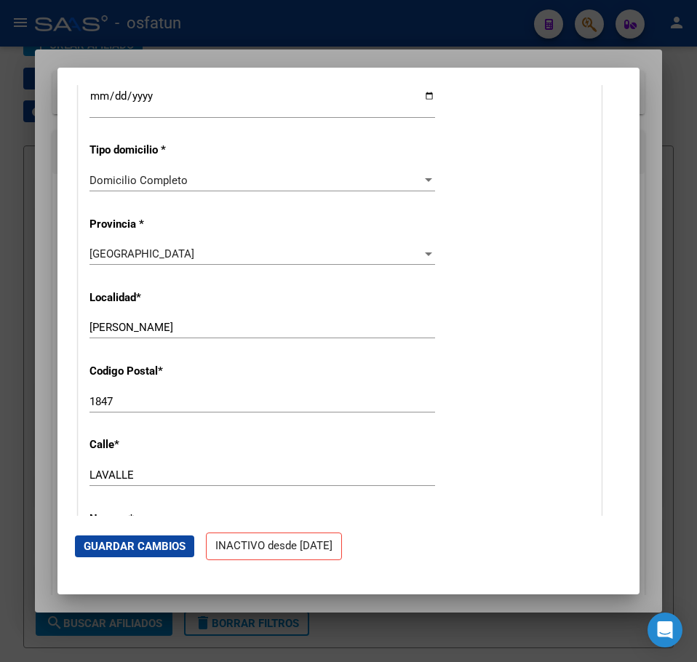
scroll to position [1427, 0]
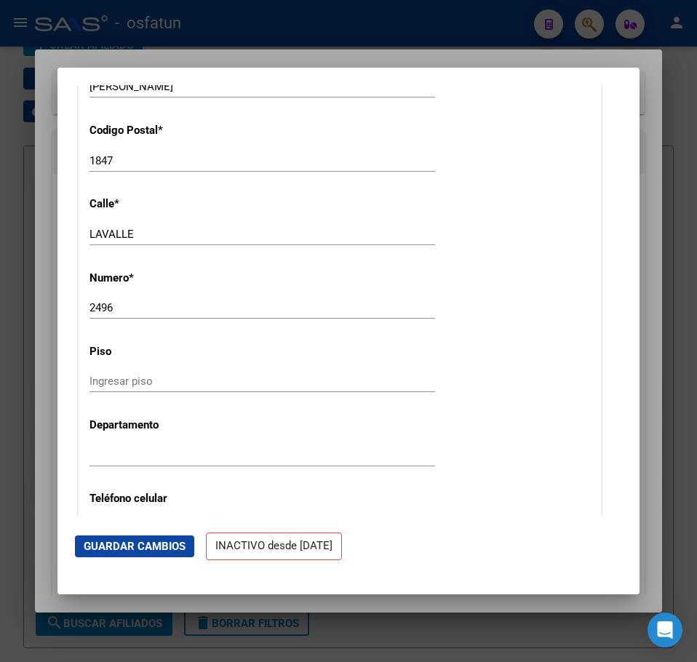
click at [651, 279] on div at bounding box center [348, 331] width 697 height 662
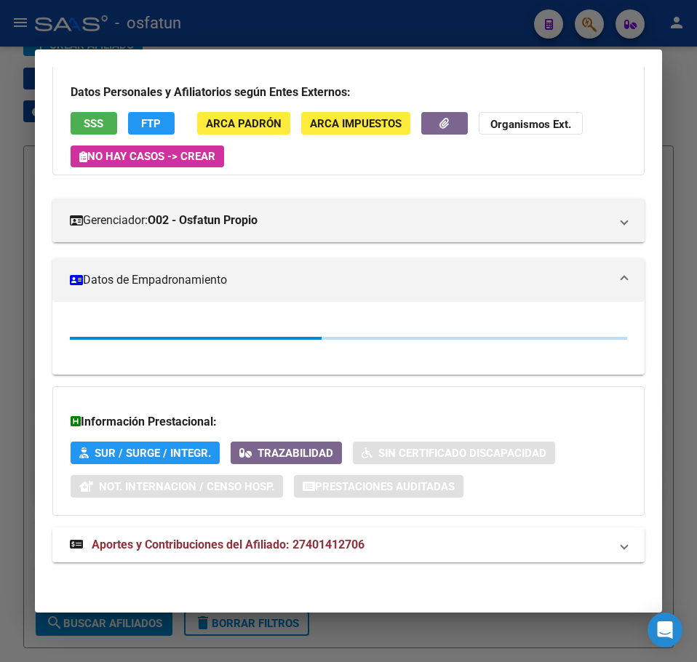
scroll to position [218, 0]
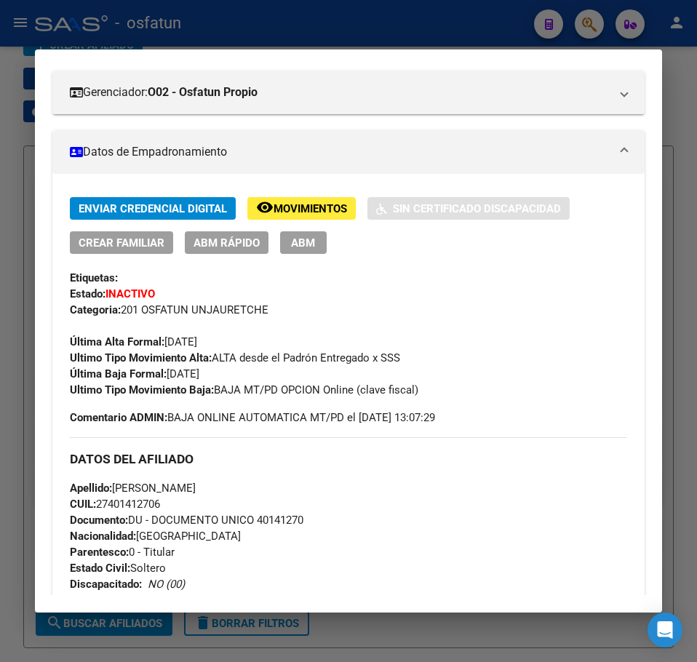
click at [229, 241] on span "ABM Rápido" at bounding box center [227, 242] width 66 height 13
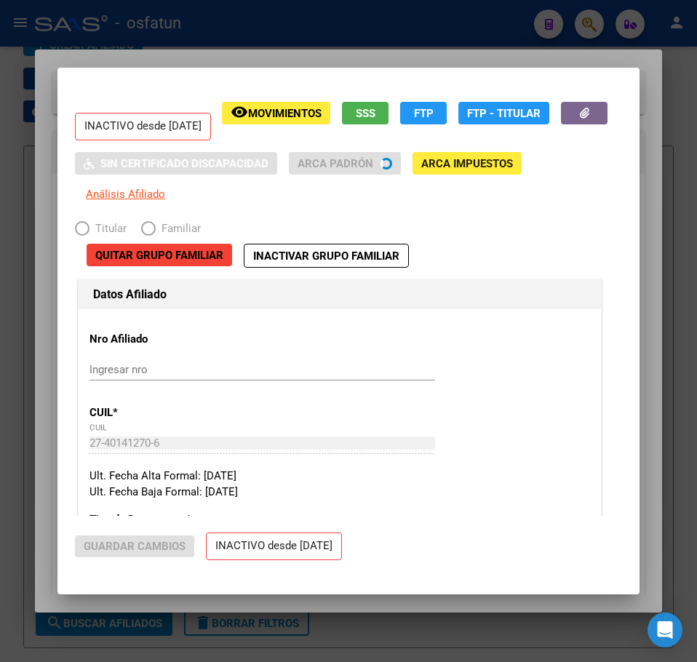
radio input "true"
type input "30-71134016-1"
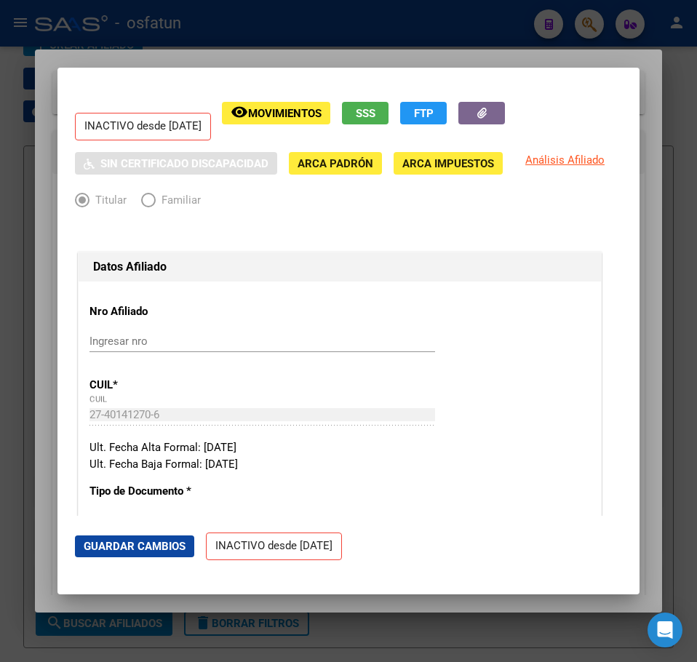
drag, startPoint x: 343, startPoint y: 21, endPoint x: 378, endPoint y: 21, distance: 35.7
click at [352, 21] on div at bounding box center [348, 331] width 697 height 662
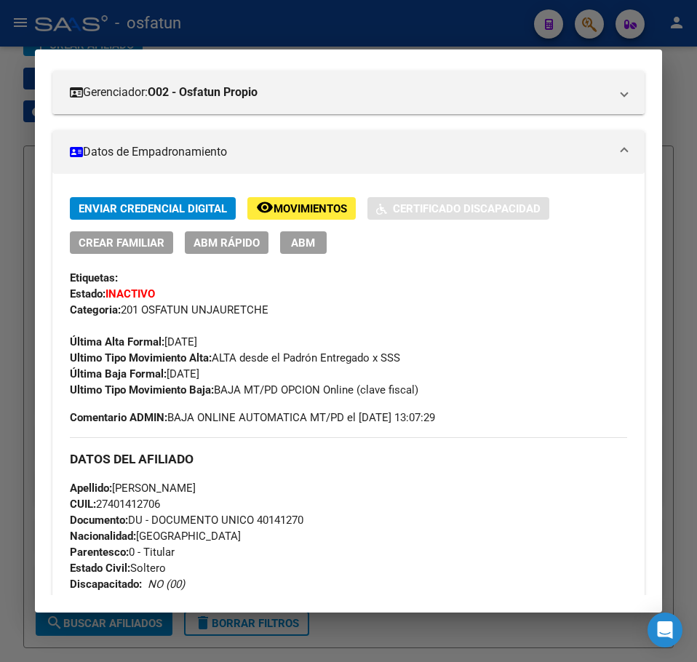
click at [586, 23] on div at bounding box center [348, 331] width 697 height 662
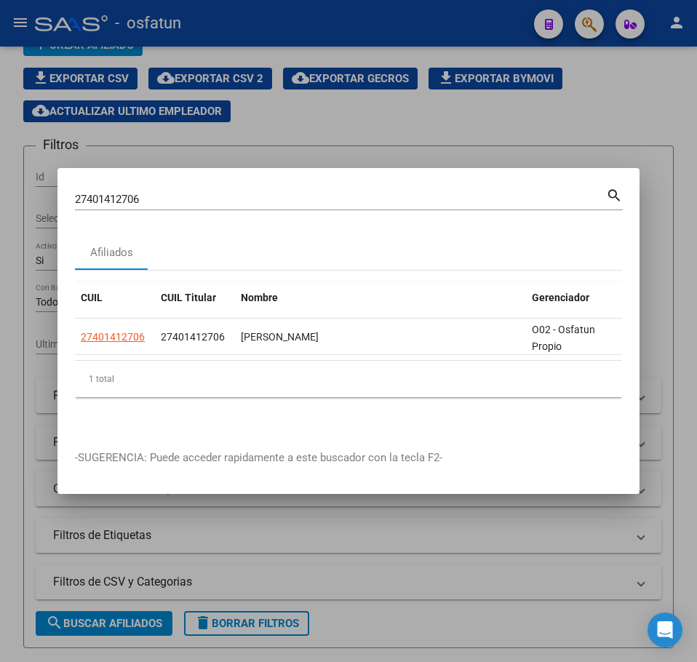
click at [116, 197] on input "27401412706" at bounding box center [340, 199] width 531 height 13
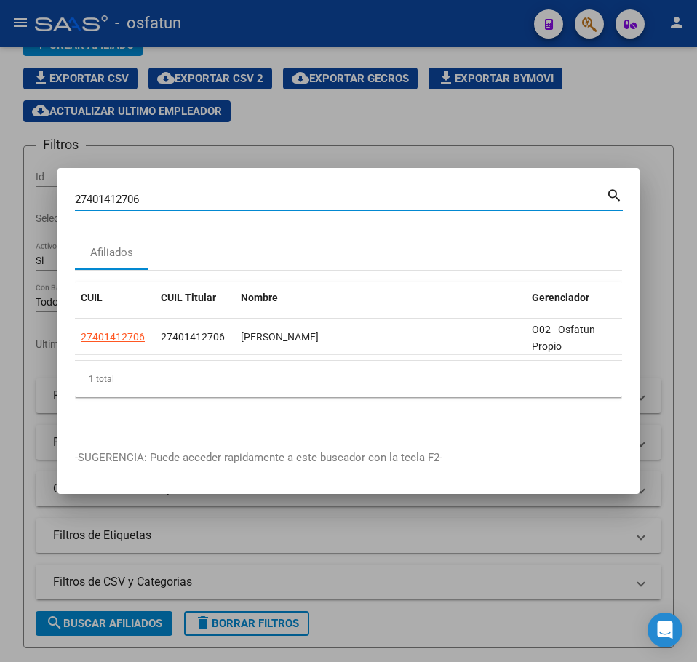
click at [117, 197] on input "27401412706" at bounding box center [340, 199] width 531 height 13
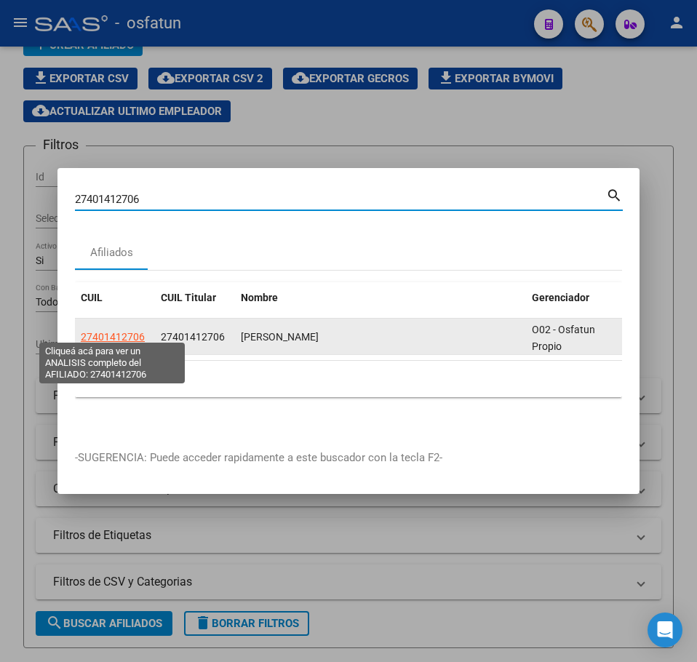
click at [106, 333] on span "27401412706" at bounding box center [113, 337] width 64 height 12
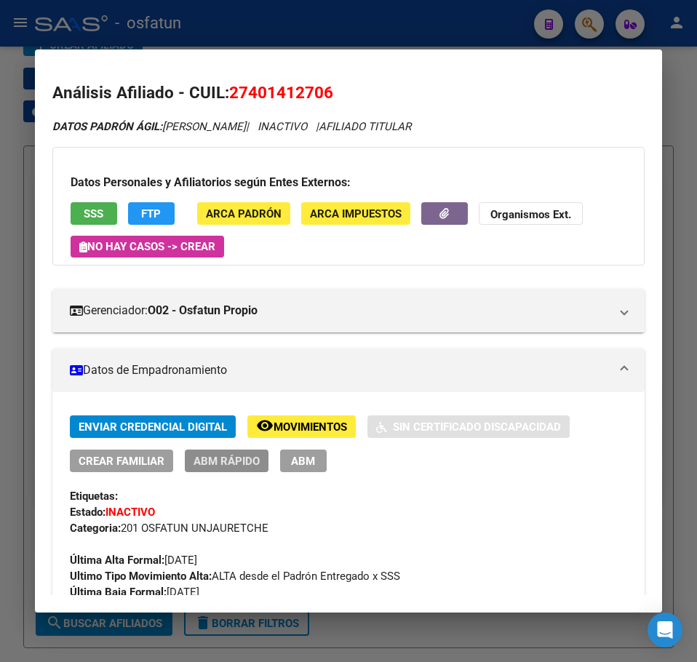
click at [227, 464] on span "ABM Rápido" at bounding box center [227, 461] width 66 height 13
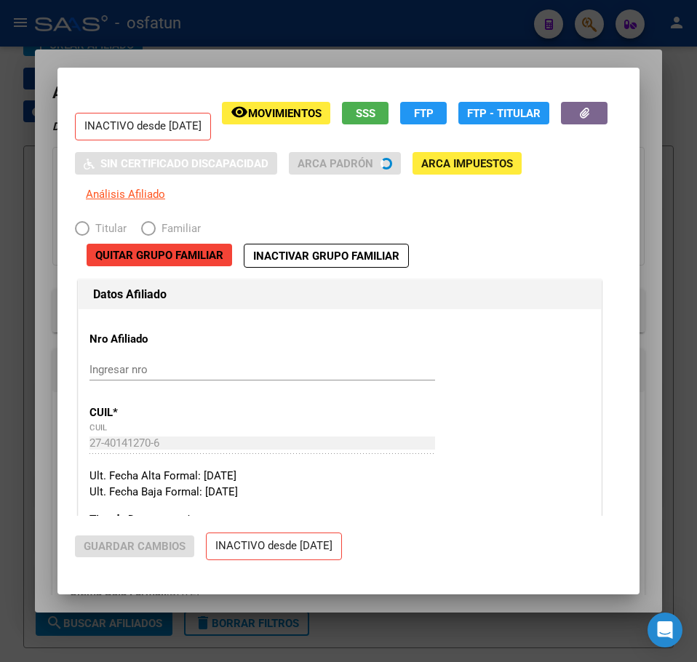
radio input "true"
type input "30-71134016-1"
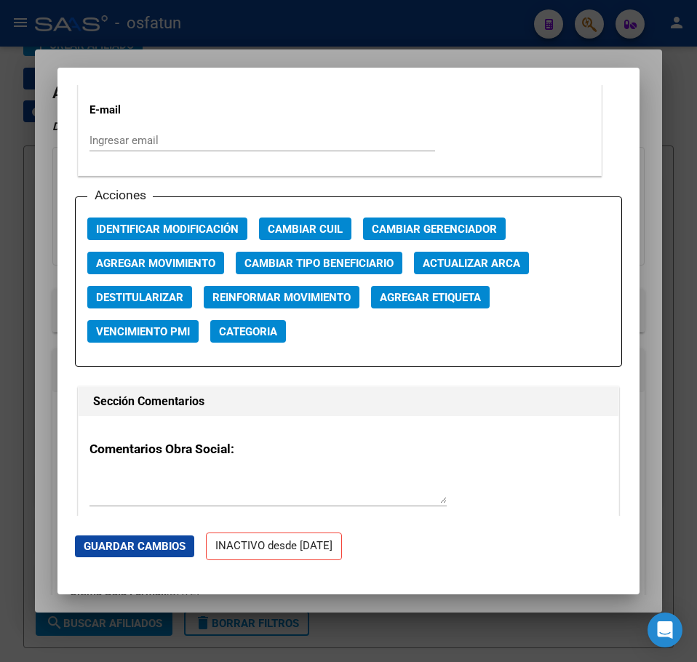
scroll to position [2037, 0]
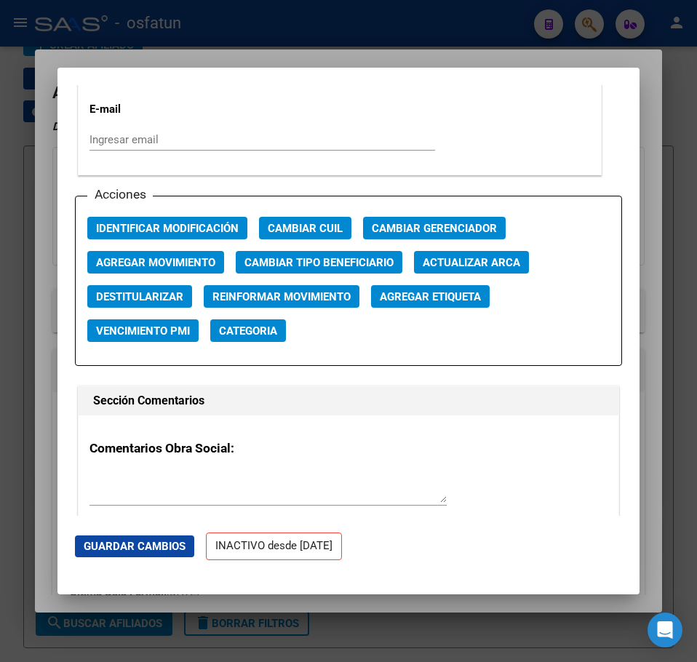
click at [190, 260] on span "Agregar Movimiento" at bounding box center [155, 262] width 119 height 13
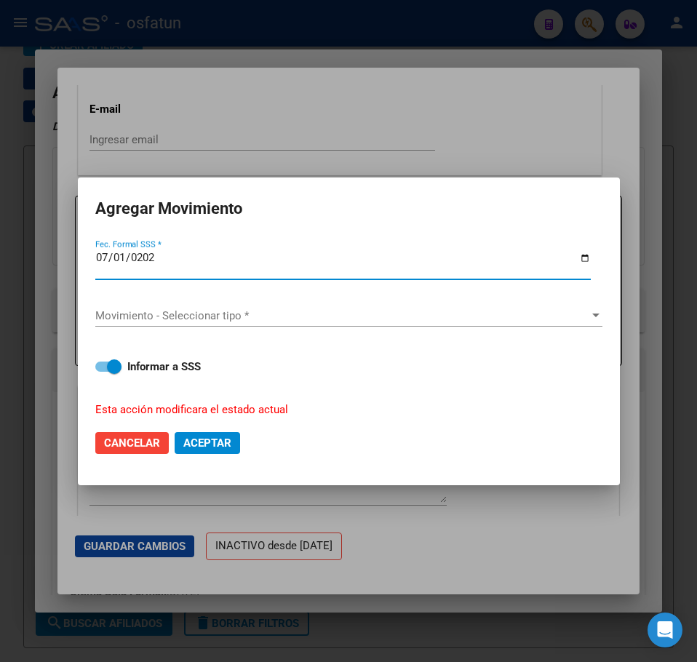
type input "[DATE]"
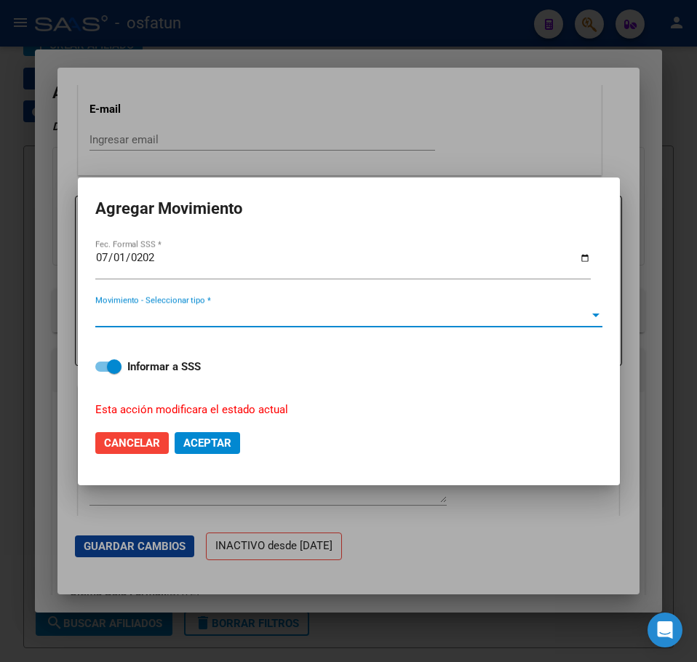
click at [200, 316] on span "Movimiento - Seleccionar tipo *" at bounding box center [342, 315] width 494 height 13
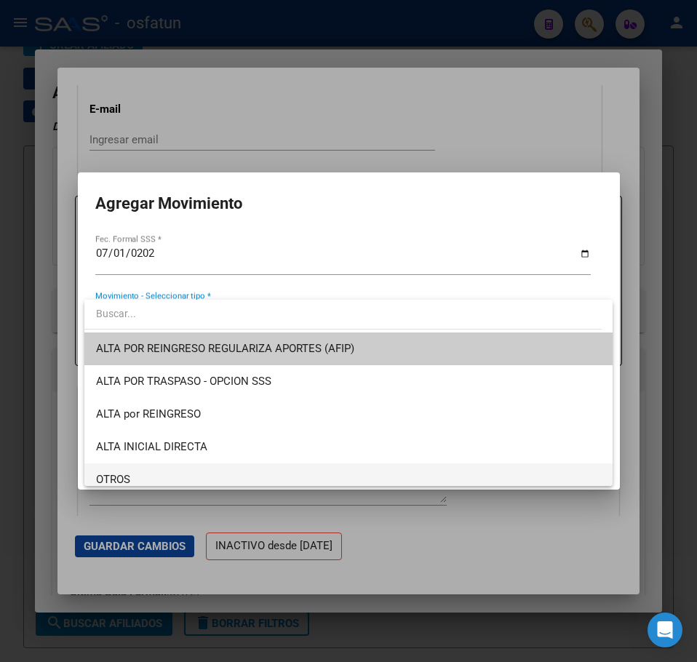
click at [158, 477] on span "OTROS" at bounding box center [348, 479] width 505 height 33
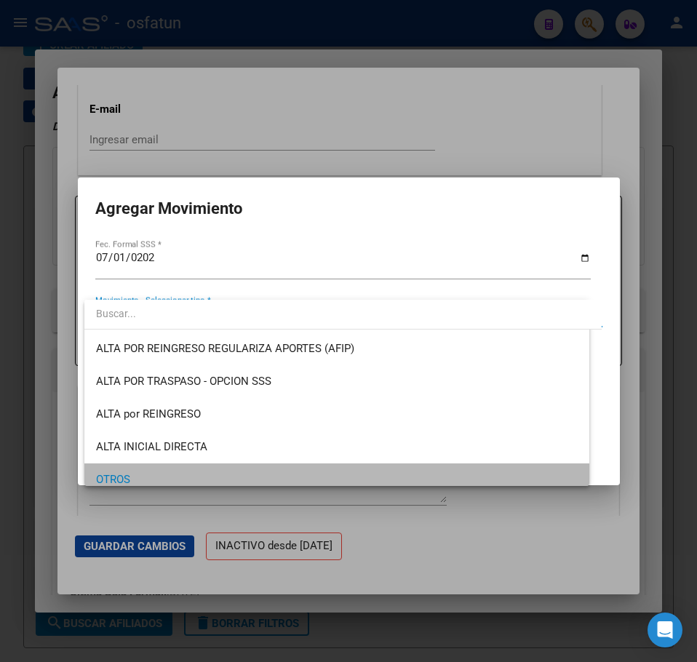
scroll to position [8, 0]
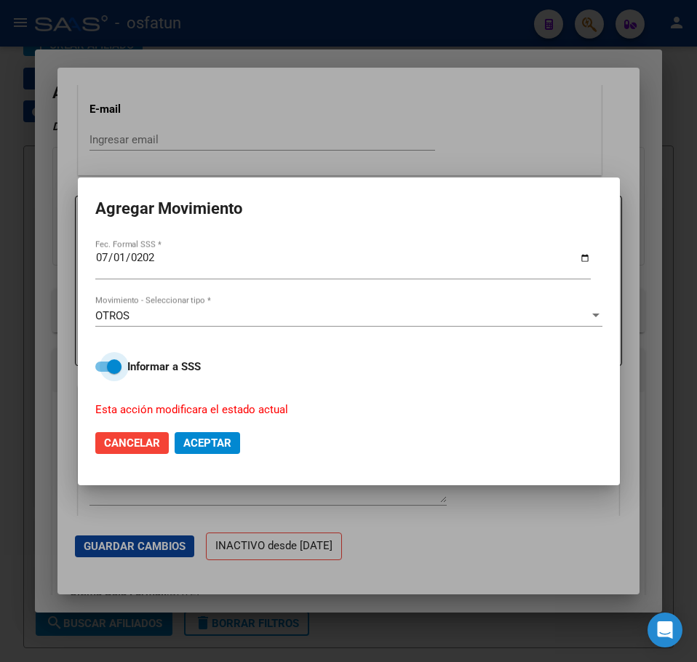
drag, startPoint x: 114, startPoint y: 362, endPoint x: 183, endPoint y: 415, distance: 87.0
click at [113, 362] on span at bounding box center [114, 366] width 15 height 15
click at [103, 372] on input "Informar a SSS" at bounding box center [102, 372] width 1 height 1
checkbox input "false"
click at [210, 439] on span "Aceptar" at bounding box center [207, 443] width 48 height 13
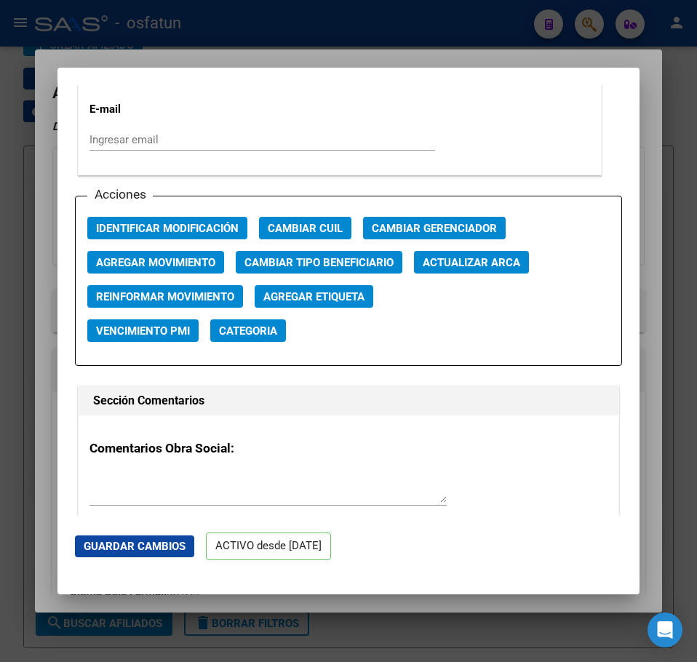
click at [556, 53] on div at bounding box center [348, 331] width 697 height 662
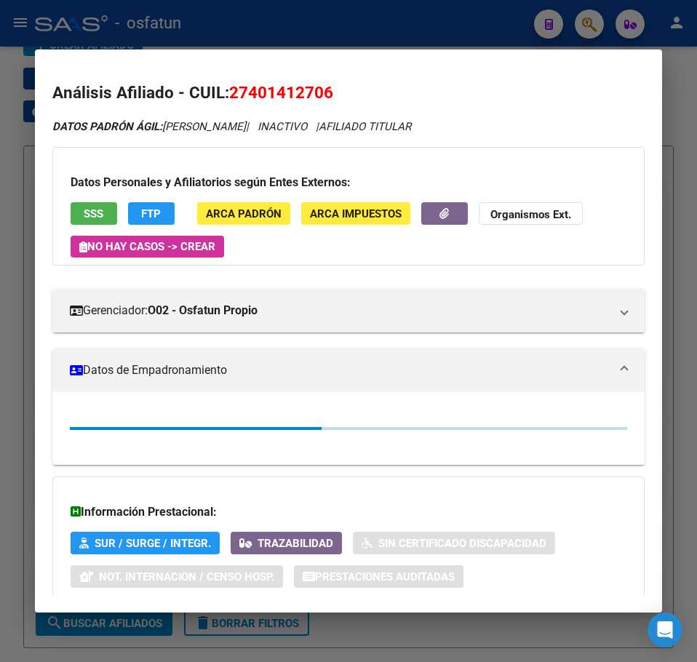
click at [585, 23] on div at bounding box center [348, 331] width 697 height 662
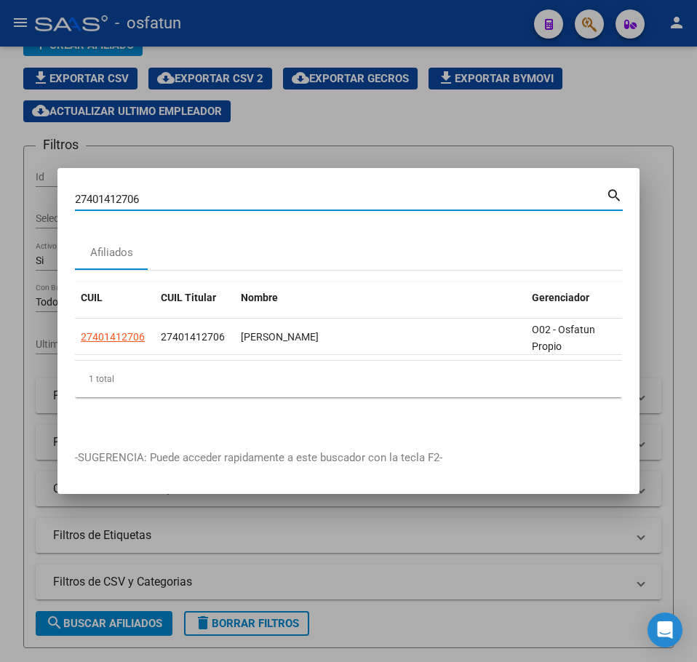
click at [128, 195] on input "27401412706" at bounding box center [340, 199] width 531 height 13
click at [129, 195] on input "27401412706" at bounding box center [340, 199] width 531 height 13
paste input "356390410"
type input "27356390410"
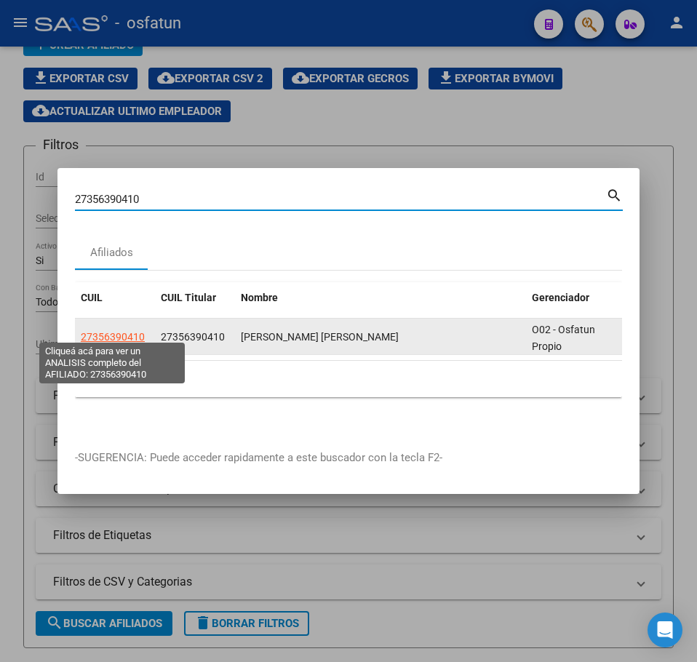
click at [124, 331] on span "27356390410" at bounding box center [113, 337] width 64 height 12
type textarea "27356390410"
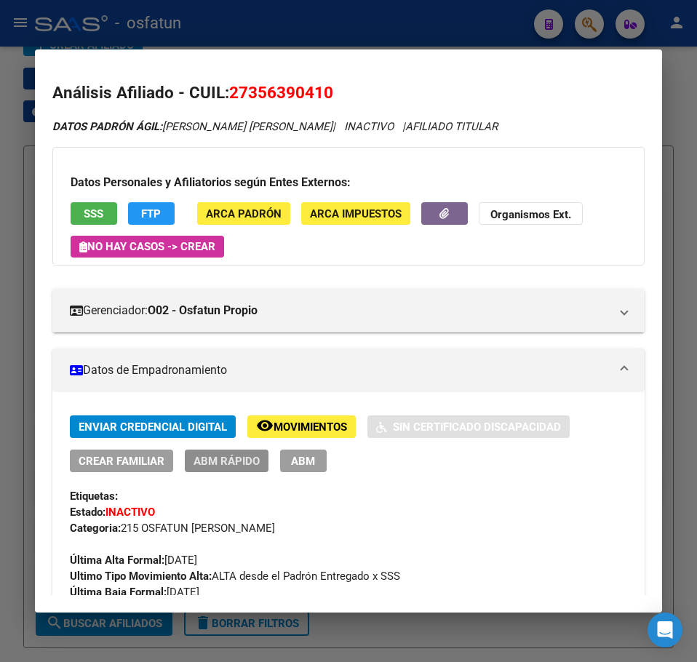
click at [247, 460] on span "ABM Rápido" at bounding box center [227, 461] width 66 height 13
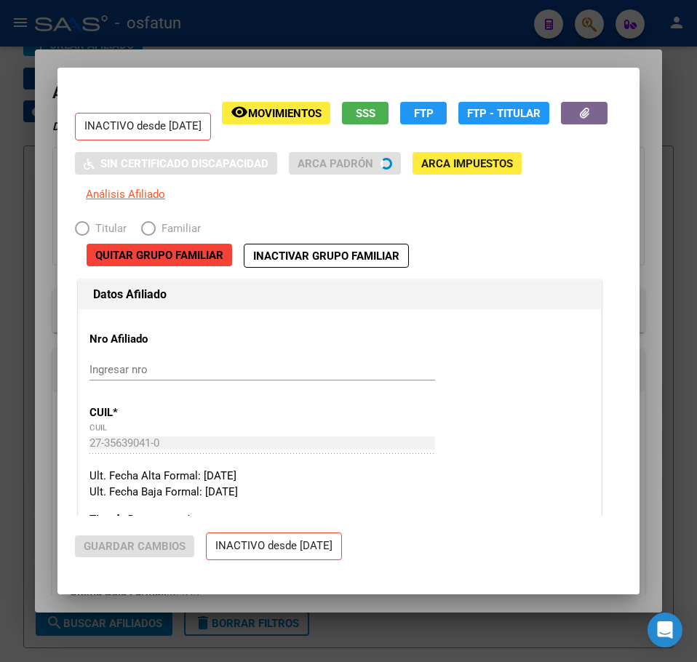
radio input "true"
type input "27-35639041-0"
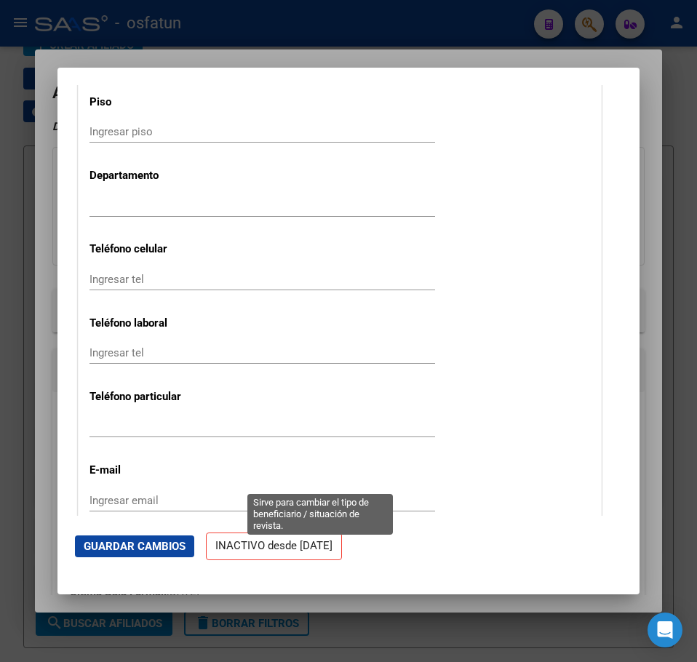
scroll to position [1965, 0]
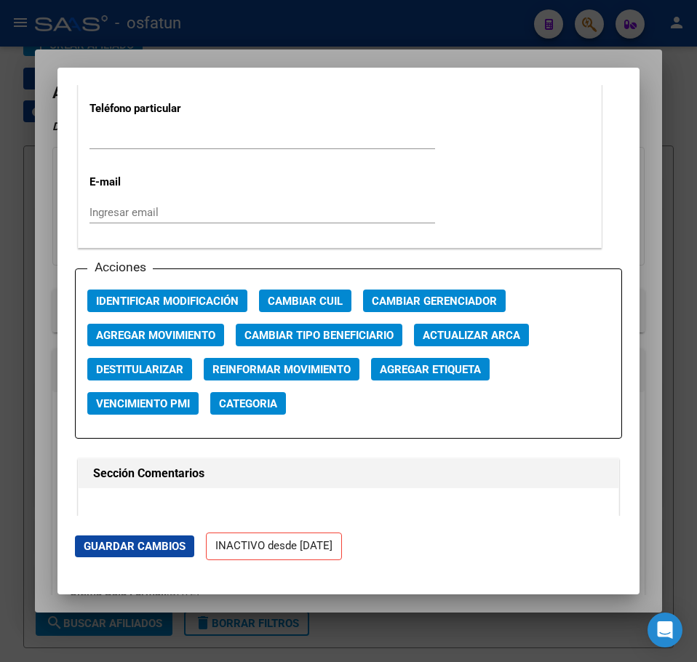
click at [153, 331] on span "Agregar Movimiento" at bounding box center [155, 335] width 119 height 13
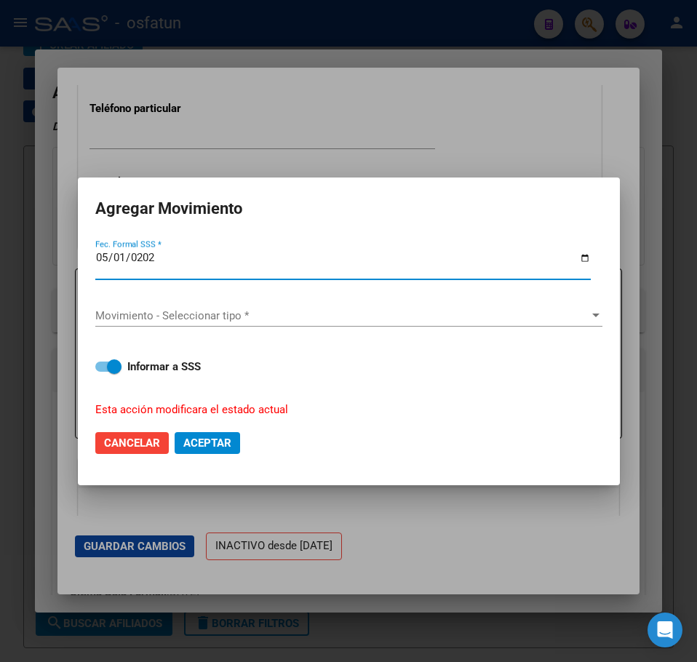
type input "[DATE]"
click at [149, 314] on span "Movimiento - Seleccionar tipo *" at bounding box center [342, 315] width 494 height 13
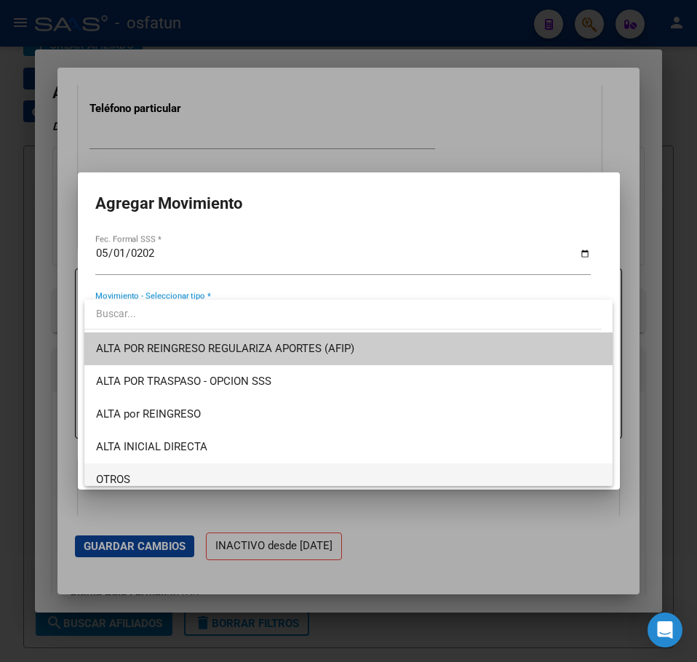
click at [143, 471] on span "OTROS" at bounding box center [348, 479] width 505 height 33
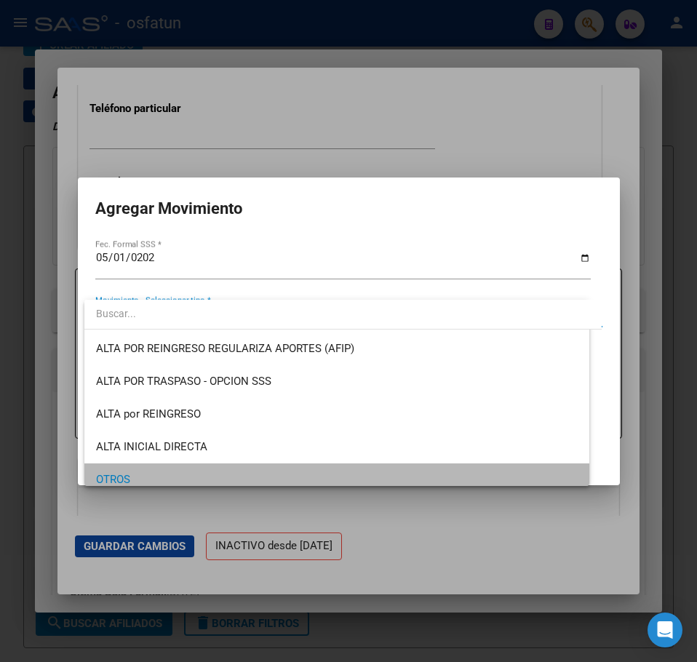
scroll to position [8, 0]
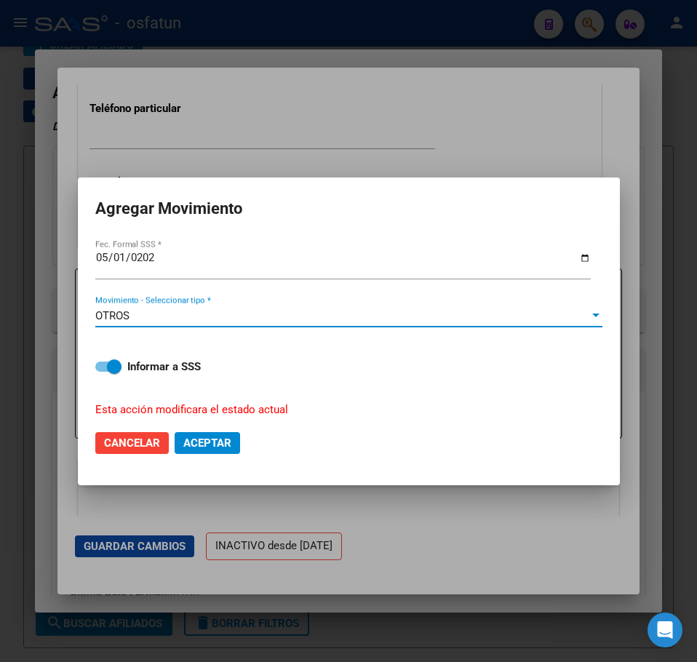
click at [110, 369] on span at bounding box center [114, 366] width 15 height 15
click at [103, 372] on input "Informar a SSS" at bounding box center [102, 372] width 1 height 1
checkbox input "false"
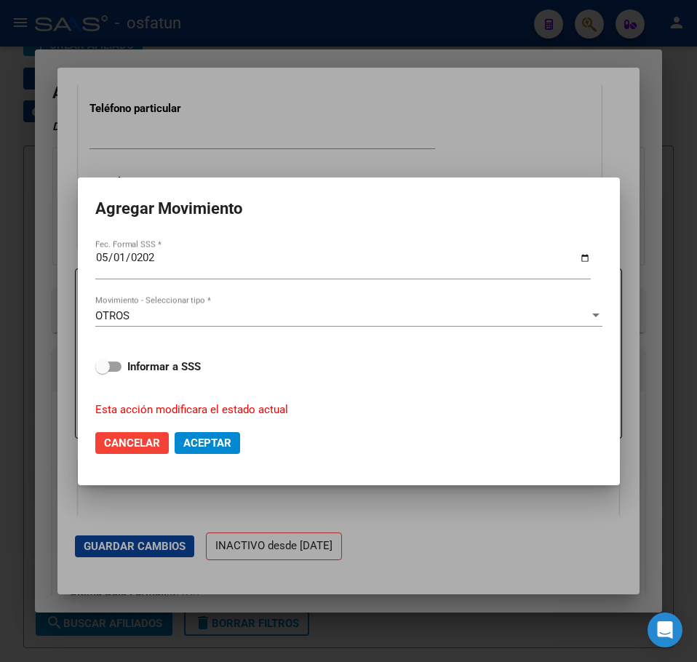
click at [209, 447] on span "Aceptar" at bounding box center [207, 443] width 48 height 13
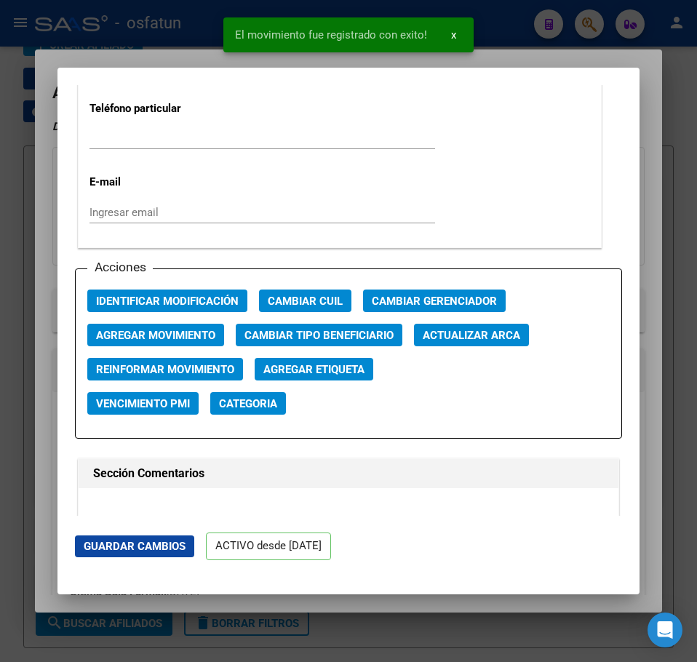
drag, startPoint x: 540, startPoint y: 52, endPoint x: 560, endPoint y: 41, distance: 22.1
click at [541, 52] on div at bounding box center [348, 331] width 697 height 662
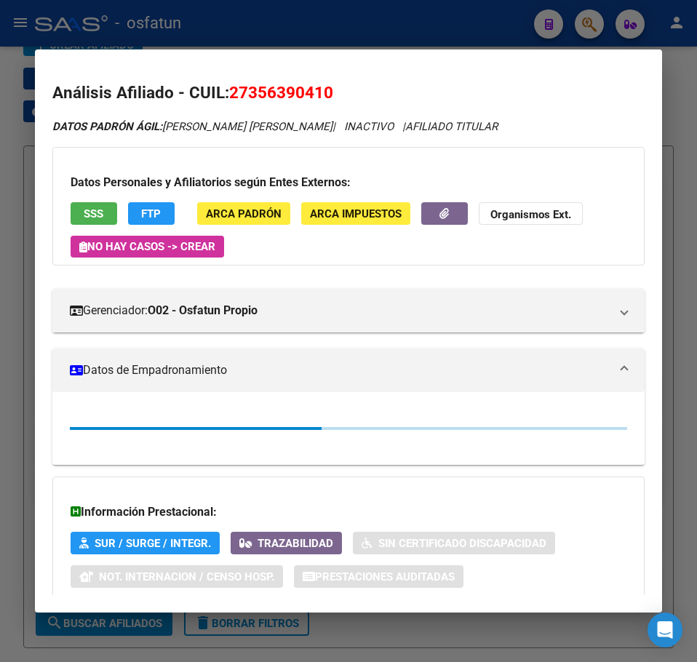
click at [578, 26] on div at bounding box center [348, 331] width 697 height 662
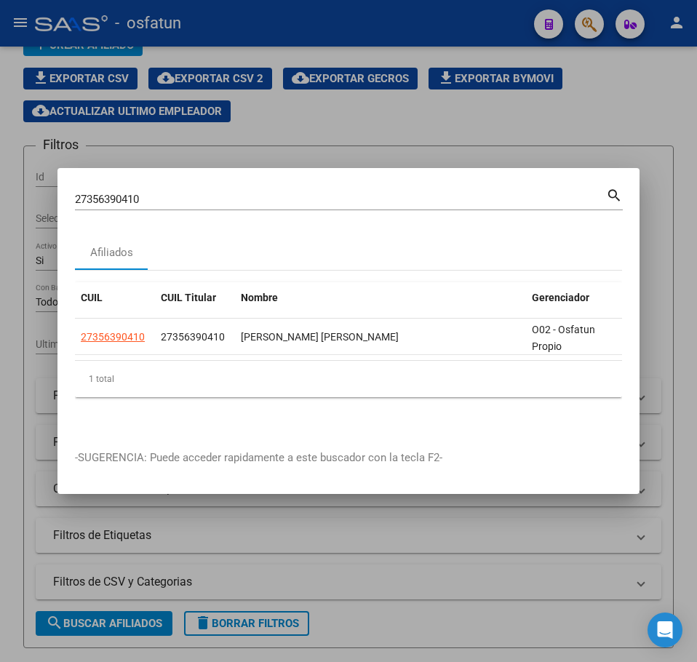
click at [112, 188] on div "27356390410 Buscar (apellido, dni, cuil, [PERSON_NAME], cuit, obra social)" at bounding box center [340, 199] width 531 height 22
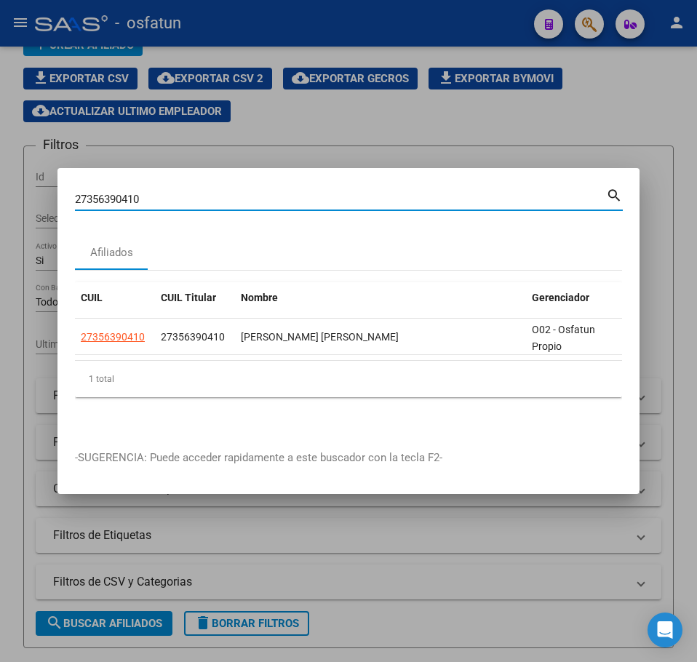
click at [111, 193] on input "27356390410" at bounding box center [340, 199] width 531 height 13
click at [112, 193] on input "27356390410" at bounding box center [340, 199] width 531 height 13
paste input "5351381"
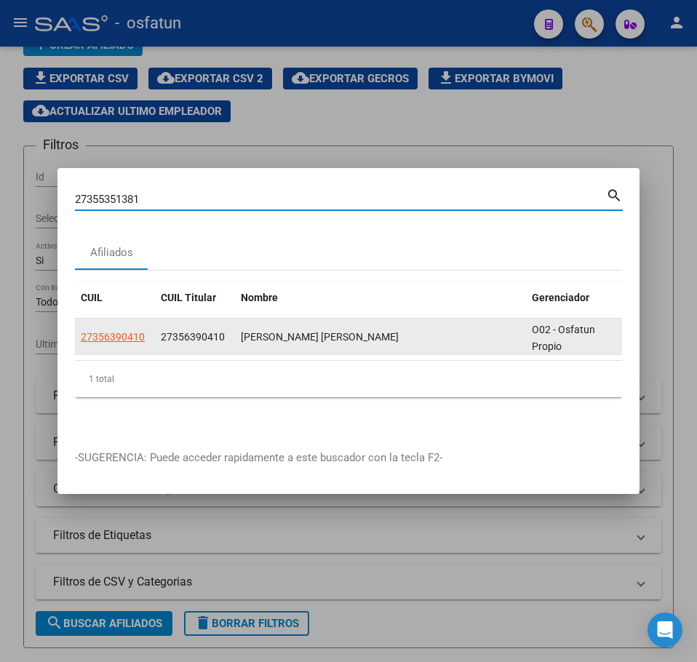
type input "27355351381"
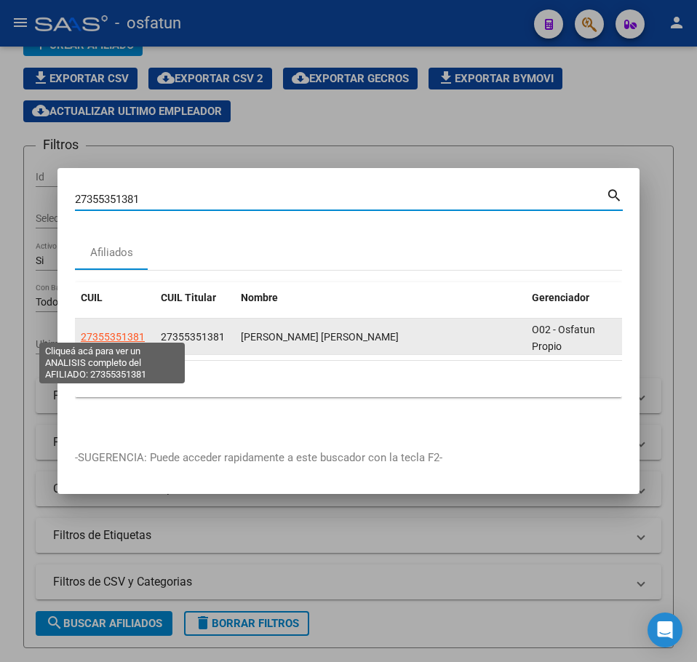
click at [109, 331] on span "27355351381" at bounding box center [113, 337] width 64 height 12
type textarea "27355351381"
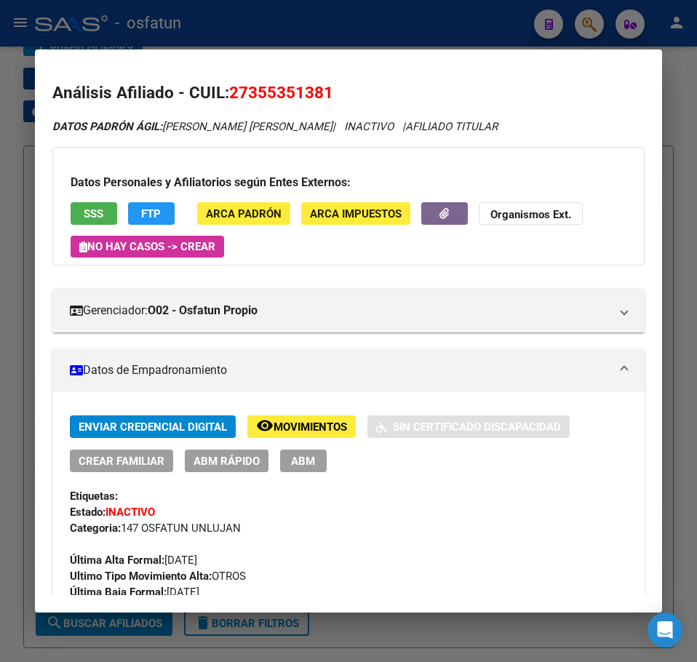
click at [212, 462] on span "ABM Rápido" at bounding box center [227, 461] width 66 height 13
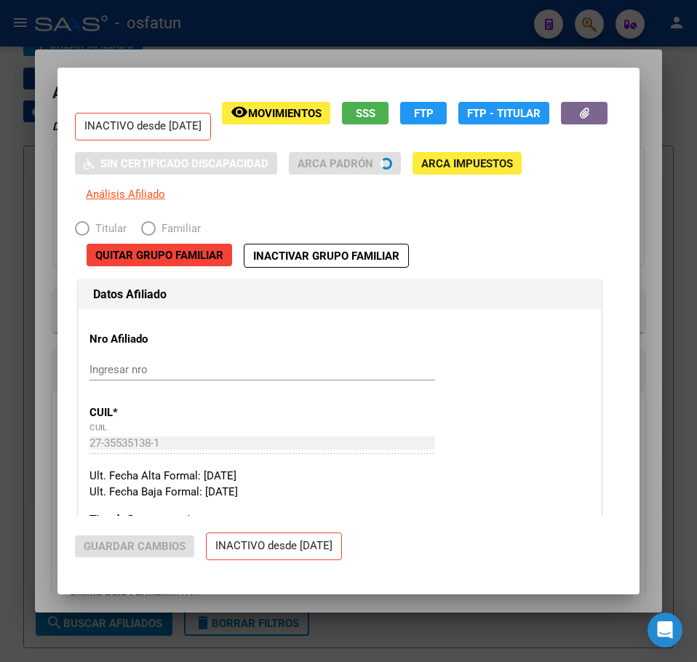
radio input "true"
type input "27-35535138-1"
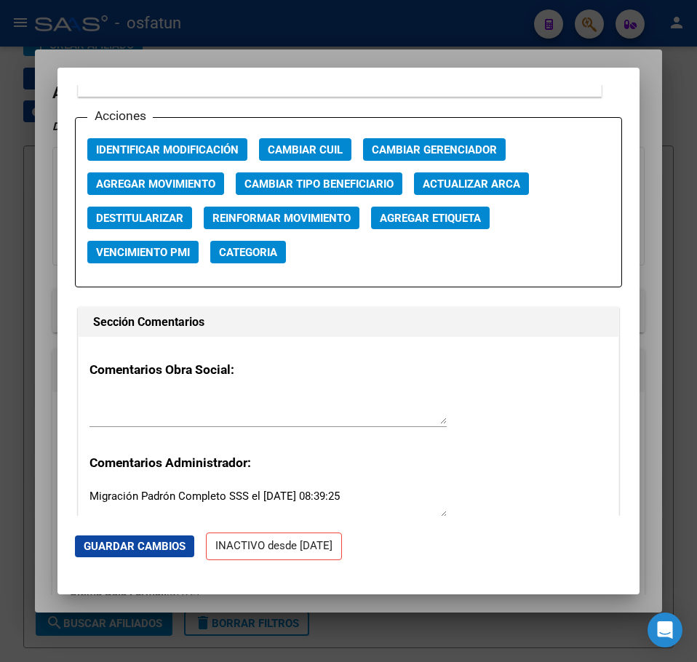
scroll to position [2110, 0]
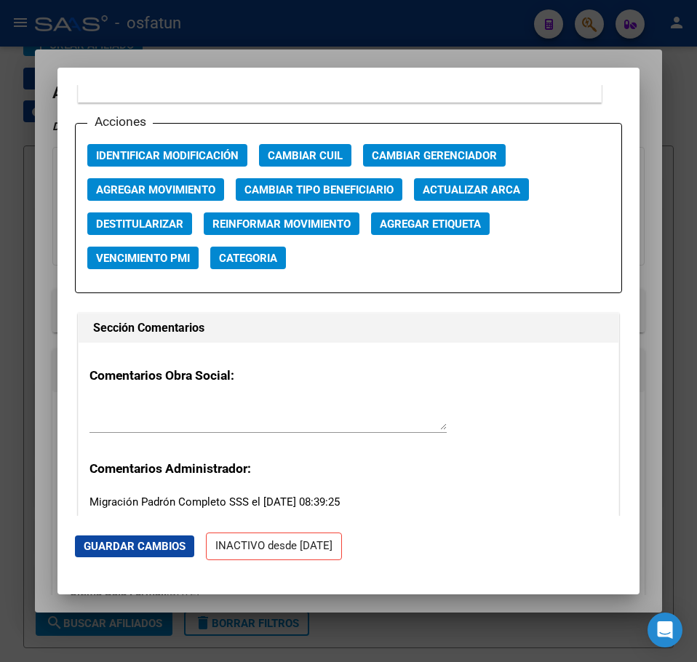
click at [154, 194] on span "Agregar Movimiento" at bounding box center [155, 189] width 119 height 13
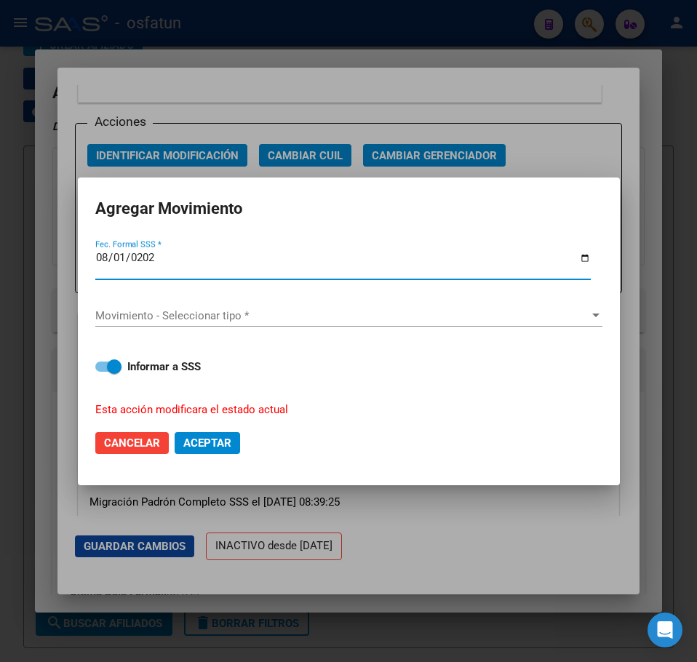
type input "[DATE]"
click at [138, 314] on span "Movimiento - Seleccionar tipo *" at bounding box center [342, 315] width 494 height 13
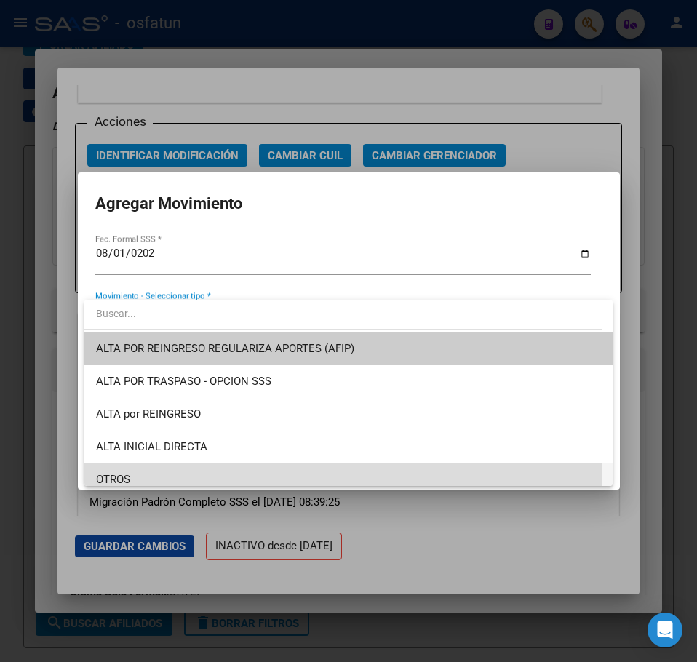
drag, startPoint x: 135, startPoint y: 469, endPoint x: 171, endPoint y: 374, distance: 101.3
click at [135, 467] on span "OTROS" at bounding box center [348, 479] width 505 height 33
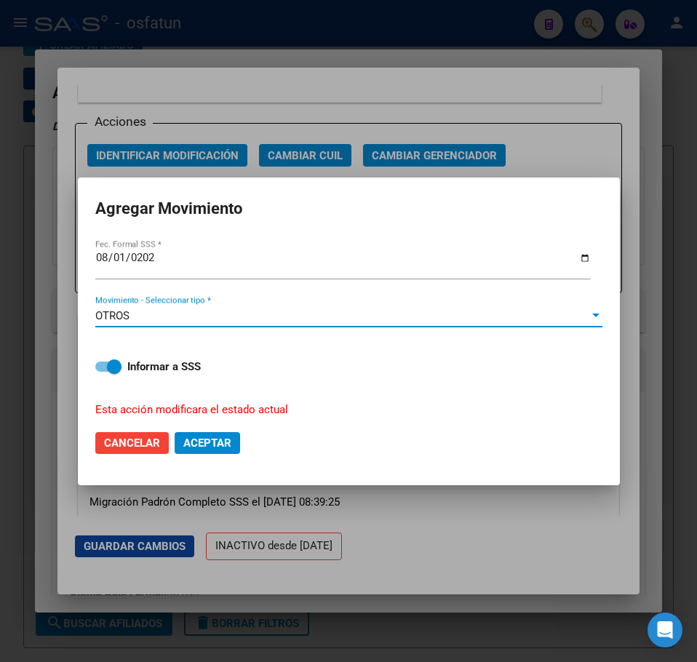
click at [112, 369] on span at bounding box center [114, 366] width 15 height 15
click at [103, 372] on input "Informar a SSS" at bounding box center [102, 372] width 1 height 1
checkbox input "false"
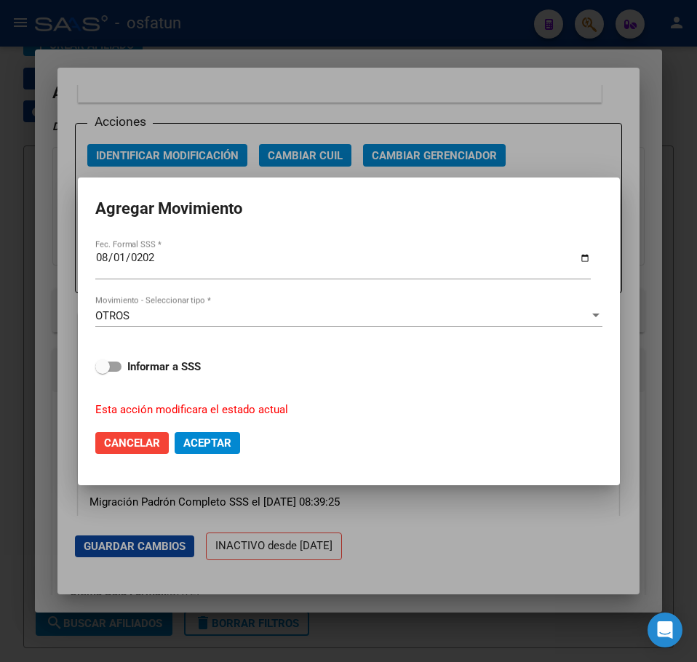
click at [215, 442] on span "Aceptar" at bounding box center [207, 443] width 48 height 13
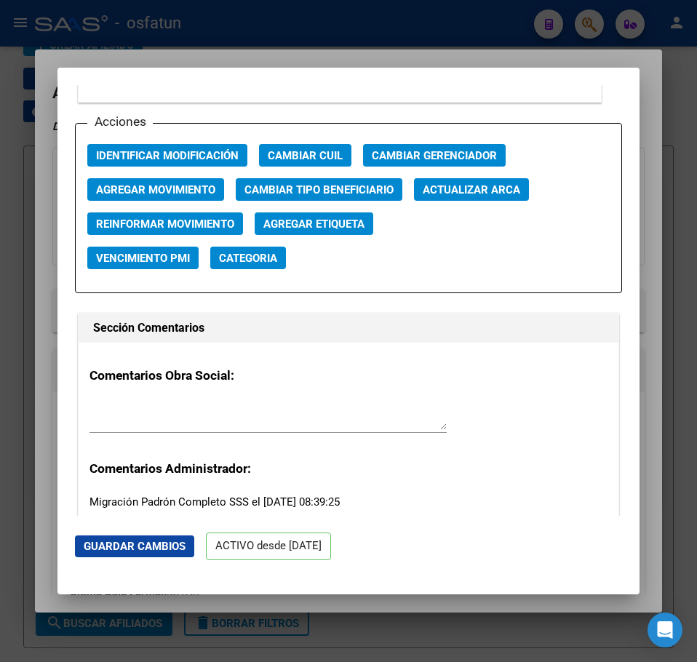
click at [642, 64] on div at bounding box center [348, 331] width 697 height 662
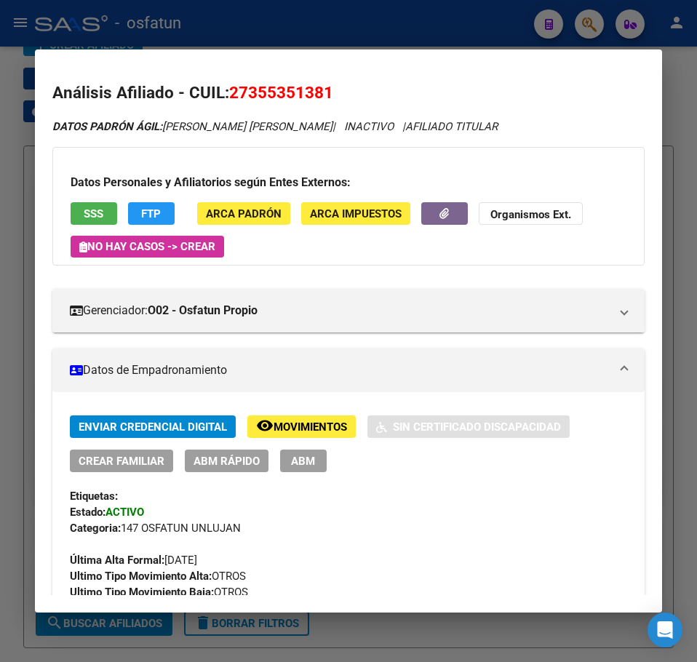
click at [596, 25] on div at bounding box center [348, 331] width 697 height 662
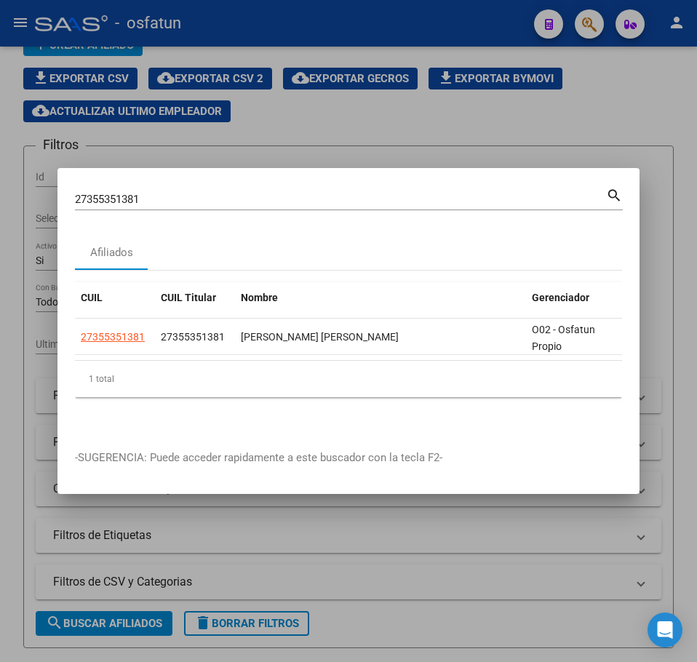
click at [111, 193] on input "27355351381" at bounding box center [340, 199] width 531 height 13
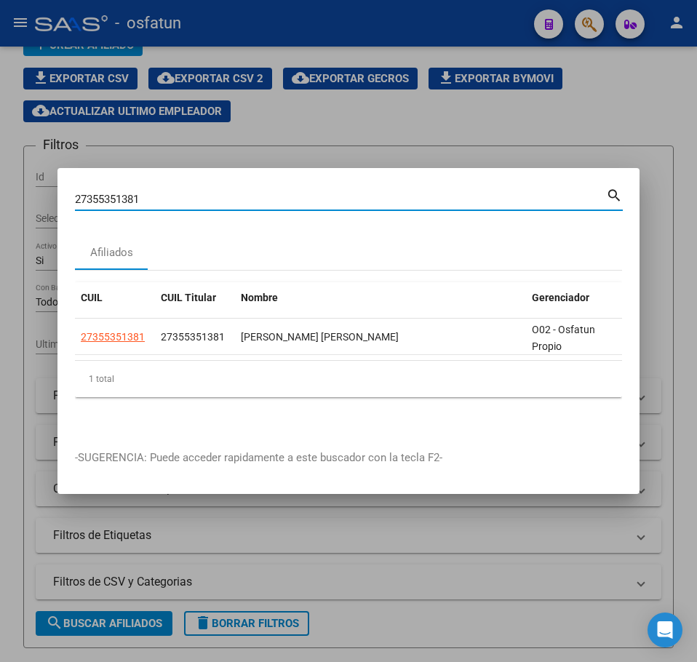
click at [111, 193] on input "27355351381" at bounding box center [340, 199] width 531 height 13
drag, startPoint x: 112, startPoint y: 191, endPoint x: 95, endPoint y: 191, distance: 17.5
click at [95, 193] on input "27355351381" at bounding box center [340, 199] width 531 height 13
paste input "0294598627"
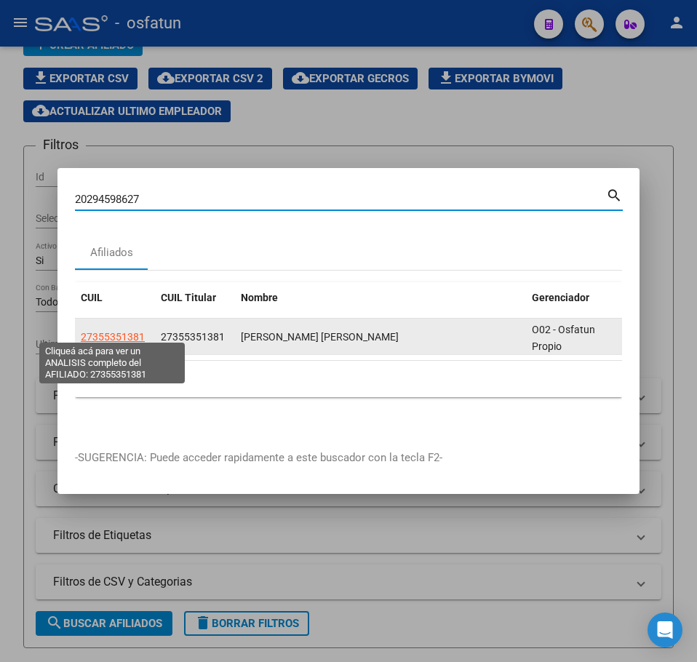
type input "20294598627"
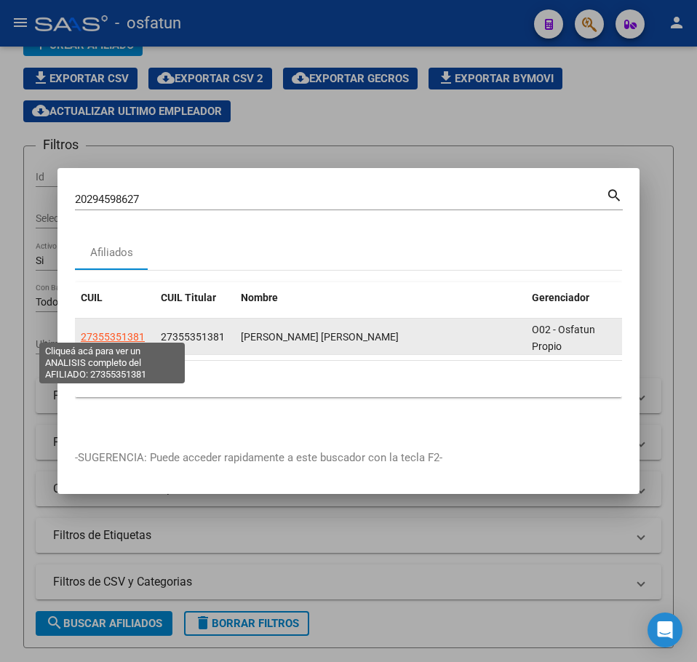
click at [122, 331] on span "27355351381" at bounding box center [113, 337] width 64 height 12
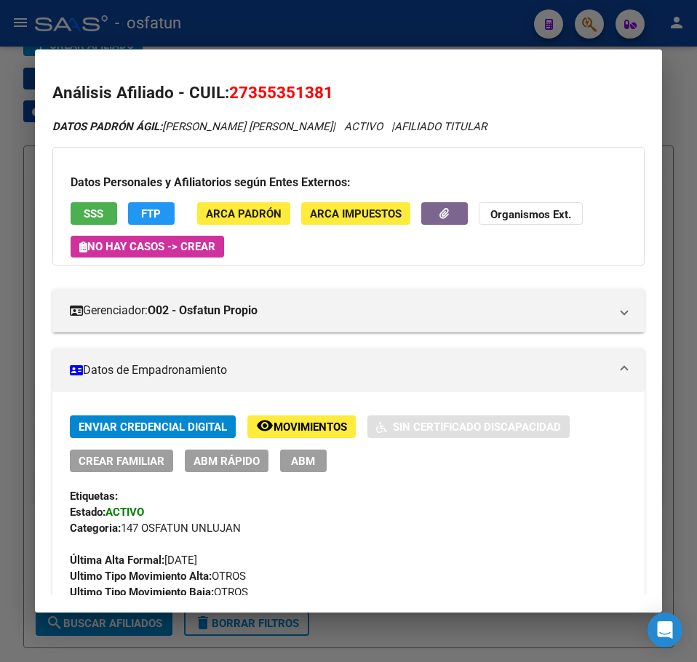
click at [234, 461] on span "ABM Rápido" at bounding box center [227, 461] width 66 height 13
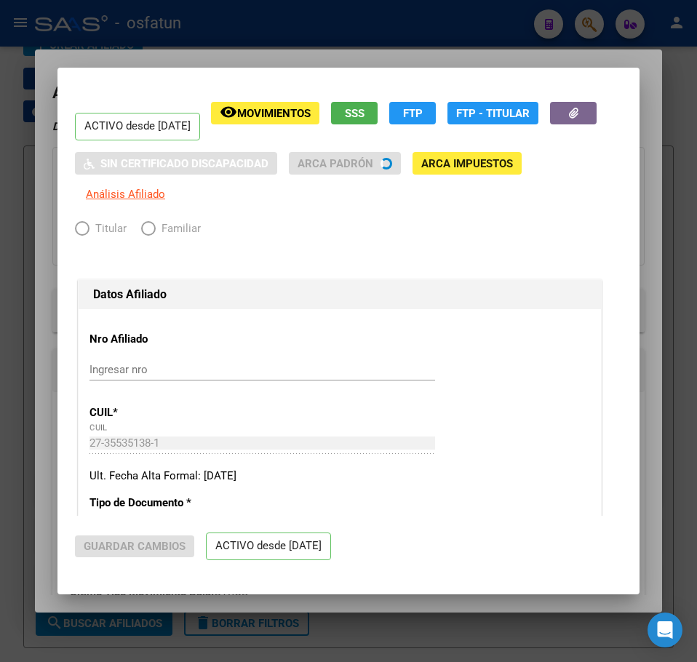
radio input "true"
type input "27-35535138-1"
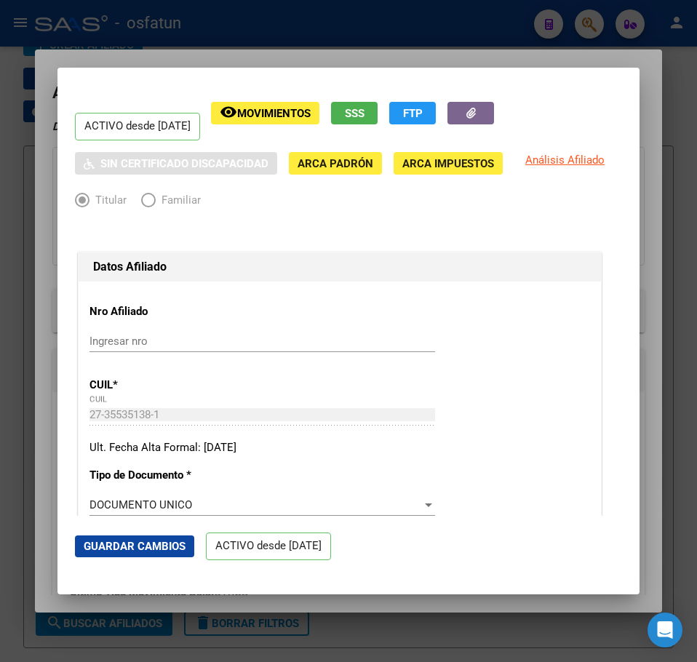
drag, startPoint x: 571, startPoint y: 60, endPoint x: 583, endPoint y: 49, distance: 16.0
click at [573, 60] on div at bounding box center [348, 331] width 697 height 662
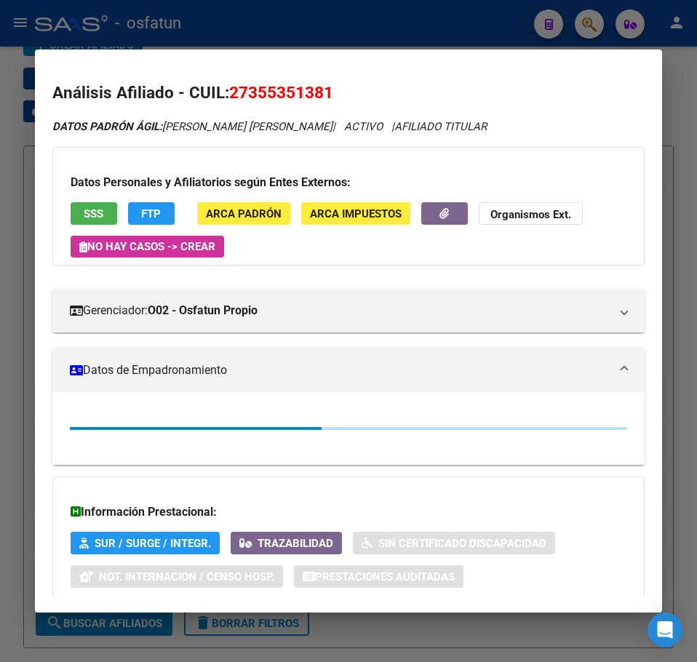
click at [592, 21] on div at bounding box center [348, 331] width 697 height 662
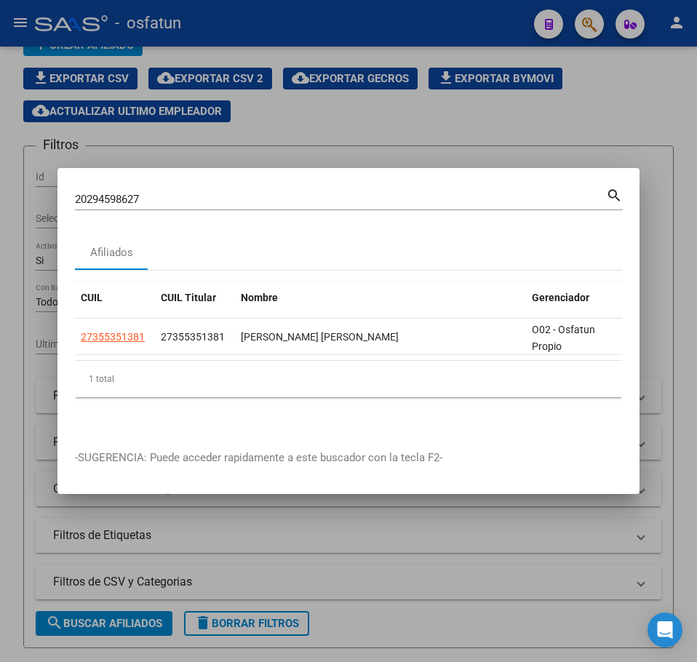
click at [103, 188] on div "20294598627 Buscar (apellido, dni, cuil, [PERSON_NAME], cuit, obra social)" at bounding box center [340, 199] width 531 height 22
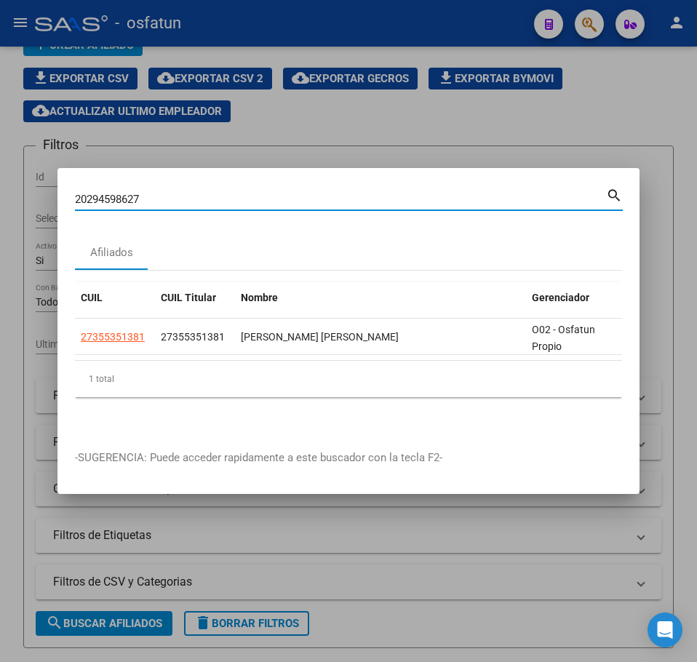
click at [104, 193] on input "20294598627" at bounding box center [340, 199] width 531 height 13
click at [106, 193] on input "20294598627" at bounding box center [340, 199] width 531 height 13
click at [100, 193] on input "20294598627" at bounding box center [340, 199] width 531 height 13
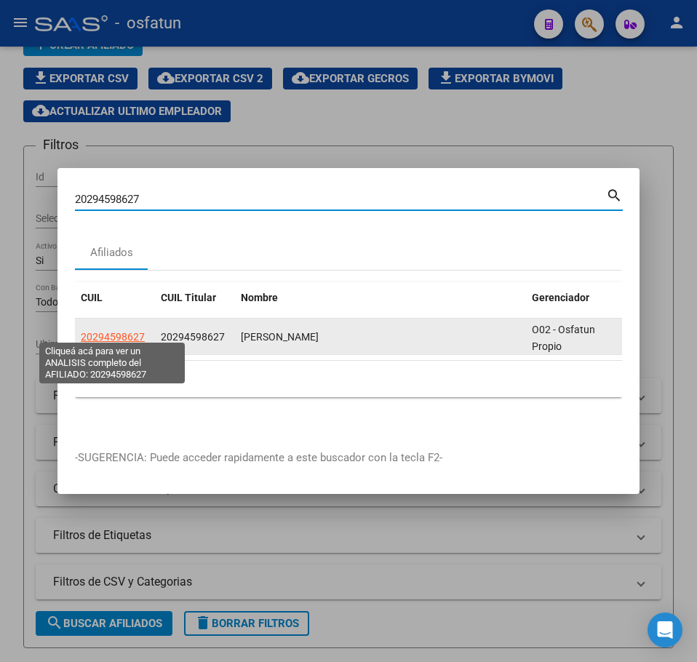
click at [111, 332] on span "20294598627" at bounding box center [113, 337] width 64 height 12
type textarea "20294598627"
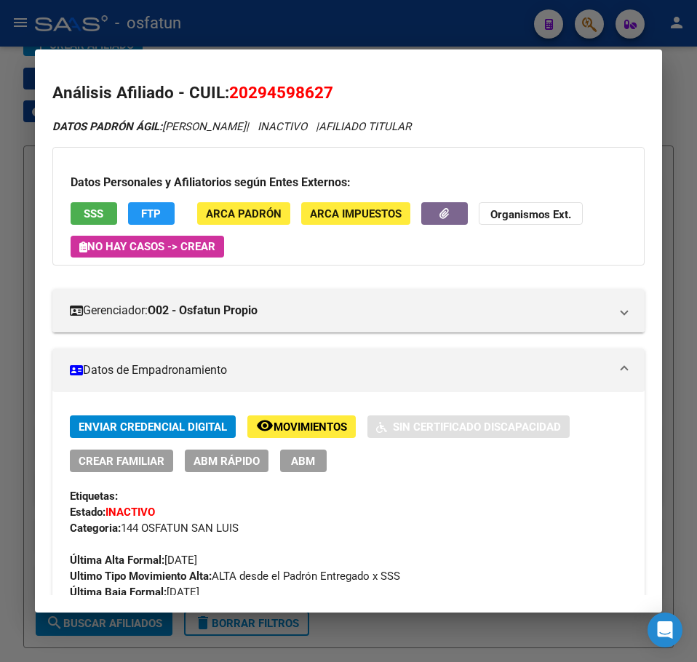
drag, startPoint x: 262, startPoint y: 465, endPoint x: 247, endPoint y: 463, distance: 14.7
click at [247, 463] on button "ABM Rápido" at bounding box center [227, 461] width 84 height 23
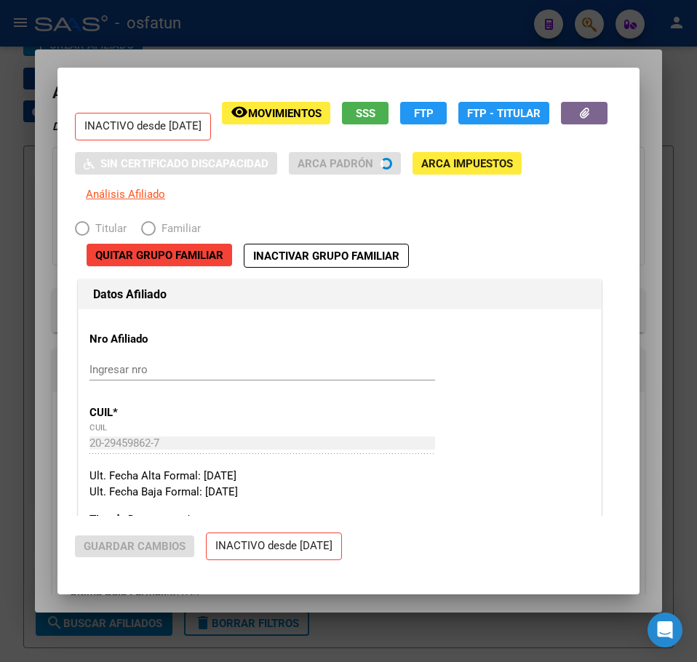
radio input "true"
type input "33-66204411-9"
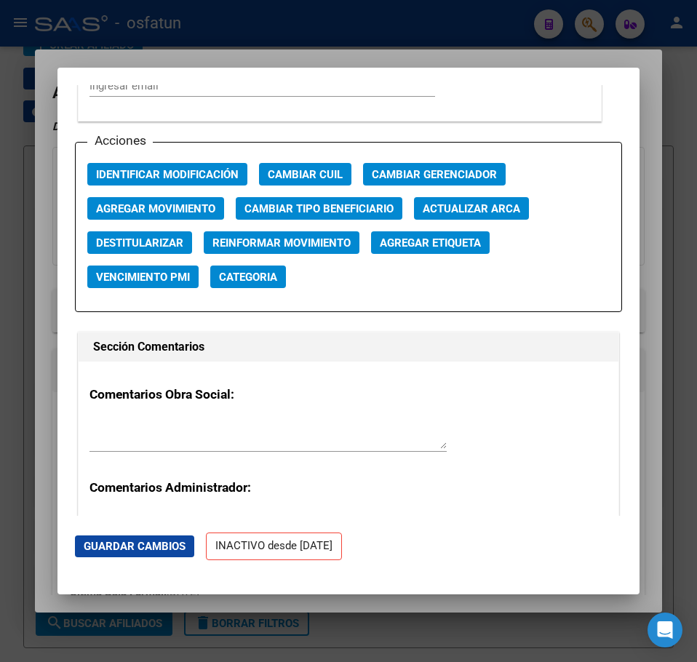
scroll to position [2082, 0]
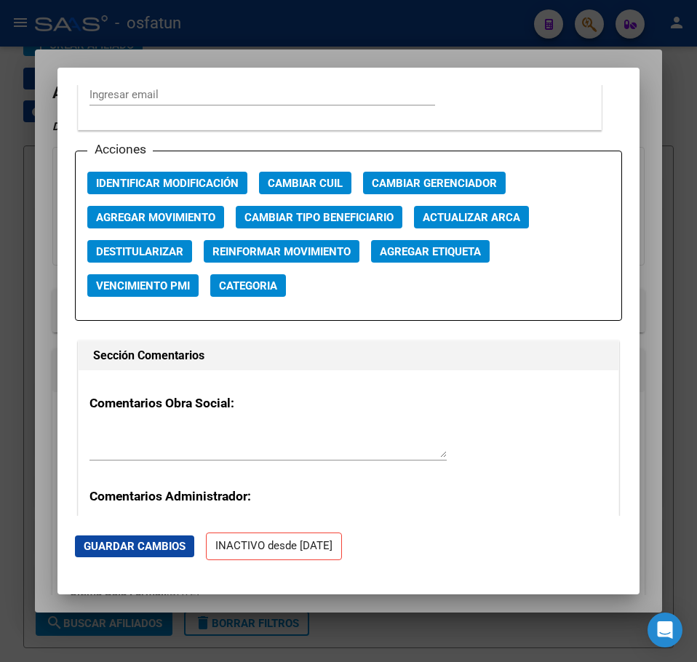
click at [156, 215] on span "Agregar Movimiento" at bounding box center [155, 217] width 119 height 13
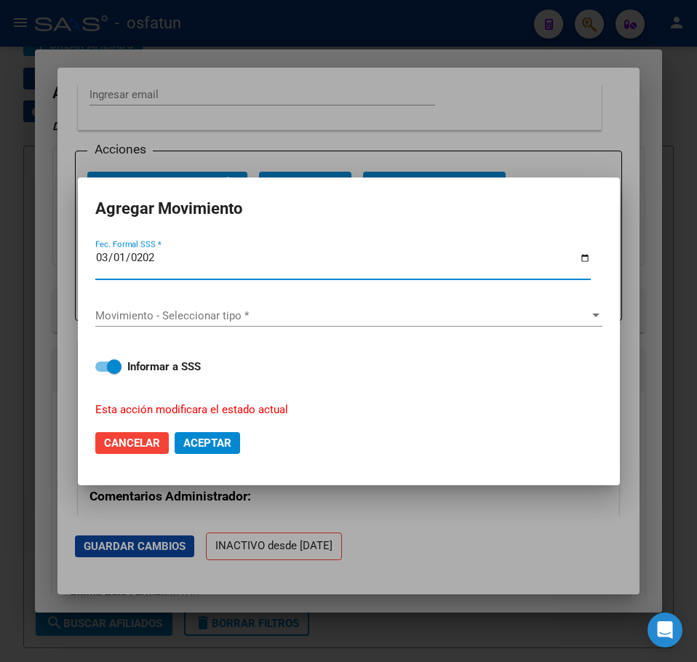
type input "[DATE]"
click at [156, 312] on span "Movimiento - Seleccionar tipo *" at bounding box center [342, 315] width 494 height 13
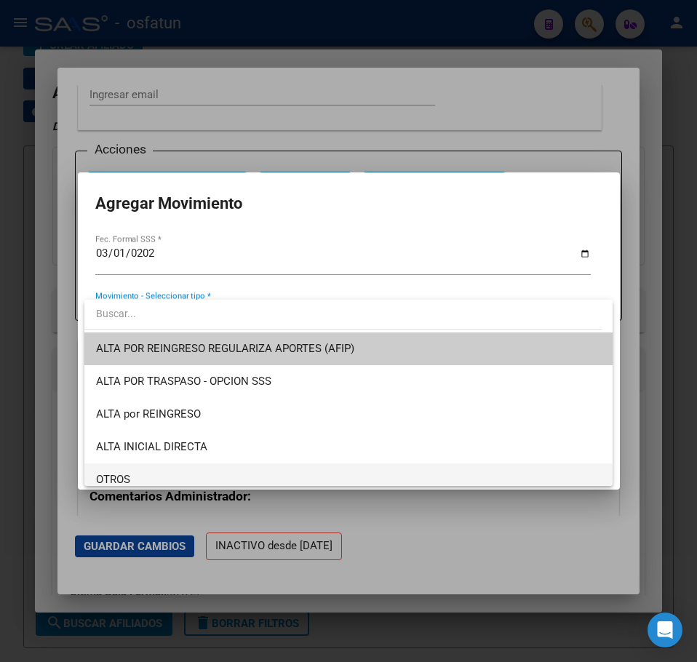
click at [148, 470] on span "OTROS" at bounding box center [348, 479] width 505 height 33
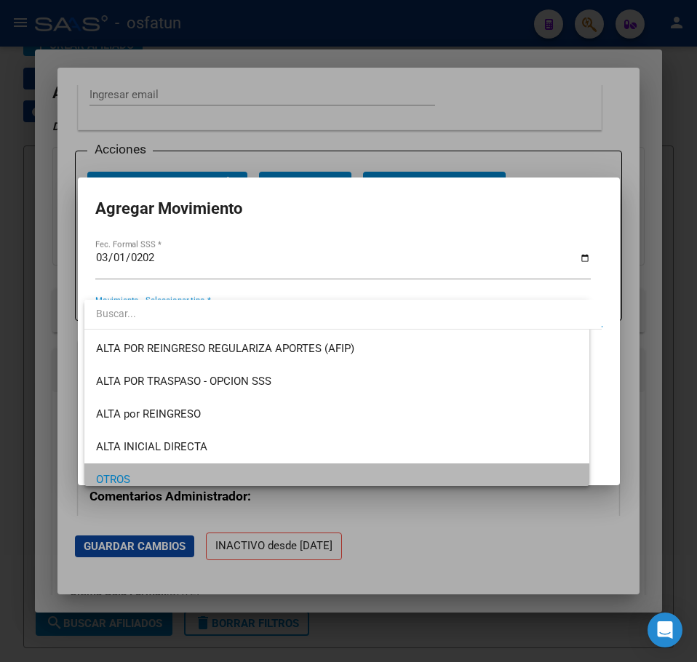
scroll to position [8, 0]
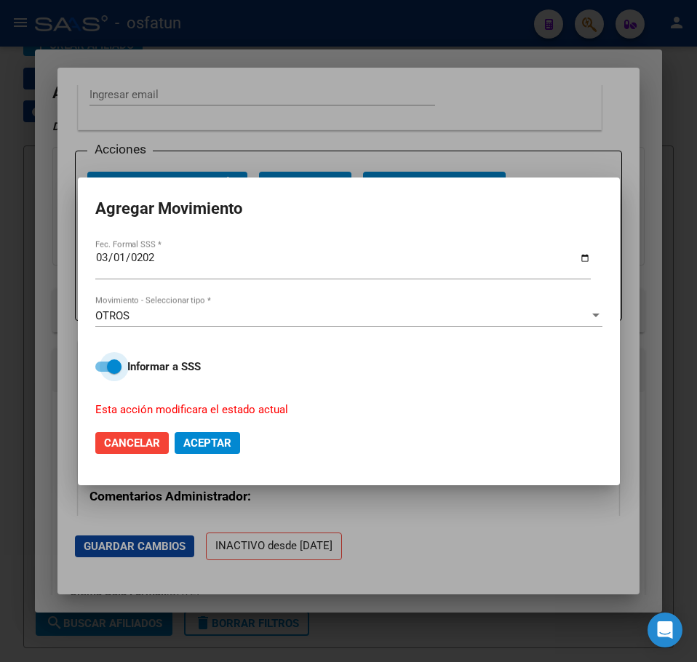
drag, startPoint x: 120, startPoint y: 367, endPoint x: 195, endPoint y: 437, distance: 102.4
click at [120, 367] on span at bounding box center [114, 366] width 15 height 15
click at [103, 372] on input "Informar a SSS" at bounding box center [102, 372] width 1 height 1
checkbox input "false"
click at [198, 441] on span "Aceptar" at bounding box center [207, 443] width 48 height 13
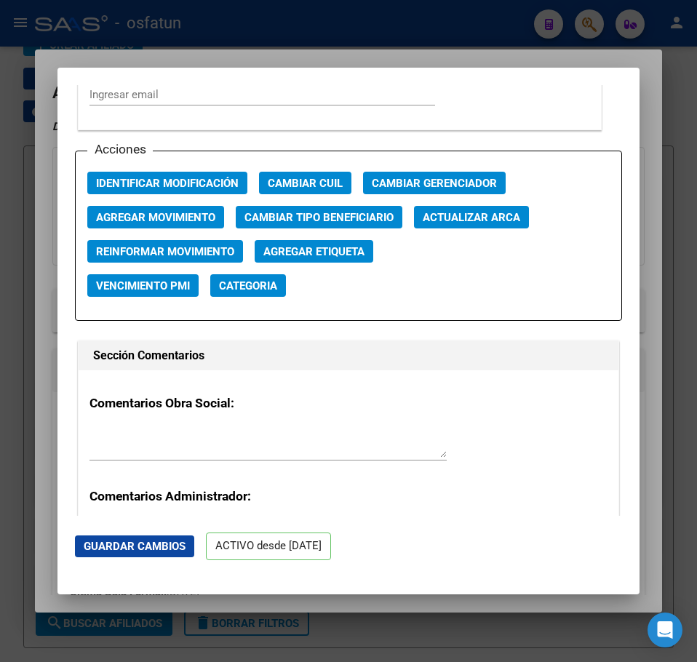
drag, startPoint x: 485, startPoint y: 56, endPoint x: 568, endPoint y: 29, distance: 87.9
click at [488, 55] on div at bounding box center [348, 331] width 697 height 662
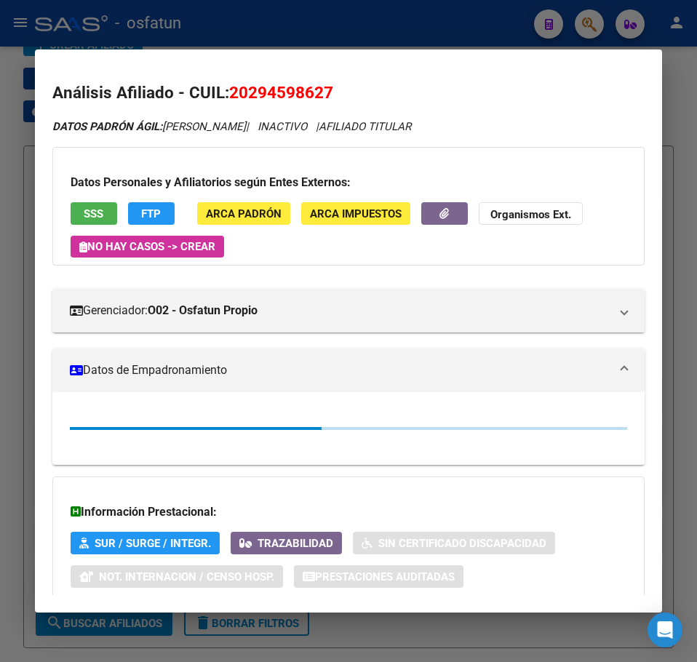
click at [584, 23] on div at bounding box center [348, 331] width 697 height 662
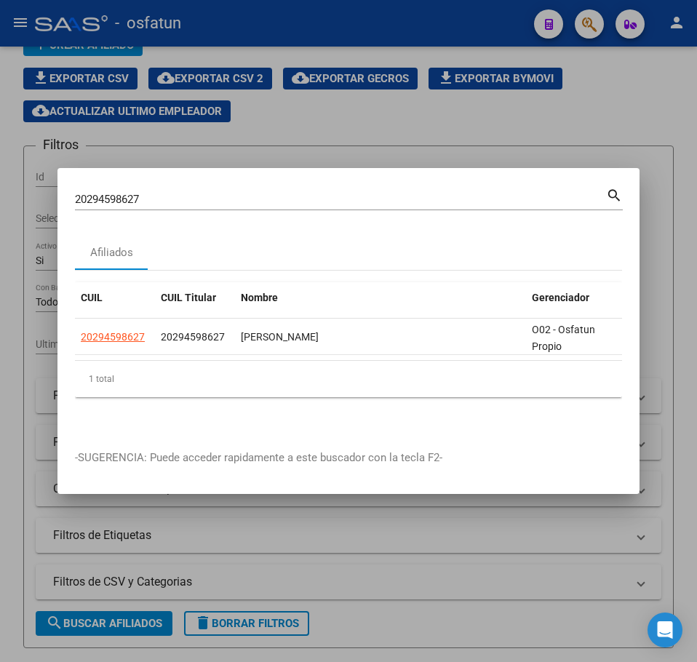
click at [124, 194] on input "20294598627" at bounding box center [340, 199] width 531 height 13
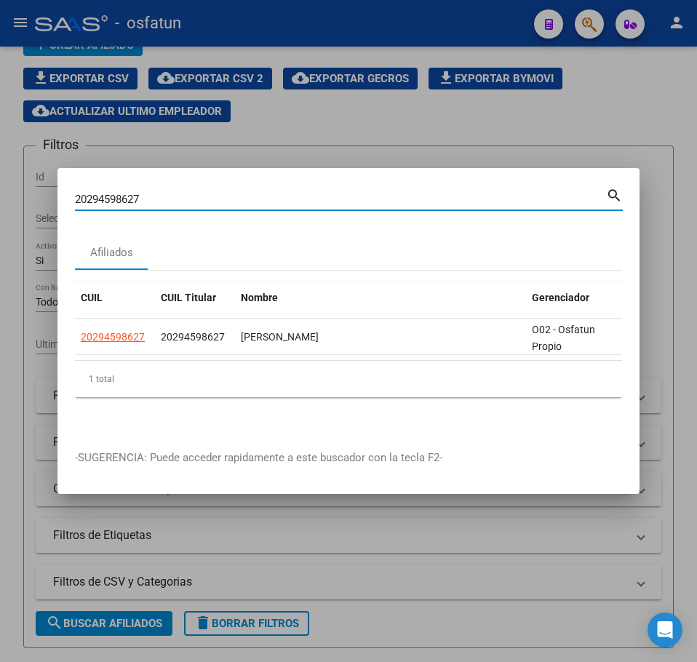
click at [124, 194] on input "20294598627" at bounding box center [340, 199] width 531 height 13
paste input "}"
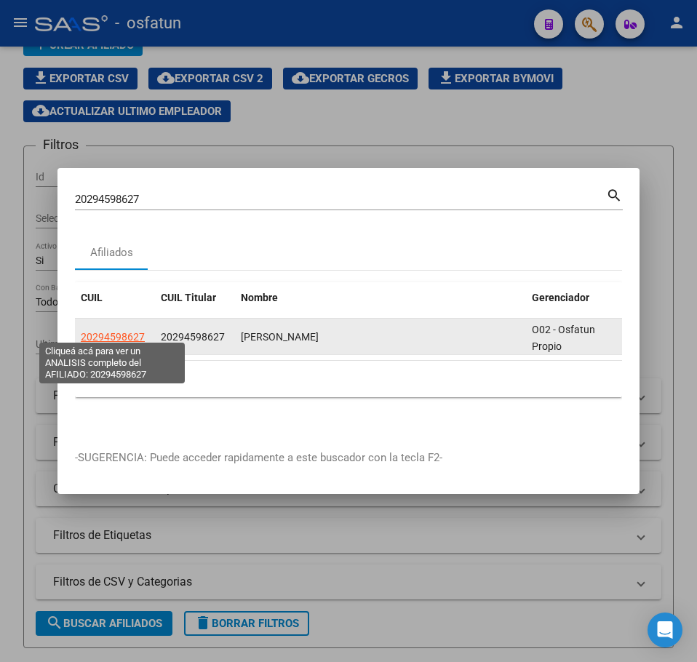
click at [116, 331] on span "20294598627" at bounding box center [113, 337] width 64 height 12
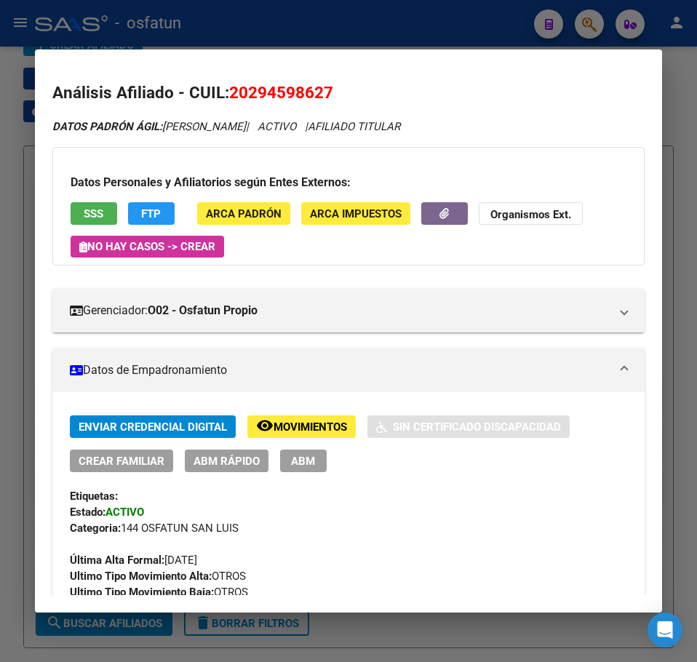
drag, startPoint x: 686, startPoint y: 81, endPoint x: 613, endPoint y: 63, distance: 74.8
click at [677, 79] on div at bounding box center [348, 331] width 697 height 662
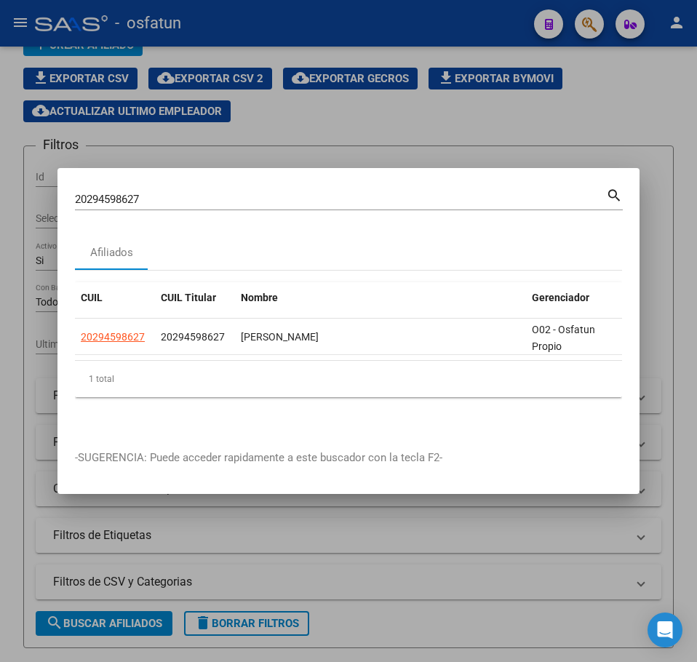
click at [116, 193] on input "20294598627" at bounding box center [340, 199] width 531 height 13
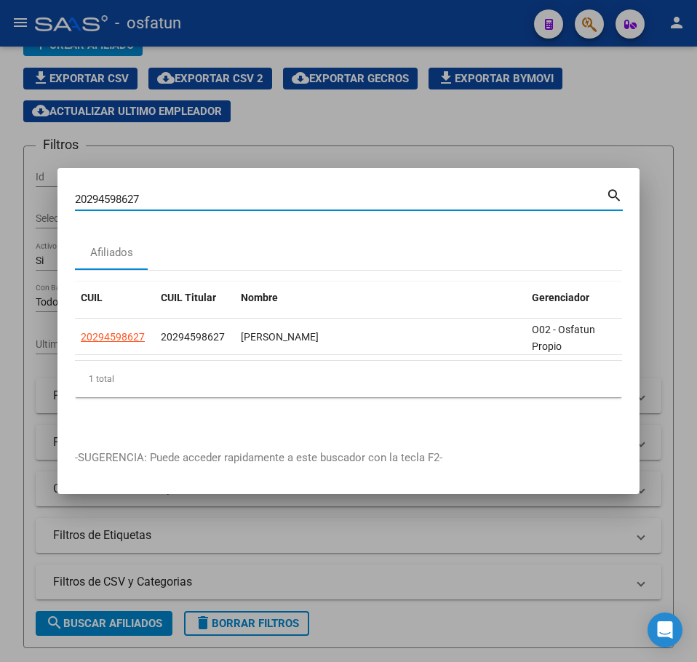
click at [116, 193] on input "20294598627" at bounding box center [340, 199] width 531 height 13
paste input "89810782"
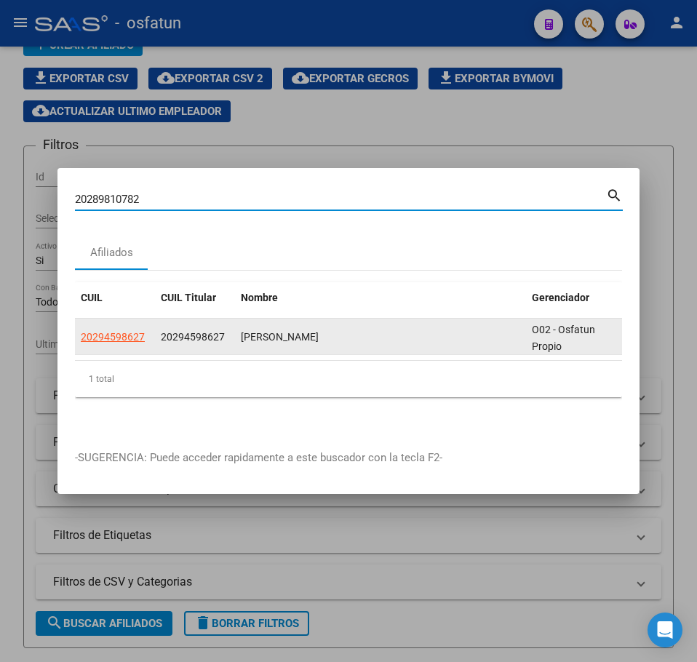
type input "20289810782"
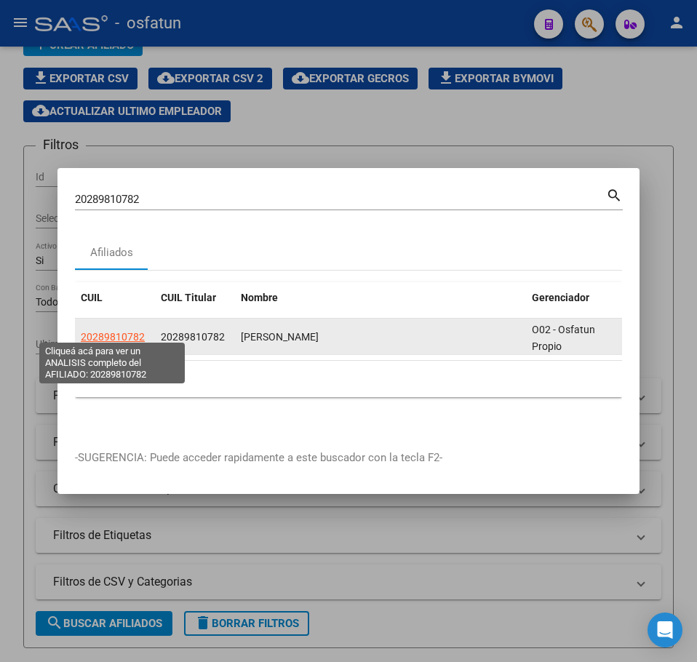
click at [128, 331] on span "20289810782" at bounding box center [113, 337] width 64 height 12
type textarea "20289810782"
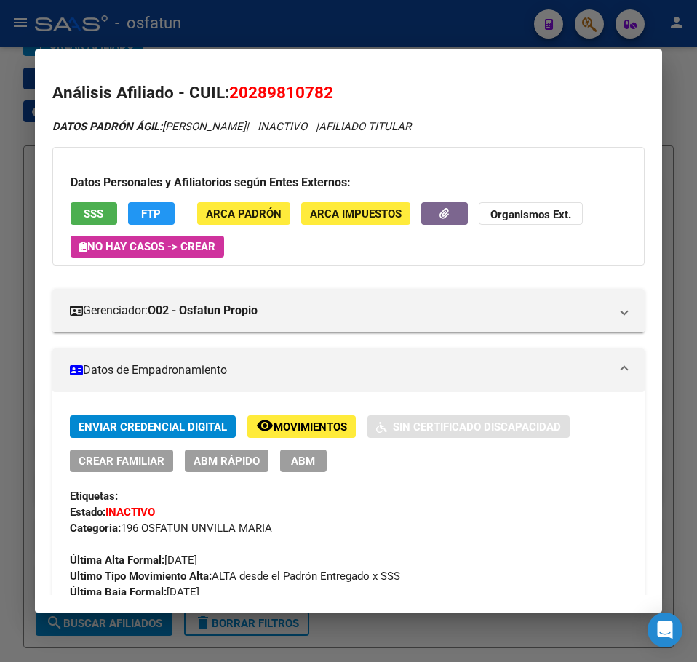
click at [207, 452] on button "ABM Rápido" at bounding box center [227, 461] width 84 height 23
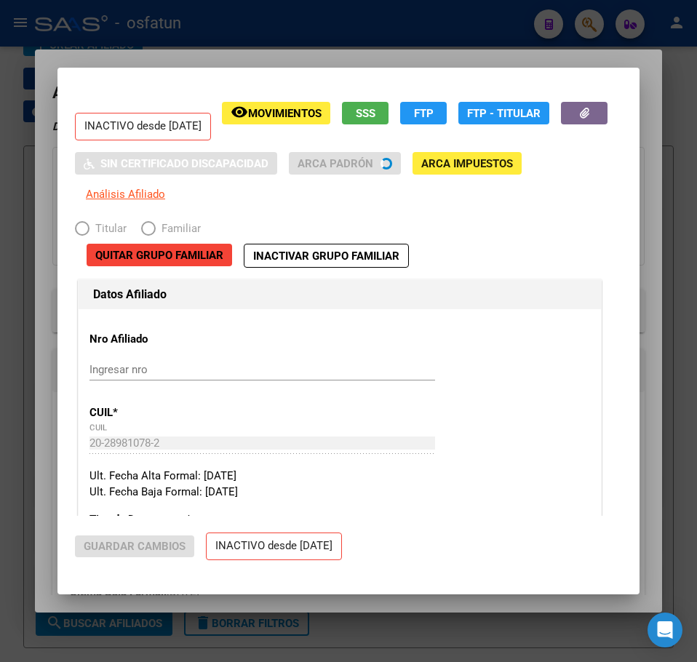
radio input "true"
type input "30-66938712-8"
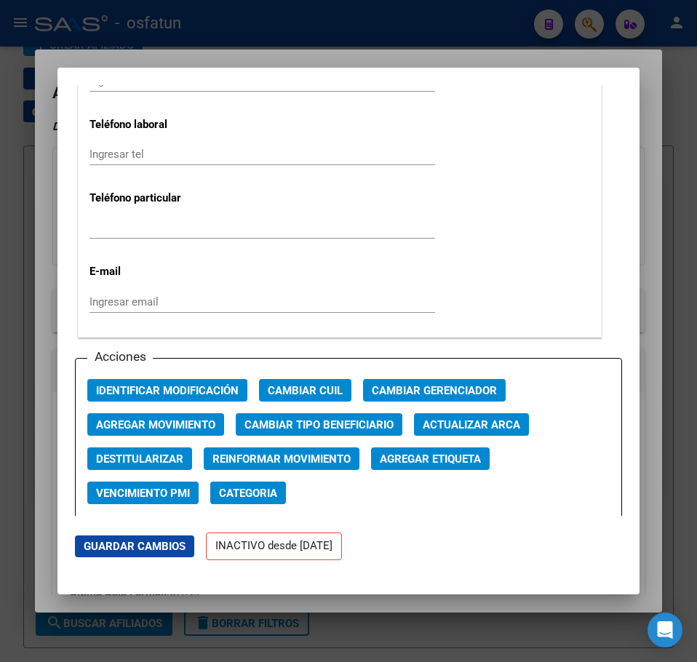
scroll to position [2082, 0]
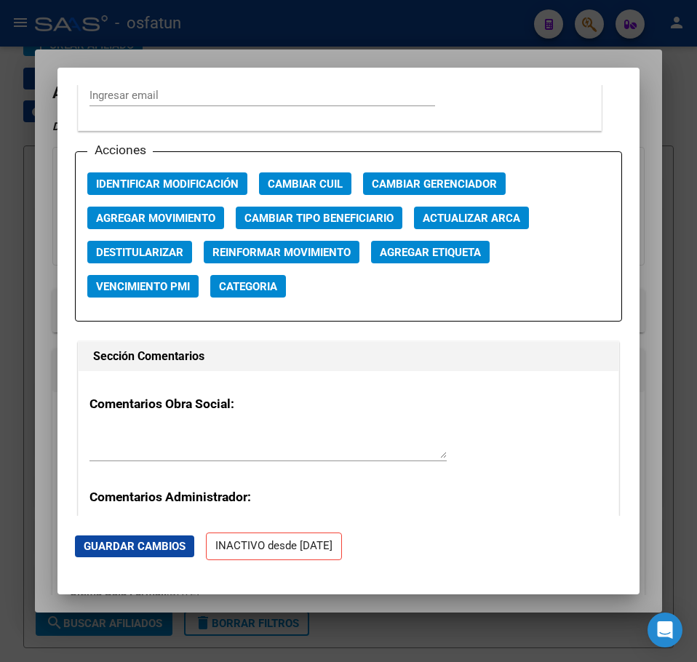
click at [186, 220] on span "Agregar Movimiento" at bounding box center [155, 218] width 119 height 13
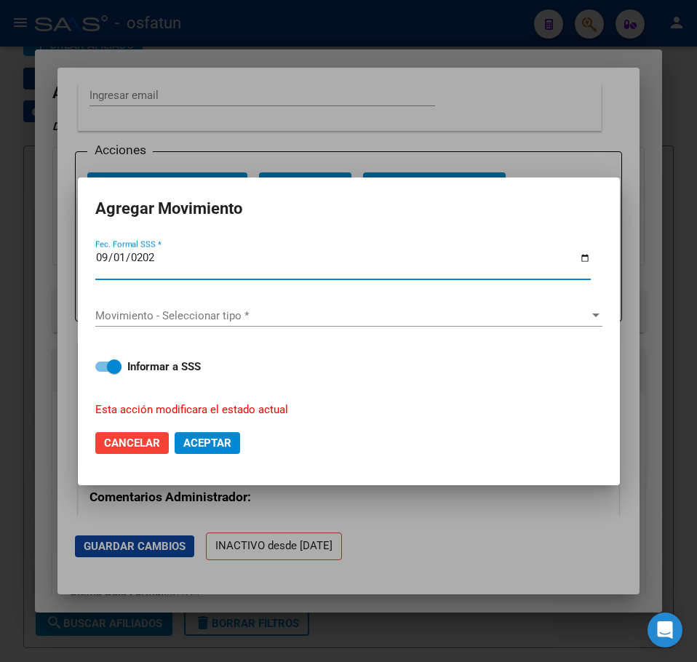
type input "[DATE]"
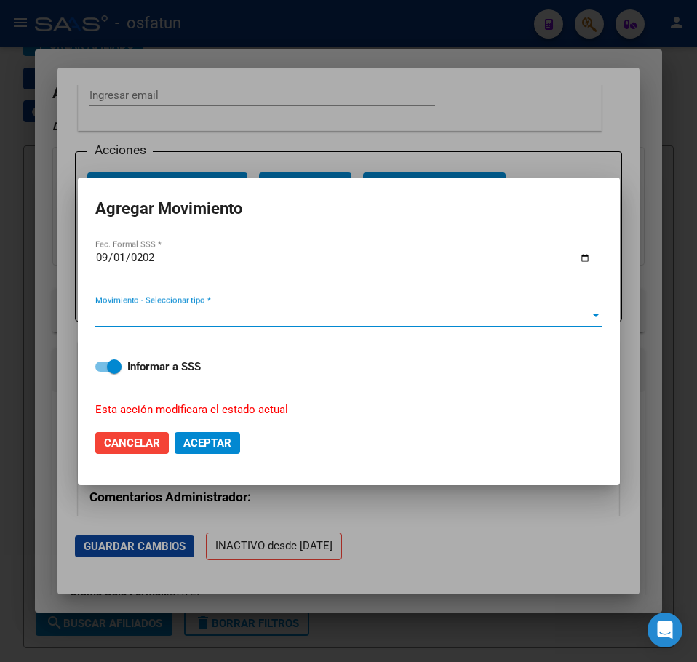
click at [199, 317] on span "Movimiento - Seleccionar tipo *" at bounding box center [342, 315] width 494 height 13
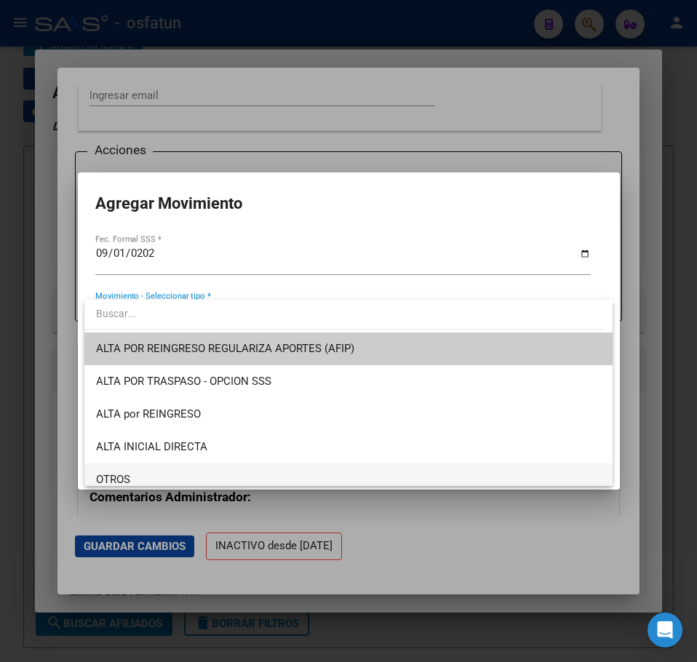
click at [123, 473] on span "OTROS" at bounding box center [113, 479] width 34 height 13
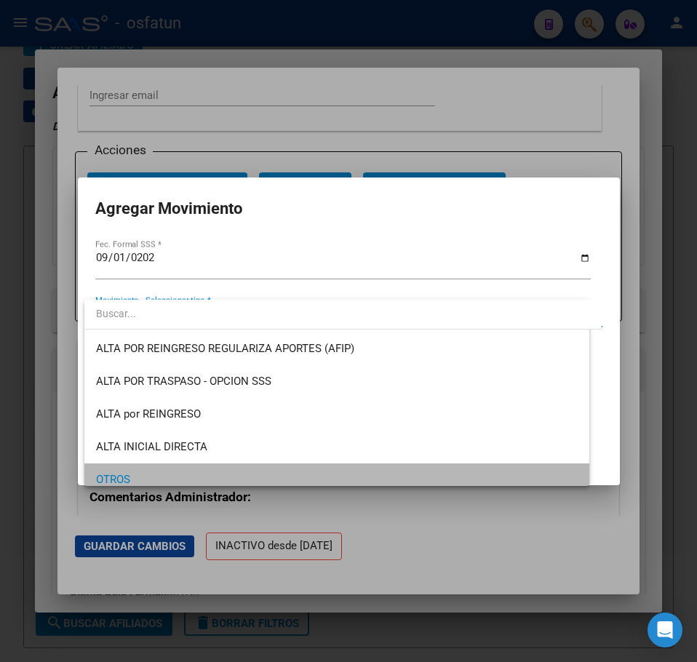
scroll to position [8, 0]
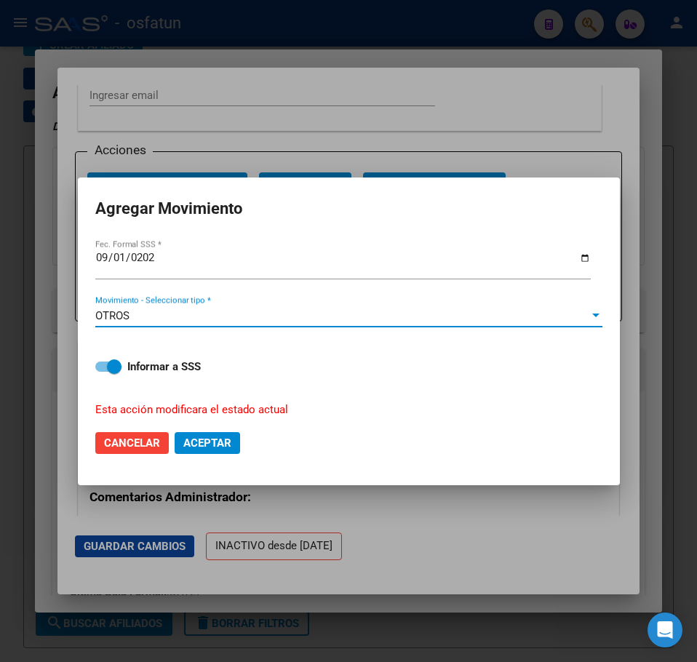
click at [100, 362] on span at bounding box center [108, 367] width 26 height 10
click at [102, 372] on input "Informar a SSS" at bounding box center [102, 372] width 1 height 1
checkbox input "false"
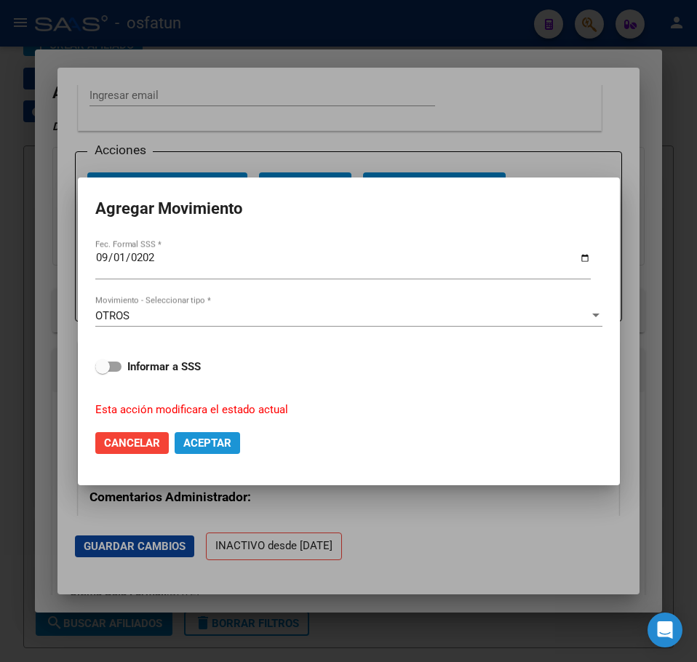
click at [197, 437] on span "Aceptar" at bounding box center [207, 443] width 48 height 13
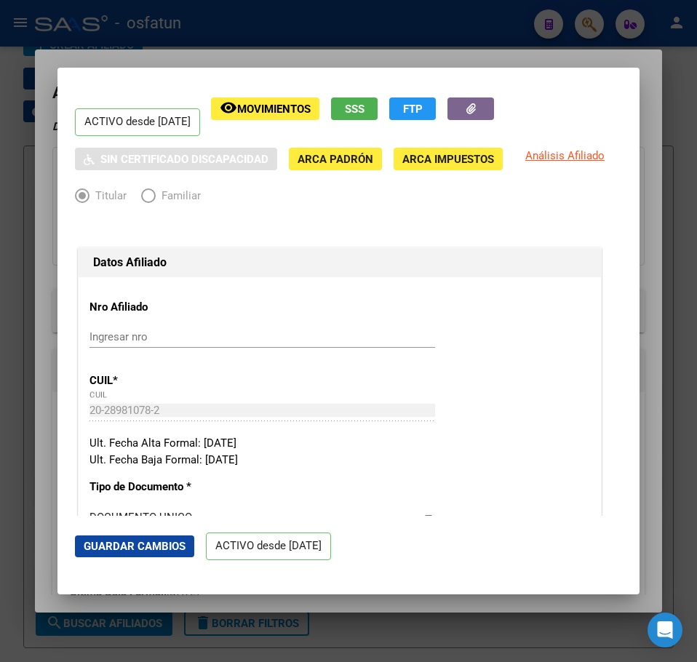
scroll to position [0, 0]
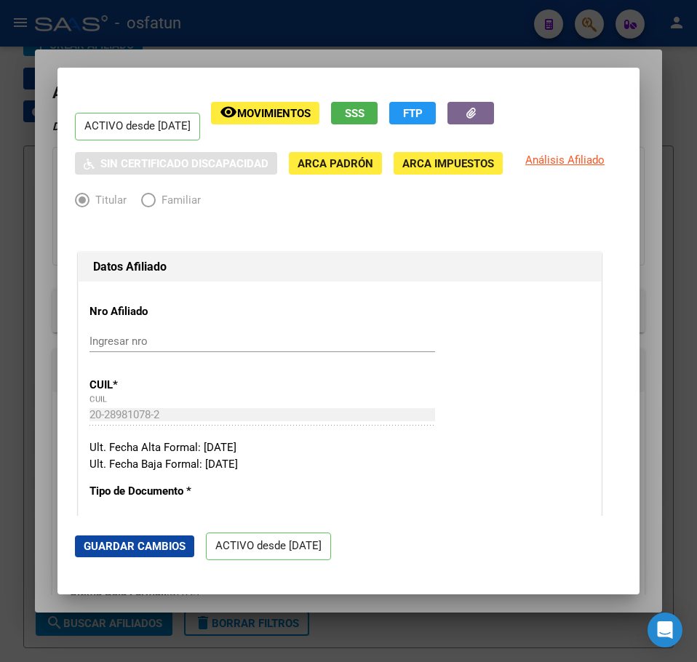
click at [431, 53] on div at bounding box center [348, 331] width 697 height 662
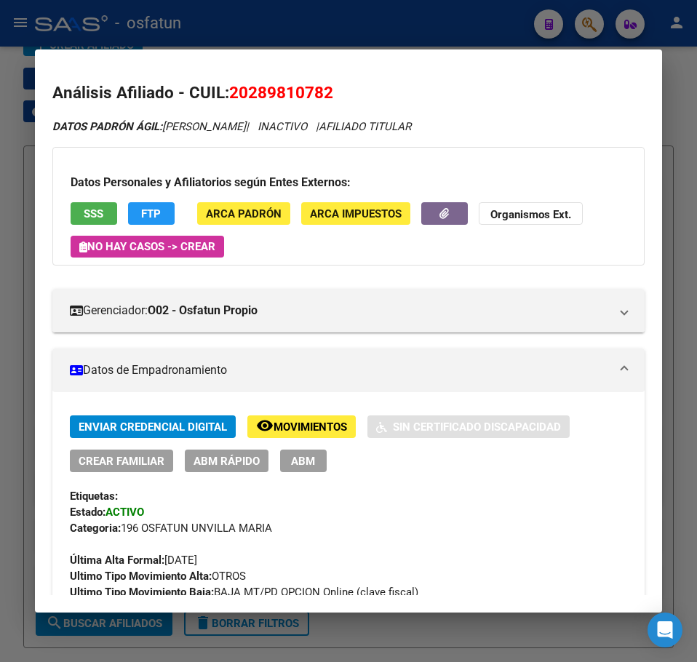
drag, startPoint x: 436, startPoint y: 24, endPoint x: 573, endPoint y: 23, distance: 137.5
click at [449, 23] on div at bounding box center [348, 331] width 697 height 662
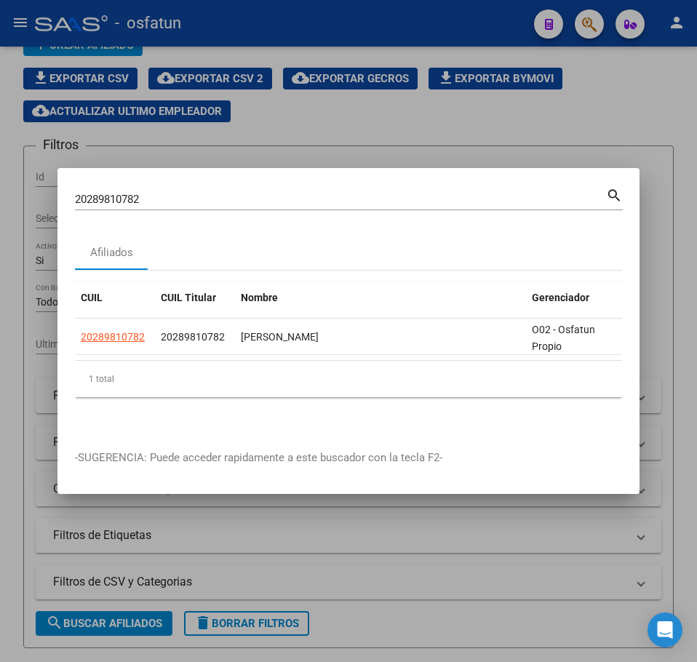
click at [146, 188] on div "20289810782 Buscar (apellido, dni, cuil, [PERSON_NAME], cuit, obra social)" at bounding box center [340, 199] width 531 height 22
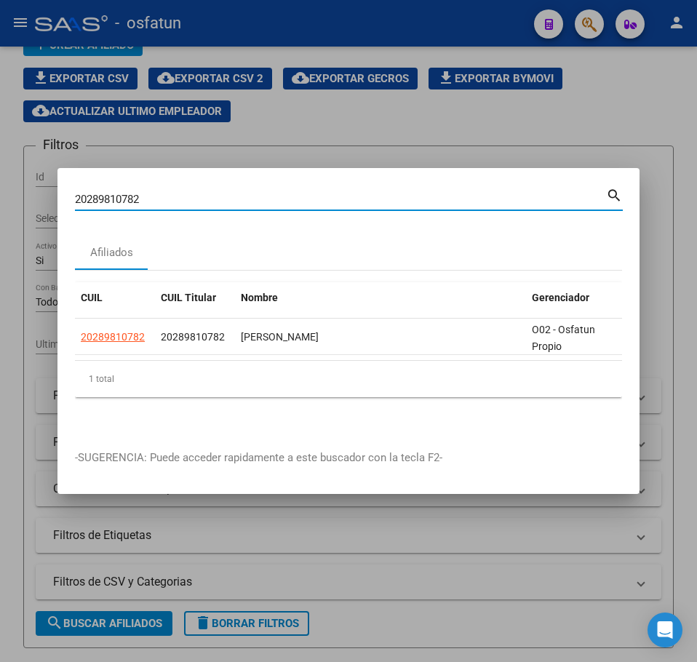
click at [114, 193] on input "20289810782" at bounding box center [340, 199] width 531 height 13
paste input "96926141"
type input "20296926141"
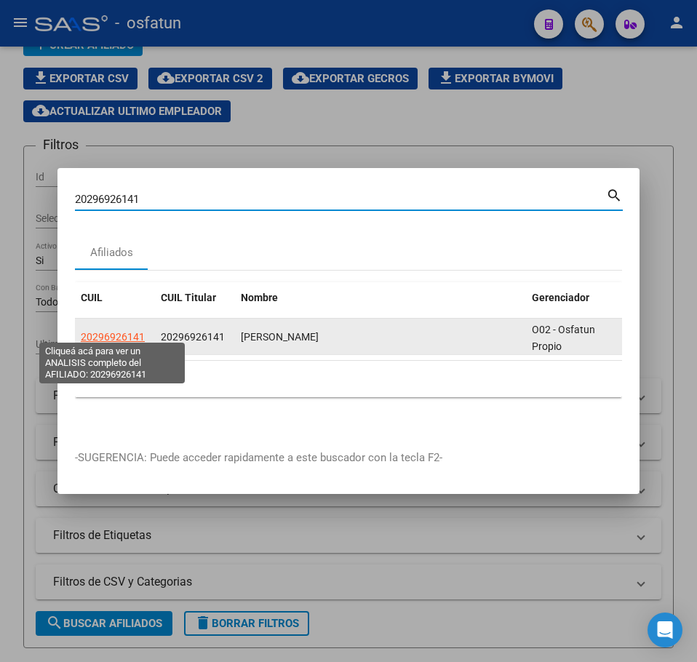
click at [124, 331] on span "20296926141" at bounding box center [113, 337] width 64 height 12
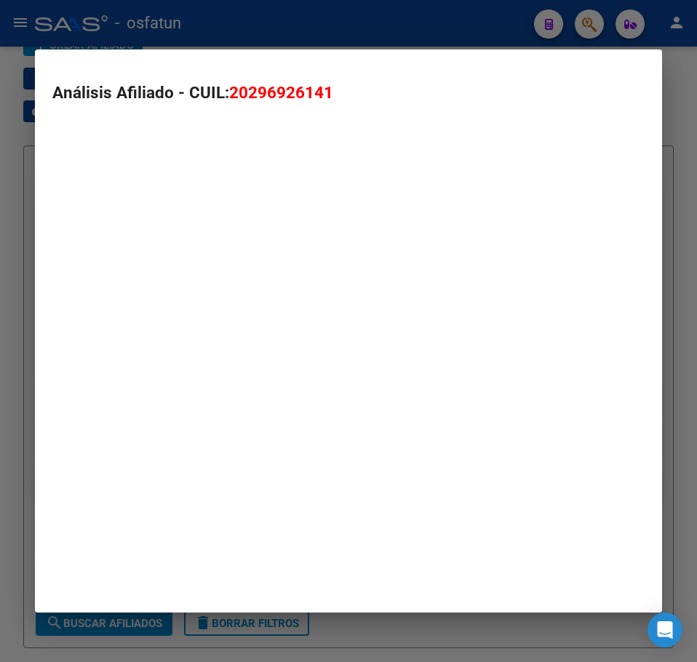
type textarea "20296926141"
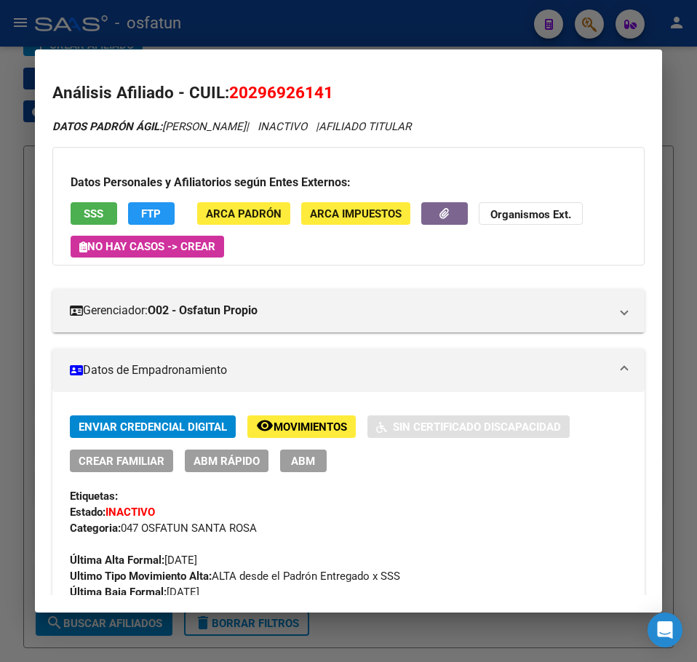
scroll to position [73, 0]
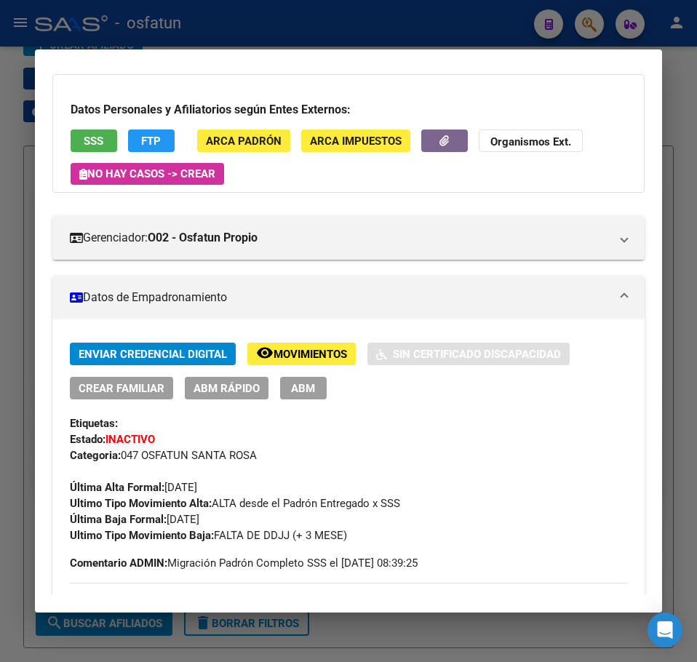
click at [417, 209] on div "Gerenciador: O02 - Osfatun Propio Atención telefónica: Atención emergencias: Ot…" at bounding box center [348, 231] width 592 height 55
click at [421, 43] on div at bounding box center [348, 331] width 697 height 662
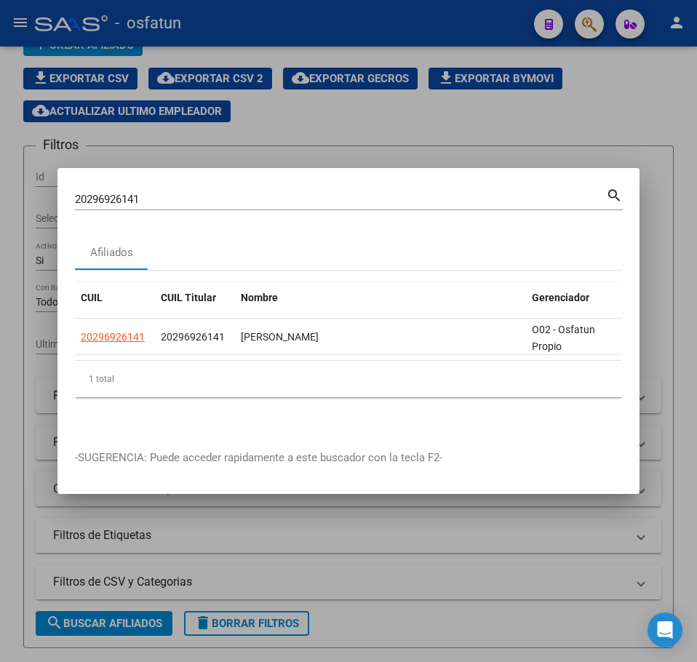
click at [124, 198] on input "20296926141" at bounding box center [340, 199] width 531 height 13
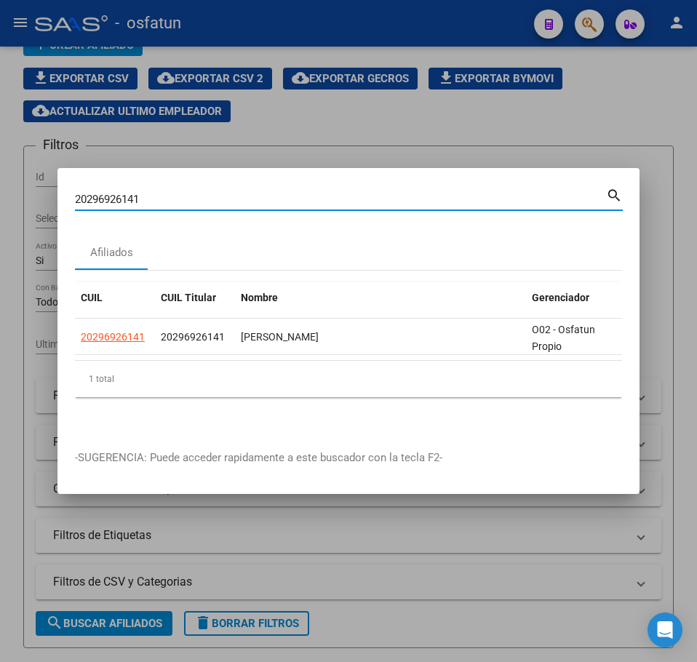
click at [123, 197] on input "20296926141" at bounding box center [340, 199] width 531 height 13
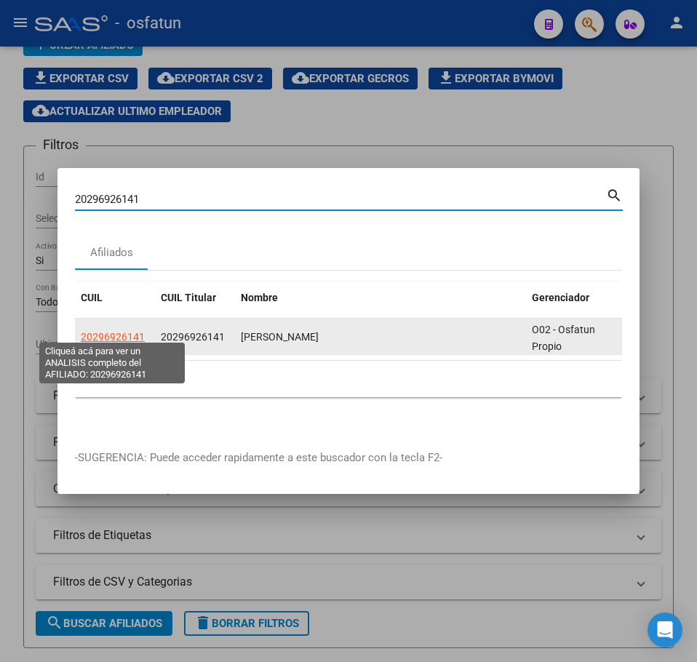
click at [100, 331] on span "20296926141" at bounding box center [113, 337] width 64 height 12
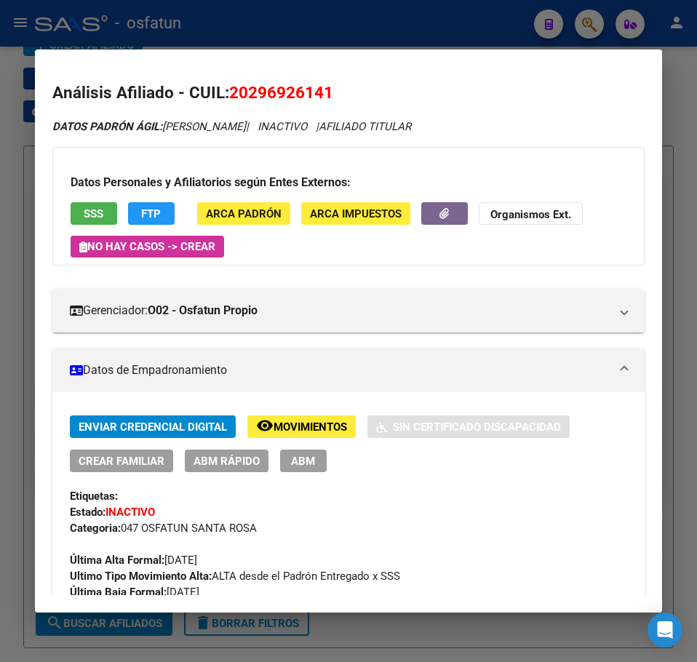
click at [496, 480] on div "Enviar Credencial Digital remove_red_eye Movimientos Sin Certificado Discapacid…" at bounding box center [348, 515] width 557 height 201
